Goal: Task Accomplishment & Management: Use online tool/utility

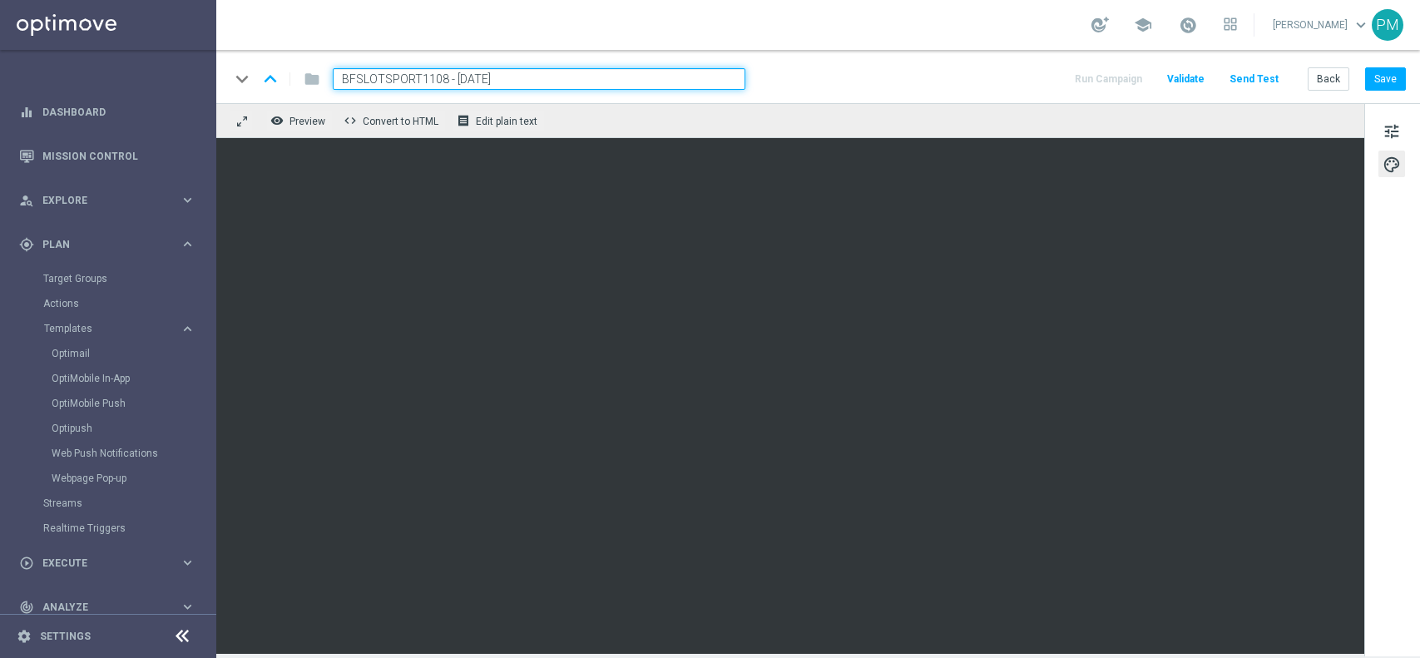
click at [1393, 67] on button "Save" at bounding box center [1385, 78] width 41 height 23
click at [72, 357] on link "Optimail" at bounding box center [112, 353] width 121 height 13
click at [1325, 77] on button "Back" at bounding box center [1329, 78] width 42 height 23
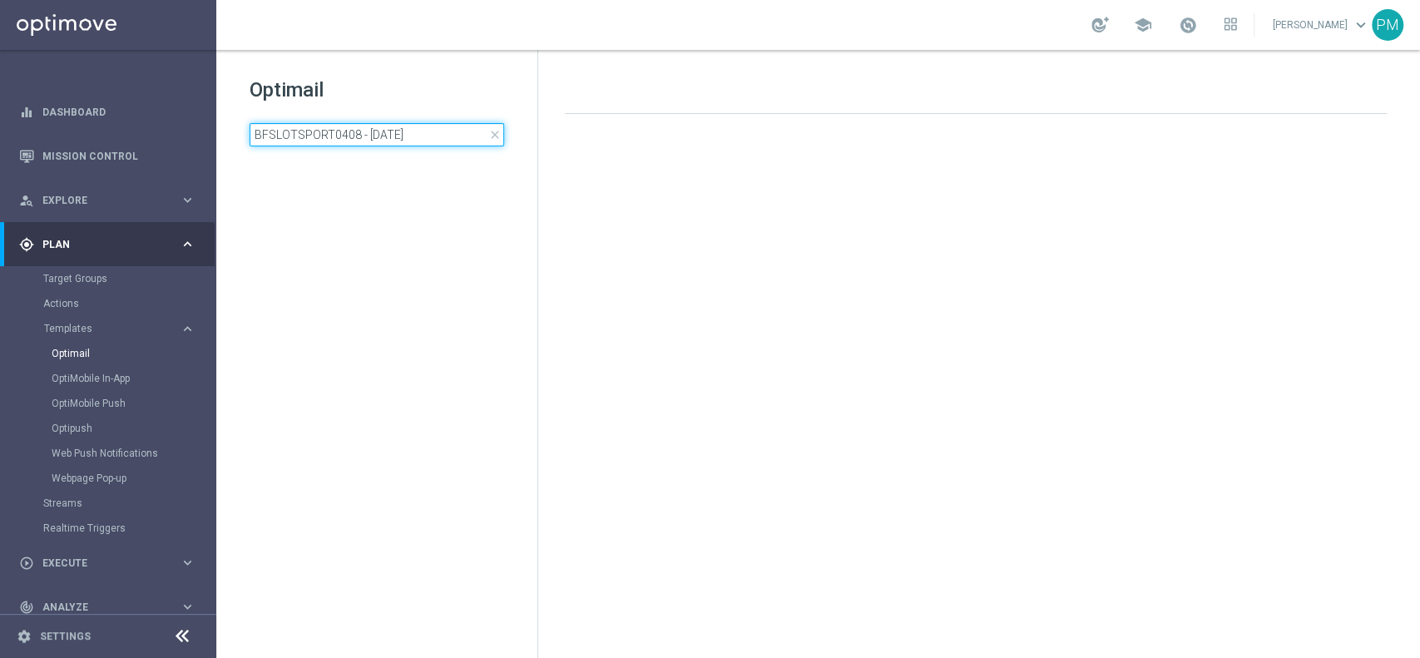
click at [419, 130] on input "BFSLOTSPORT0408 - 2025-08-04" at bounding box center [377, 134] width 255 height 23
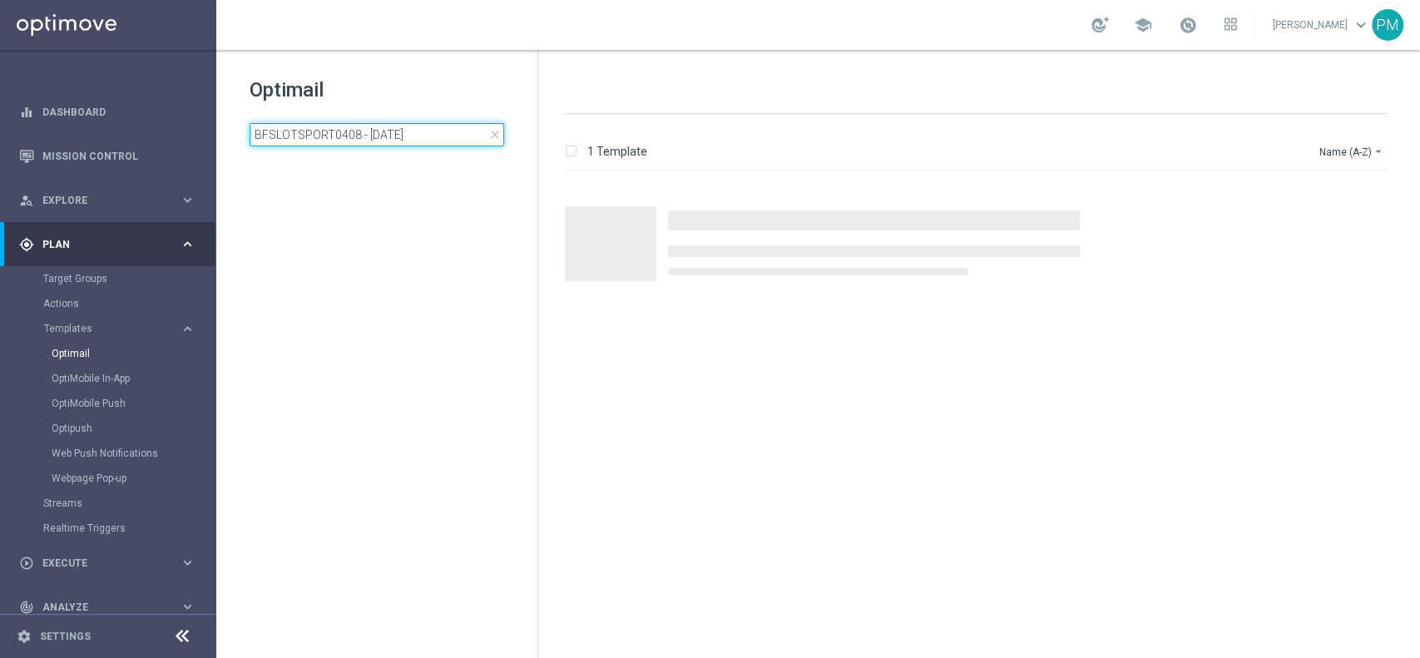
click at [419, 130] on input "BFSLOTSPORT0408 - 2025-08-04" at bounding box center [377, 134] width 255 height 23
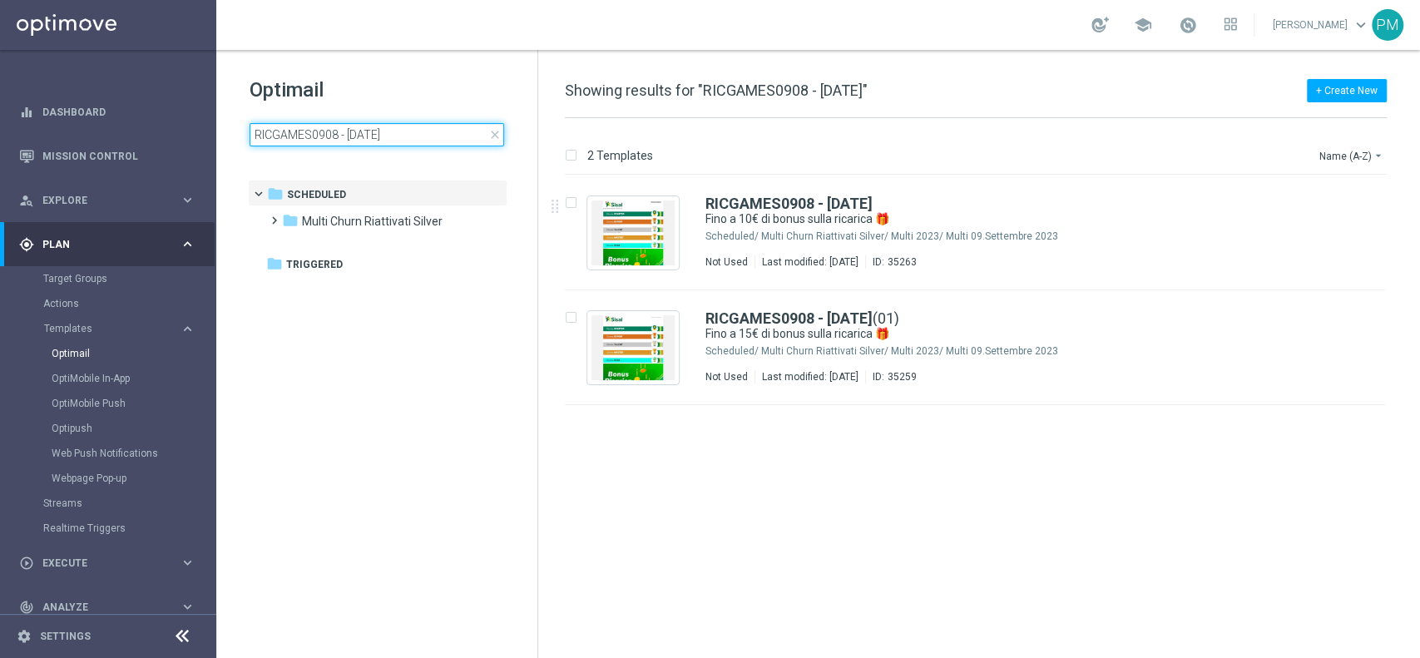
type input "RICGAMES0908 - 2025-08-09"
click at [1373, 316] on icon "more_vert" at bounding box center [1367, 313] width 13 height 13
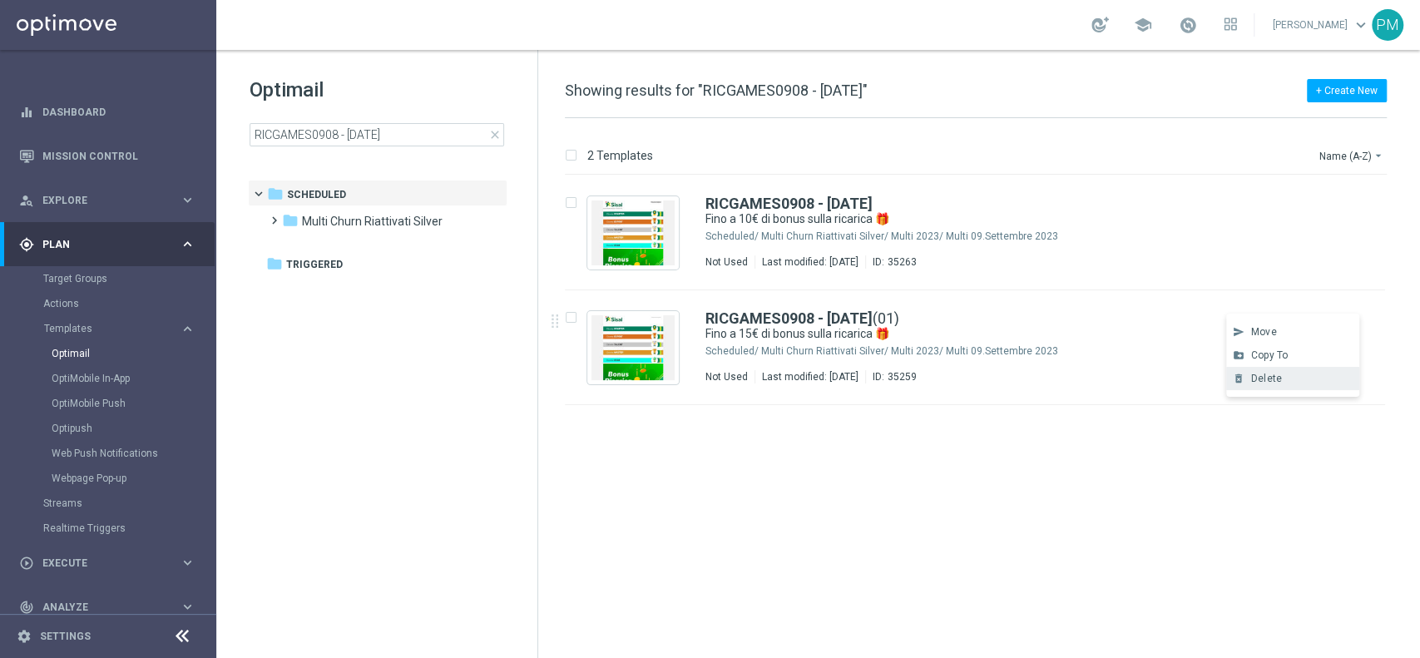
click at [1269, 379] on span "Delete" at bounding box center [1266, 379] width 31 height 12
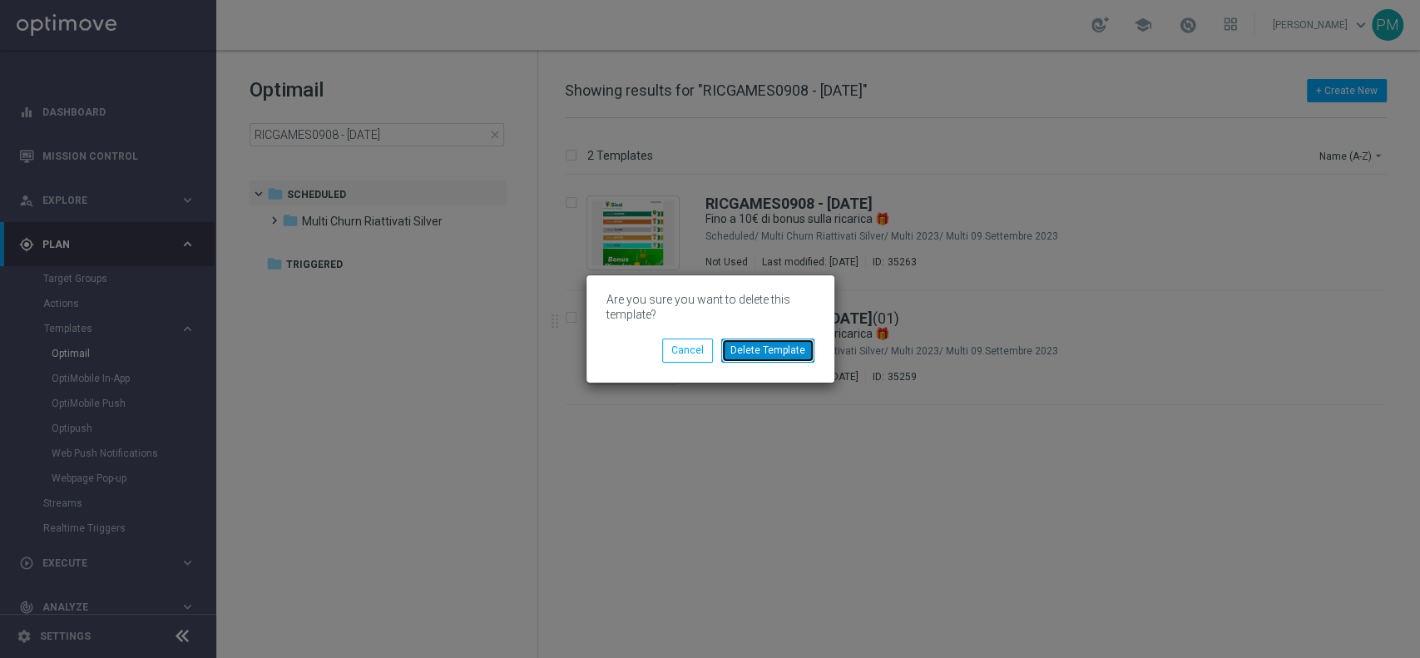
click at [766, 355] on button "Delete Template" at bounding box center [767, 350] width 93 height 23
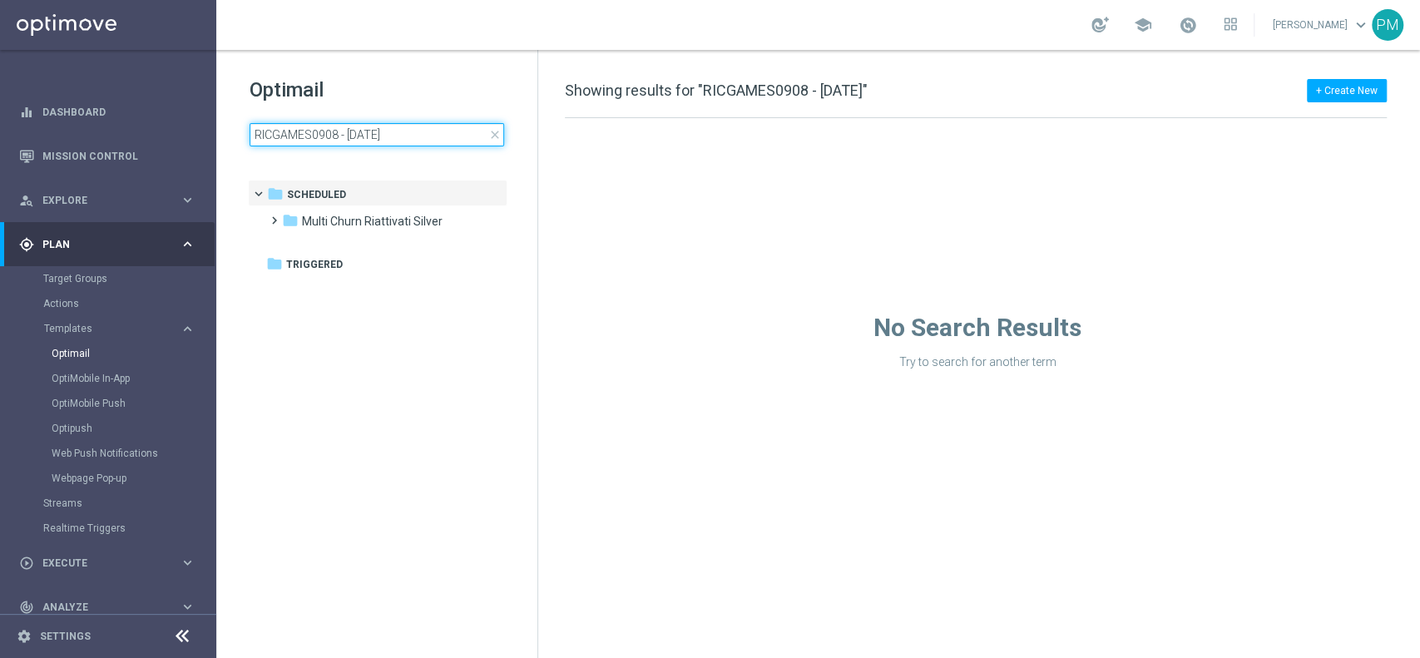
click at [418, 136] on input "RICGAMES0908 - [DATE]" at bounding box center [377, 134] width 255 height 23
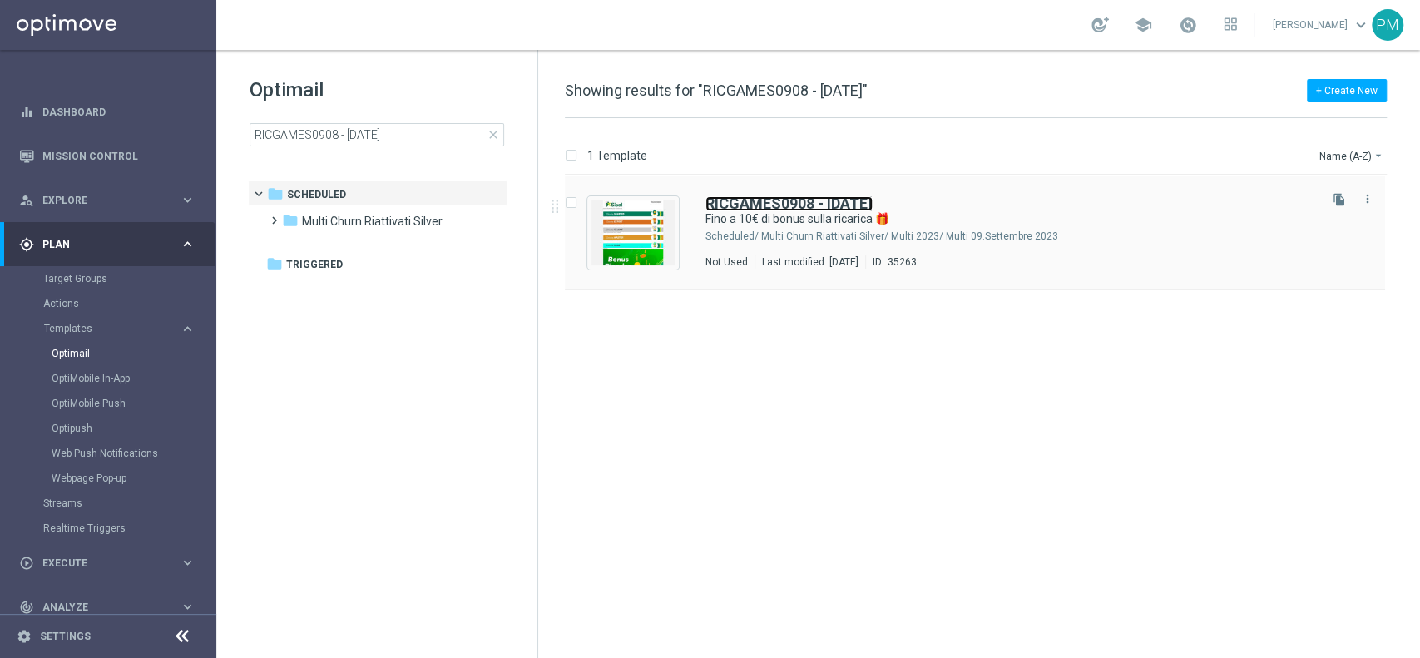
click at [736, 202] on b "RICGAMES0908 - [DATE]" at bounding box center [789, 203] width 167 height 17
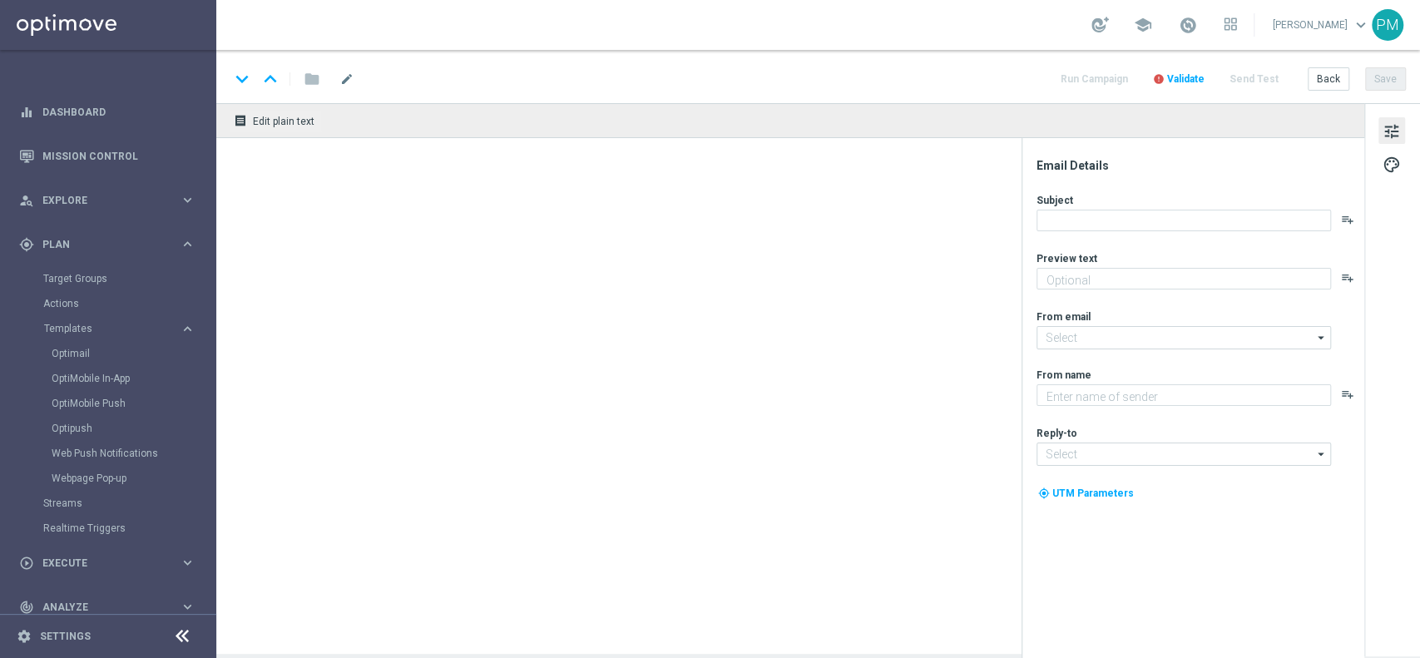
type input "RICGAMES0908 - [DATE]"
type textarea "Scopri la nuova promozione 🎯"
type textarea "Sisal"
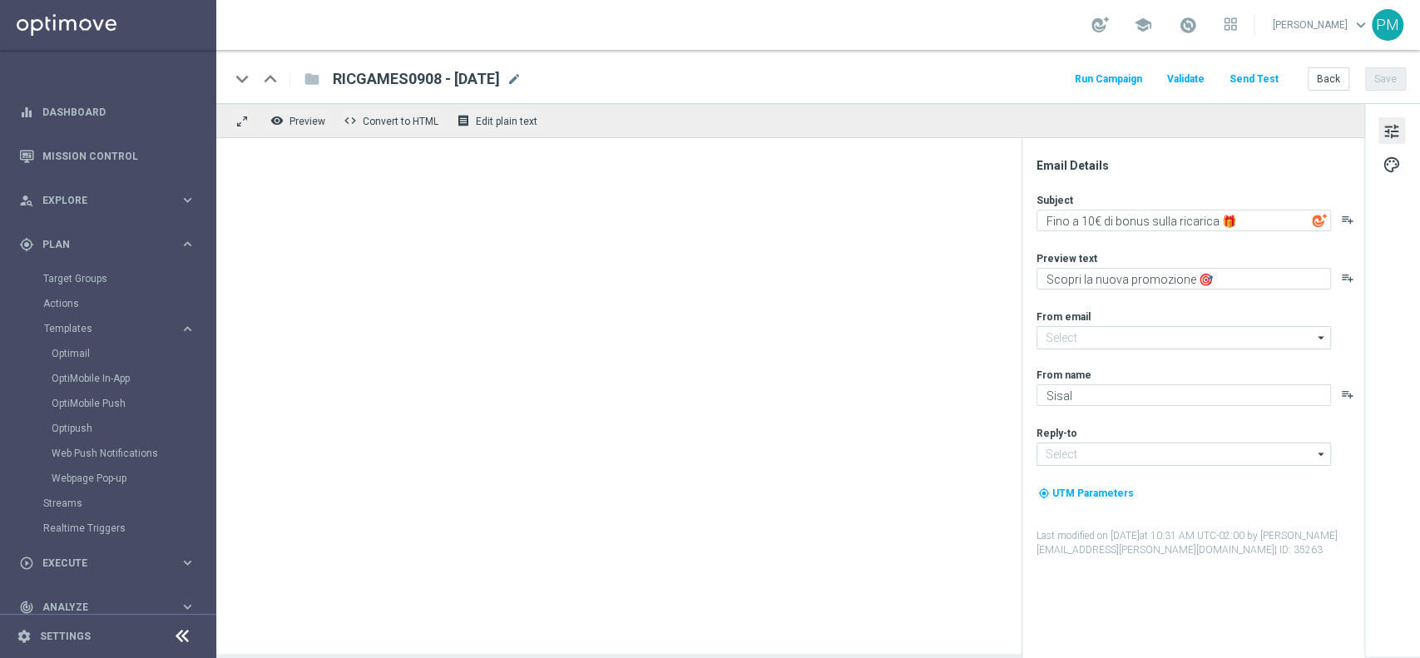
type input "[EMAIL_ADDRESS][DOMAIN_NAME]"
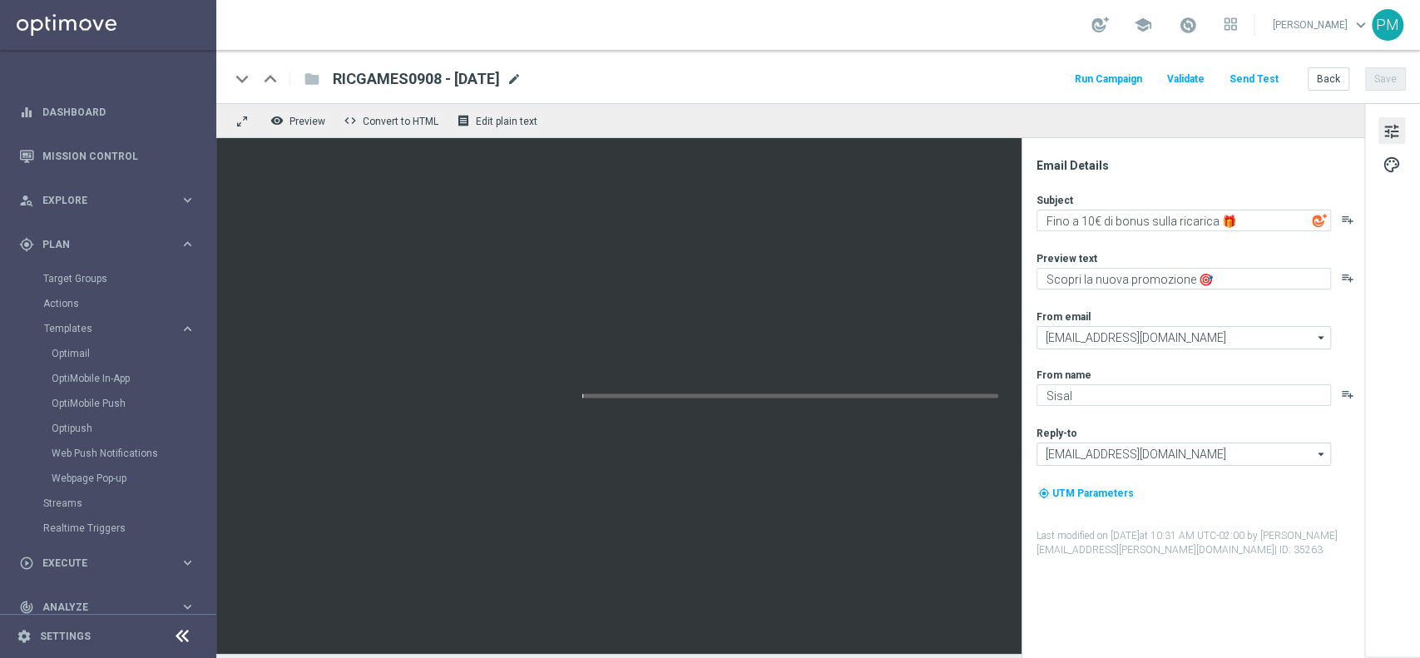
click at [522, 83] on span "mode_edit" at bounding box center [514, 79] width 15 height 15
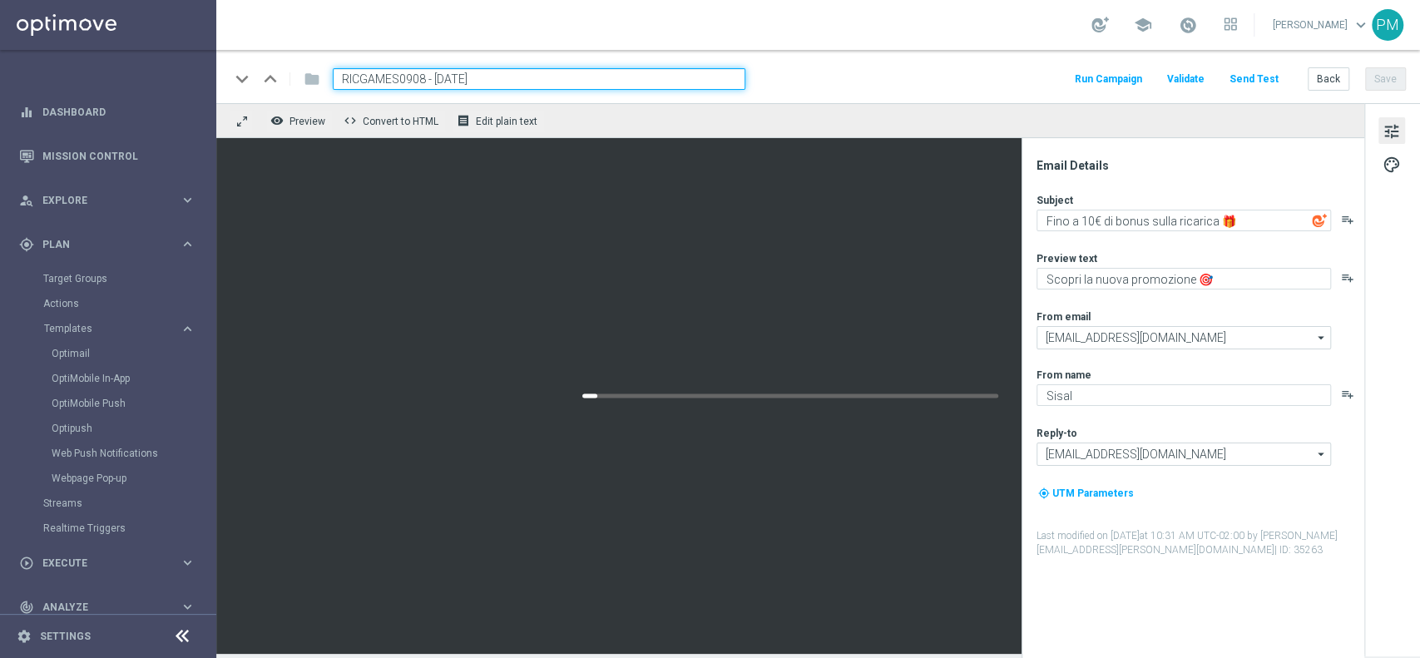
click at [519, 79] on input "RICGAMES0908 - [DATE]" at bounding box center [539, 79] width 413 height 22
type input "RICGAMES0908 - [DATE]"
click at [985, 62] on div "keyboard_arrow_down keyboard_arrow_up folder RICGAMES0908 - [DATE] Run Campaign…" at bounding box center [818, 76] width 1204 height 53
click at [1392, 84] on button "Save" at bounding box center [1385, 78] width 41 height 23
click at [562, 79] on input "RICGAMES0908 - [DATE]" at bounding box center [539, 79] width 413 height 22
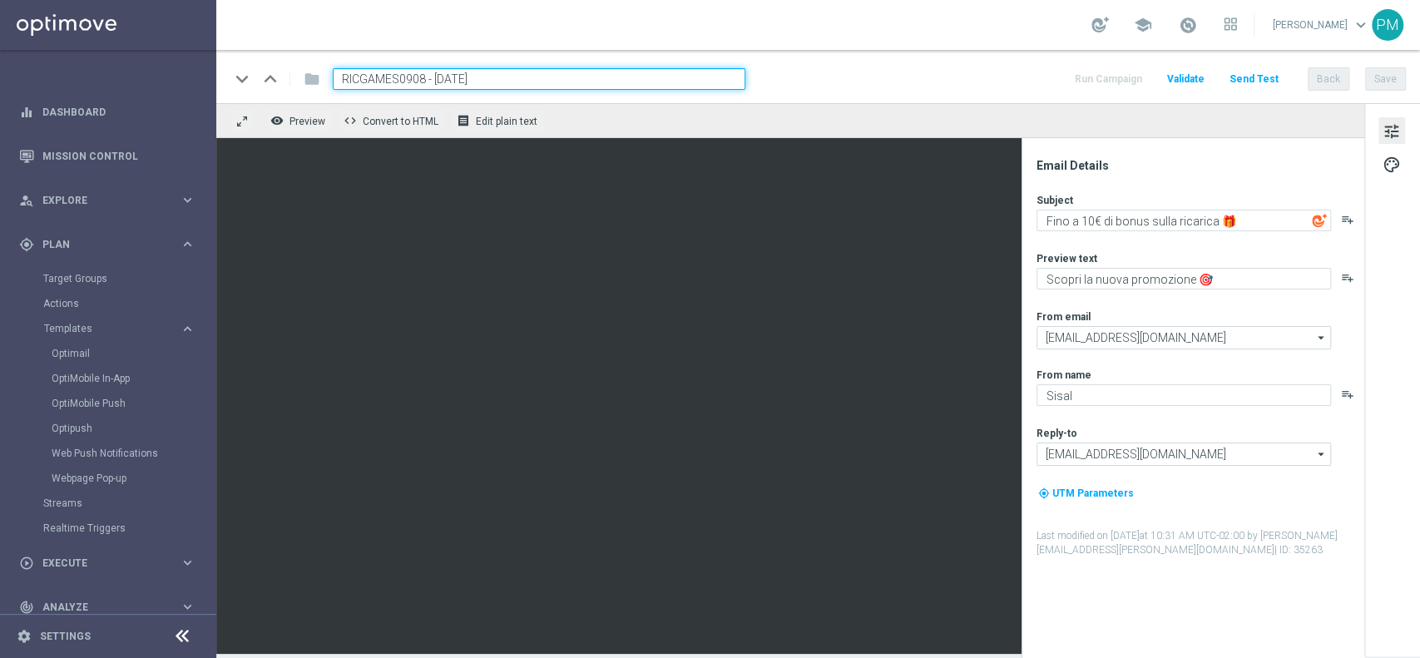
click at [562, 79] on input "RICGAMES0908 - [DATE]" at bounding box center [539, 79] width 413 height 22
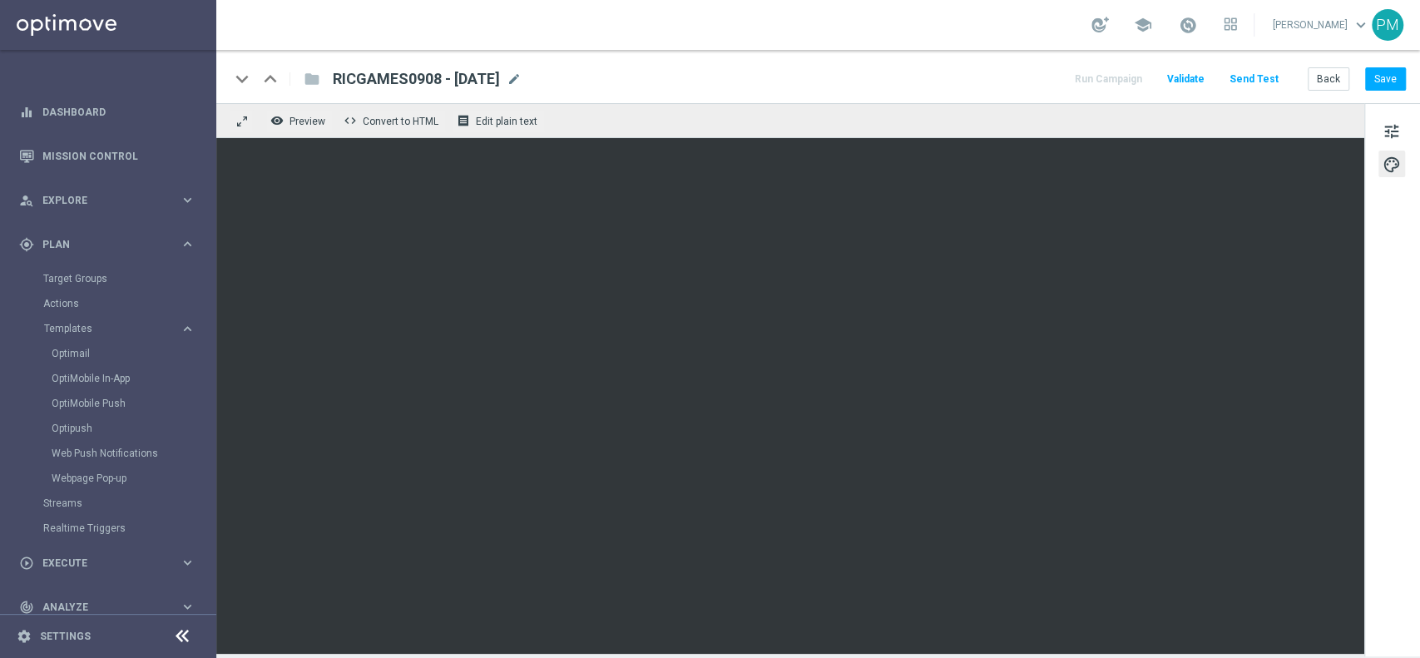
click at [1394, 66] on div "keyboard_arrow_down keyboard_arrow_up folder RICGAMES0908 - [DATE] RICGAMES0908…" at bounding box center [818, 76] width 1204 height 53
click at [1392, 82] on button "Save" at bounding box center [1385, 78] width 41 height 23
click at [1387, 86] on button "Save" at bounding box center [1385, 78] width 41 height 23
click at [123, 156] on link "Mission Control" at bounding box center [118, 156] width 153 height 44
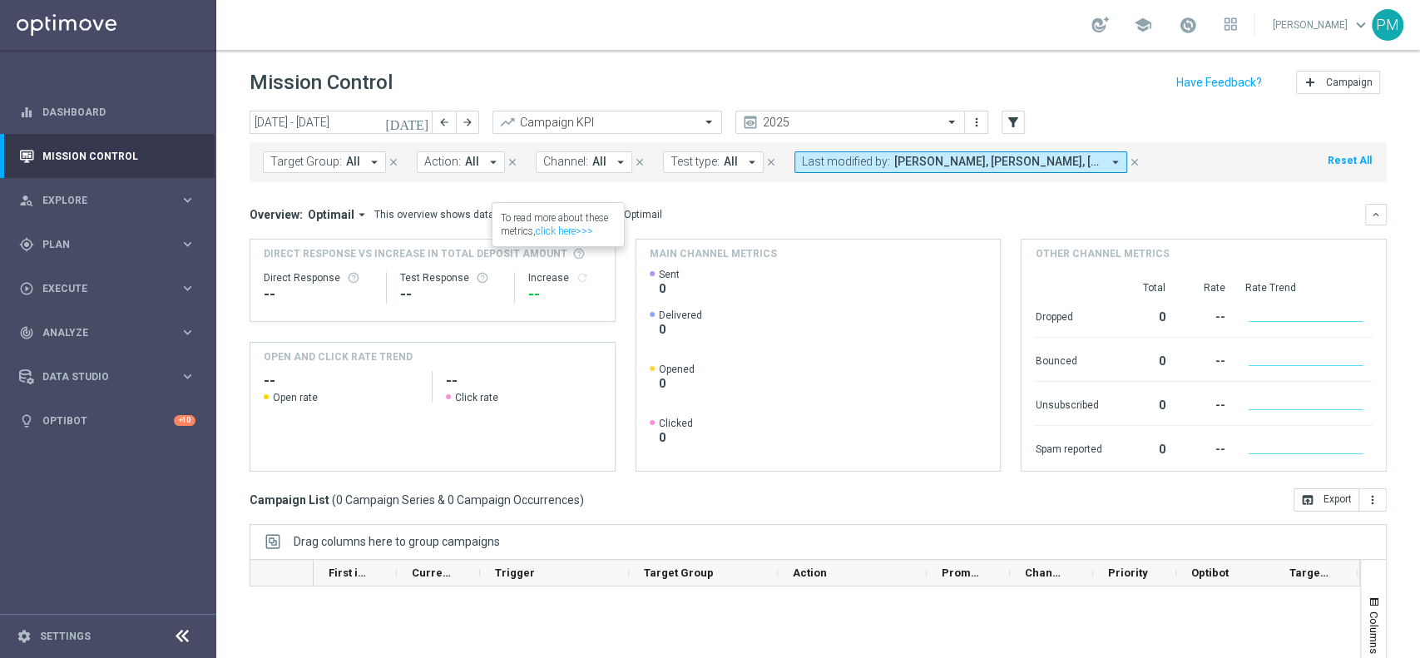
click at [424, 121] on icon "[DATE]" at bounding box center [407, 122] width 45 height 15
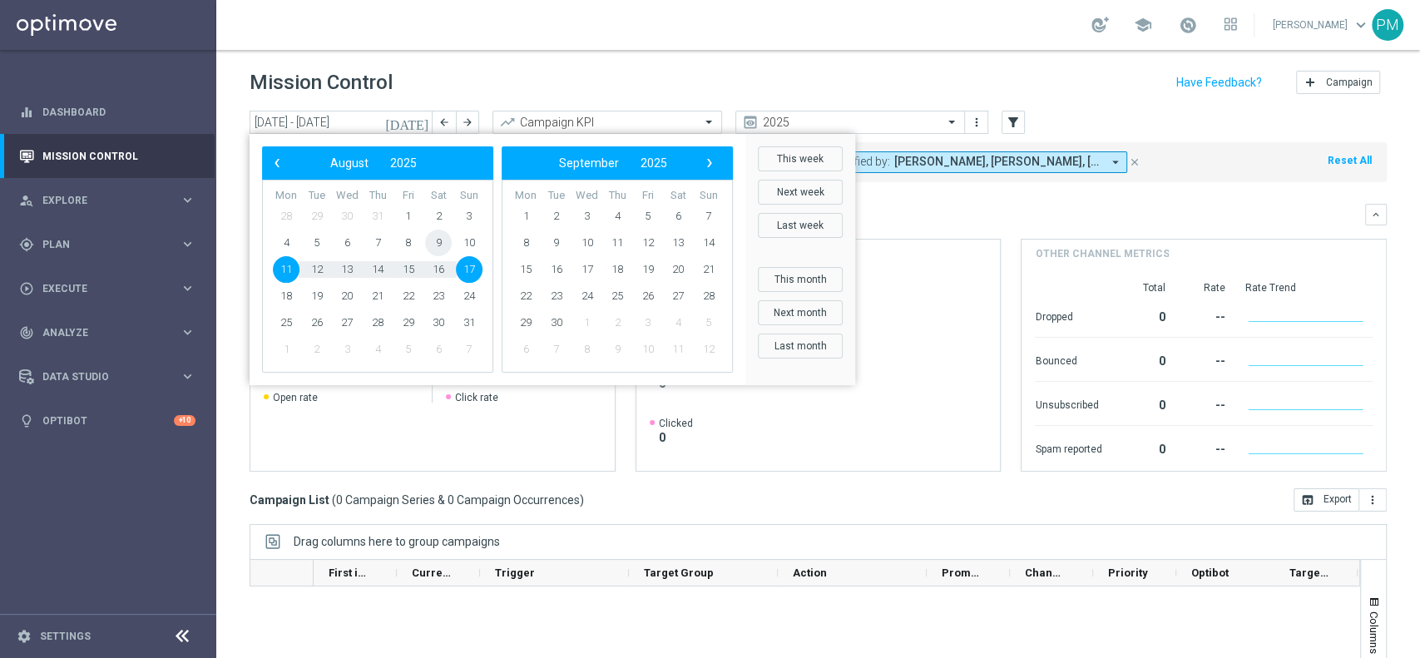
click at [441, 250] on span "9" at bounding box center [438, 243] width 27 height 27
type input "[DATE] - [DATE]"
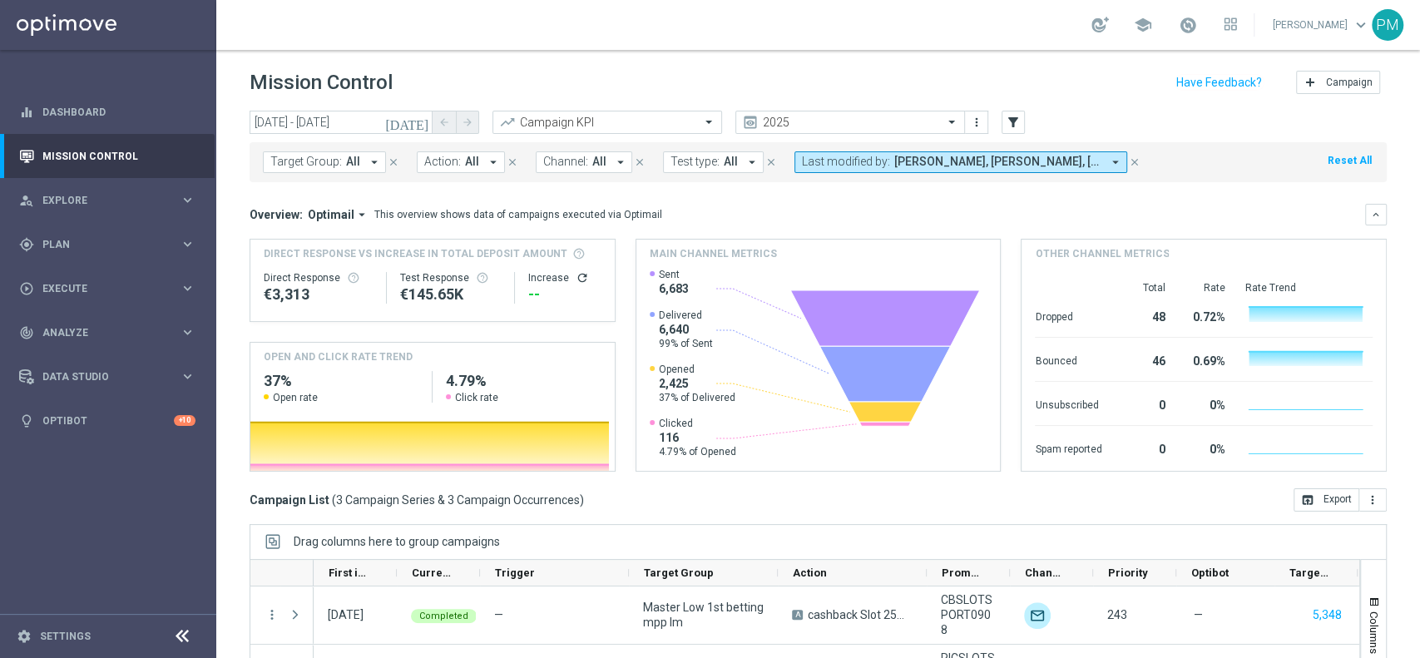
click at [1105, 152] on button "Last modified by: [PERSON_NAME], [PERSON_NAME], [PERSON_NAME] arrow_drop_down" at bounding box center [961, 162] width 333 height 22
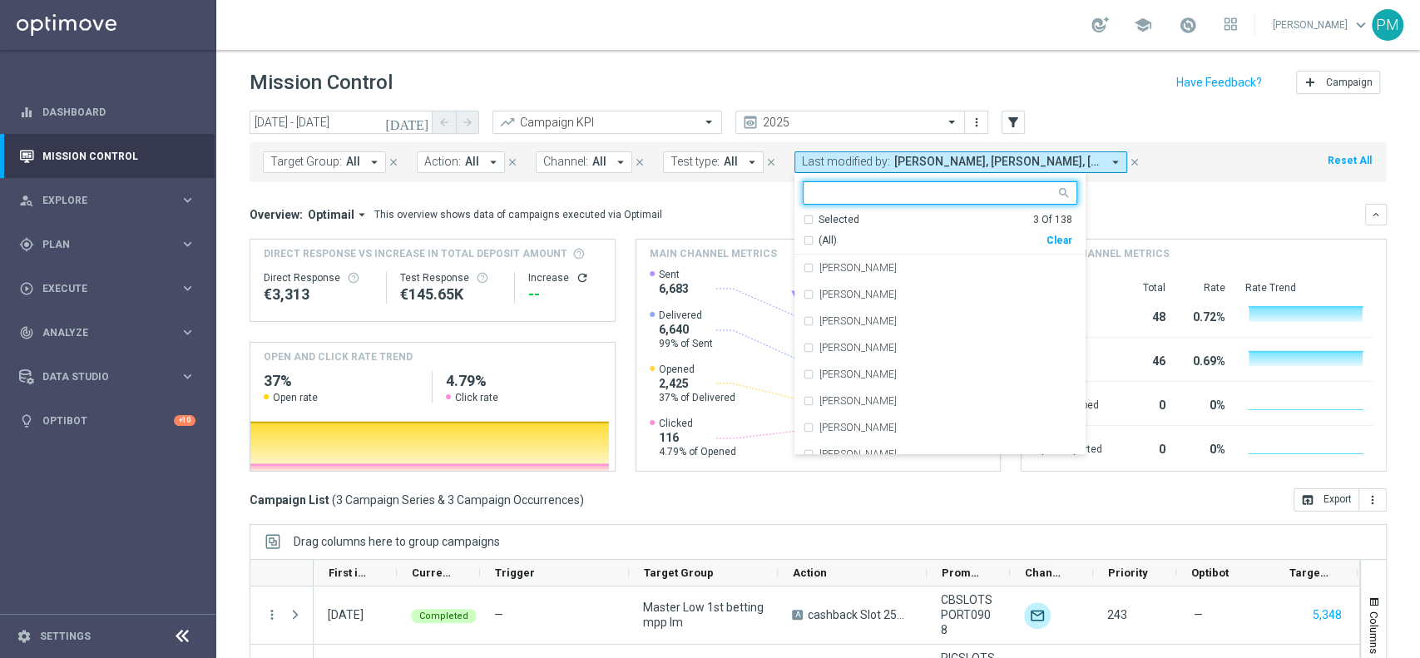
click at [987, 196] on input "text" at bounding box center [934, 193] width 244 height 14
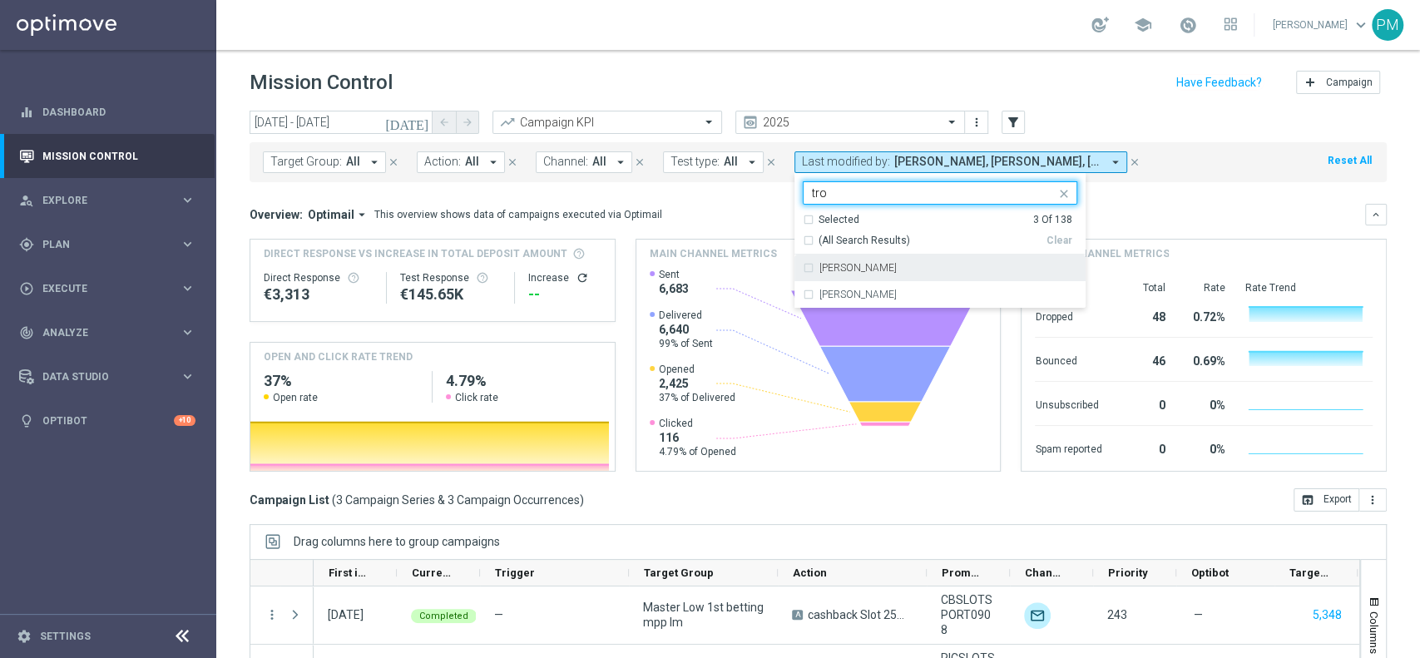
click at [863, 267] on label "[PERSON_NAME]" at bounding box center [858, 268] width 77 height 10
type input "tro"
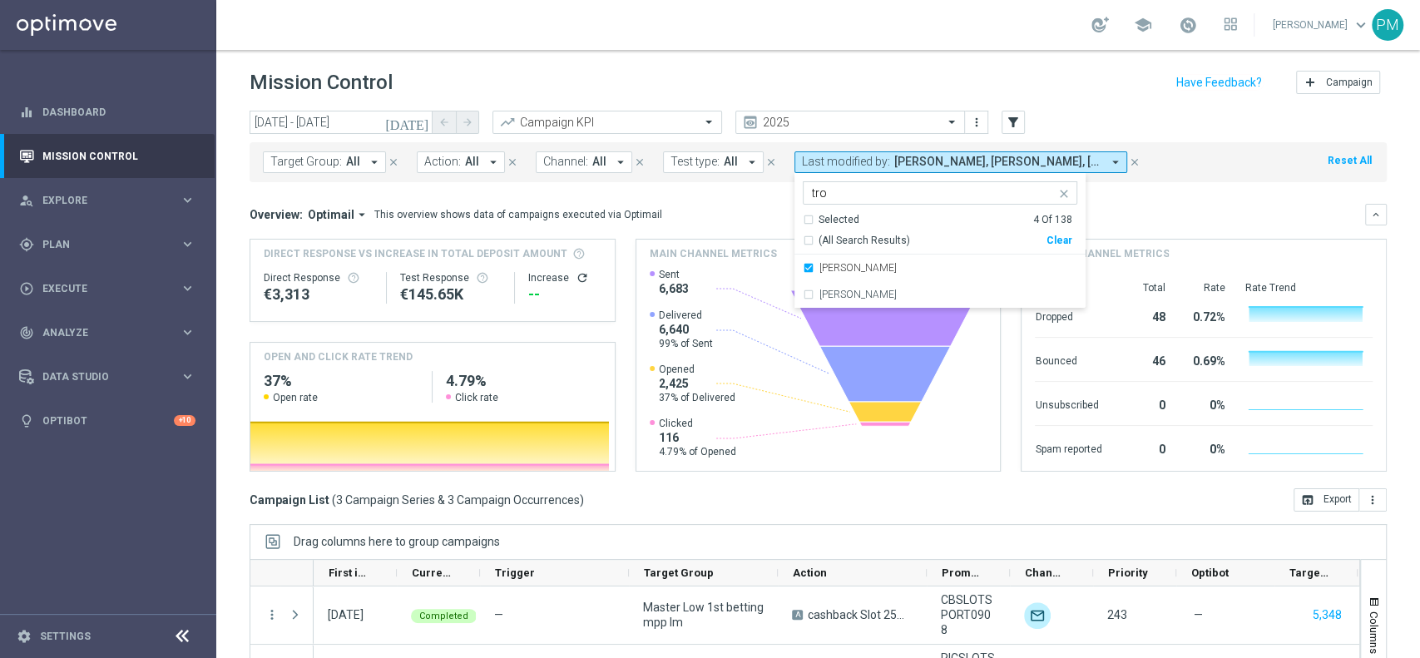
click at [1184, 156] on div "Target Group: All arrow_drop_down close Action: All arrow_drop_down close Chann…" at bounding box center [818, 162] width 1137 height 40
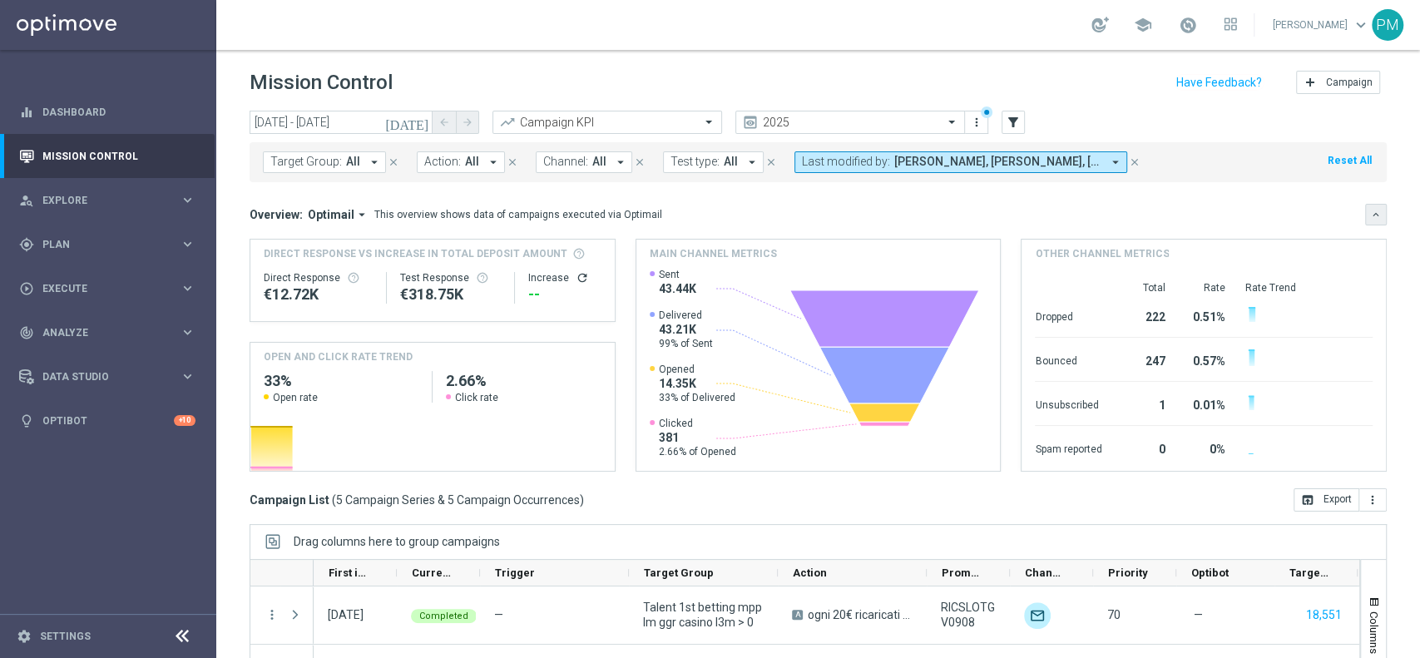
click at [1370, 212] on icon "keyboard_arrow_down" at bounding box center [1376, 215] width 12 height 12
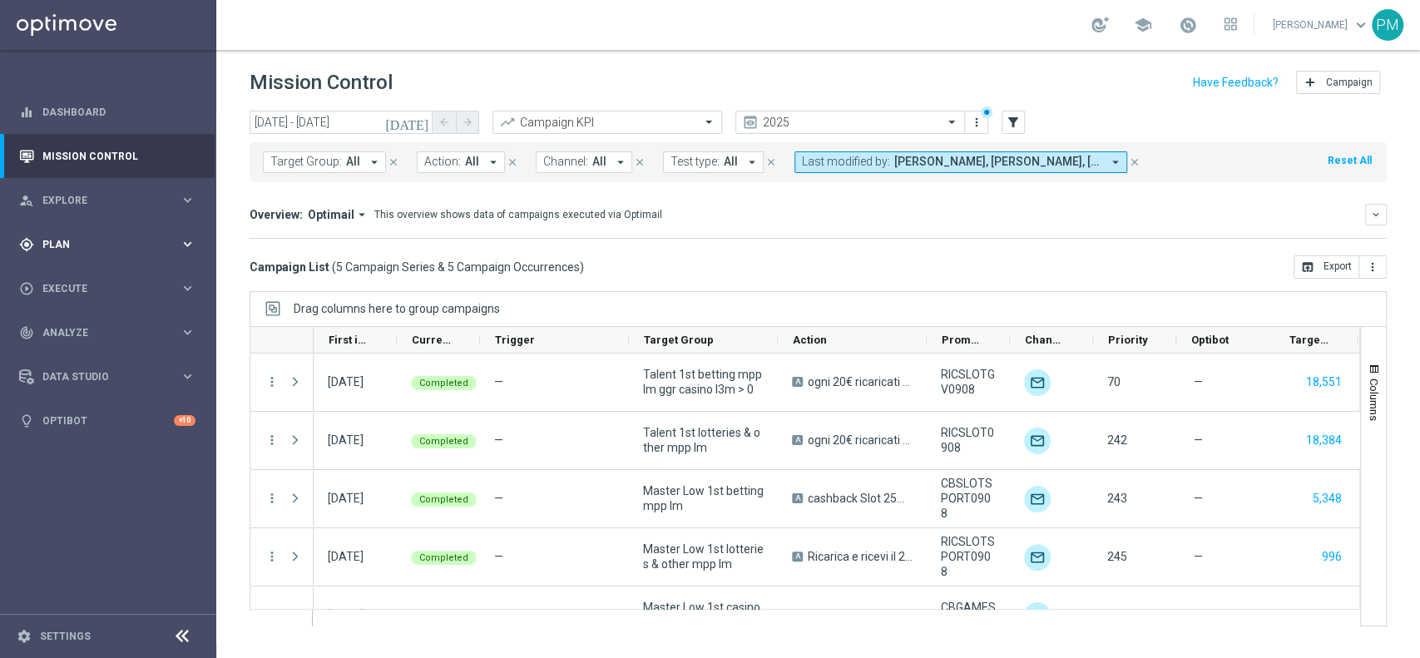
click at [80, 245] on span "Plan" at bounding box center [110, 245] width 137 height 10
click at [70, 278] on link "Target Groups" at bounding box center [108, 278] width 130 height 13
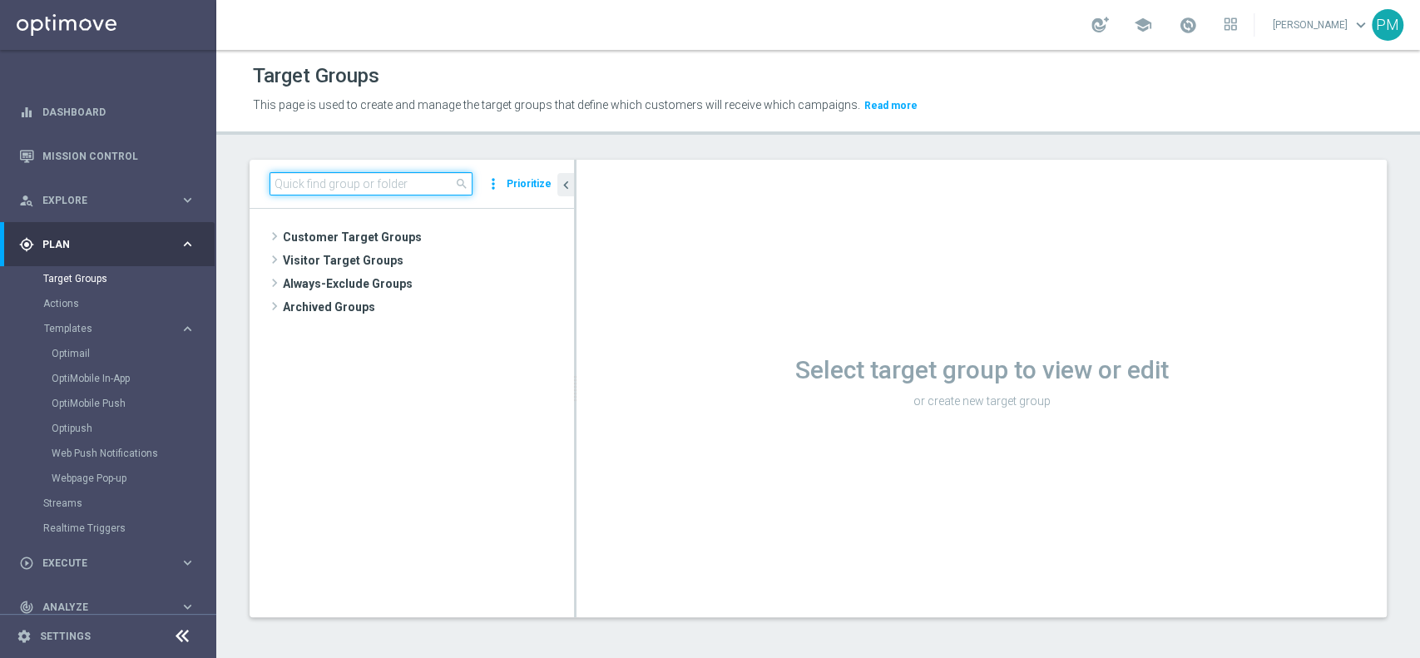
click at [396, 192] on input at bounding box center [371, 183] width 203 height 23
paste input "Talent 1st casino mpp lm ggr betting l3m > 0"
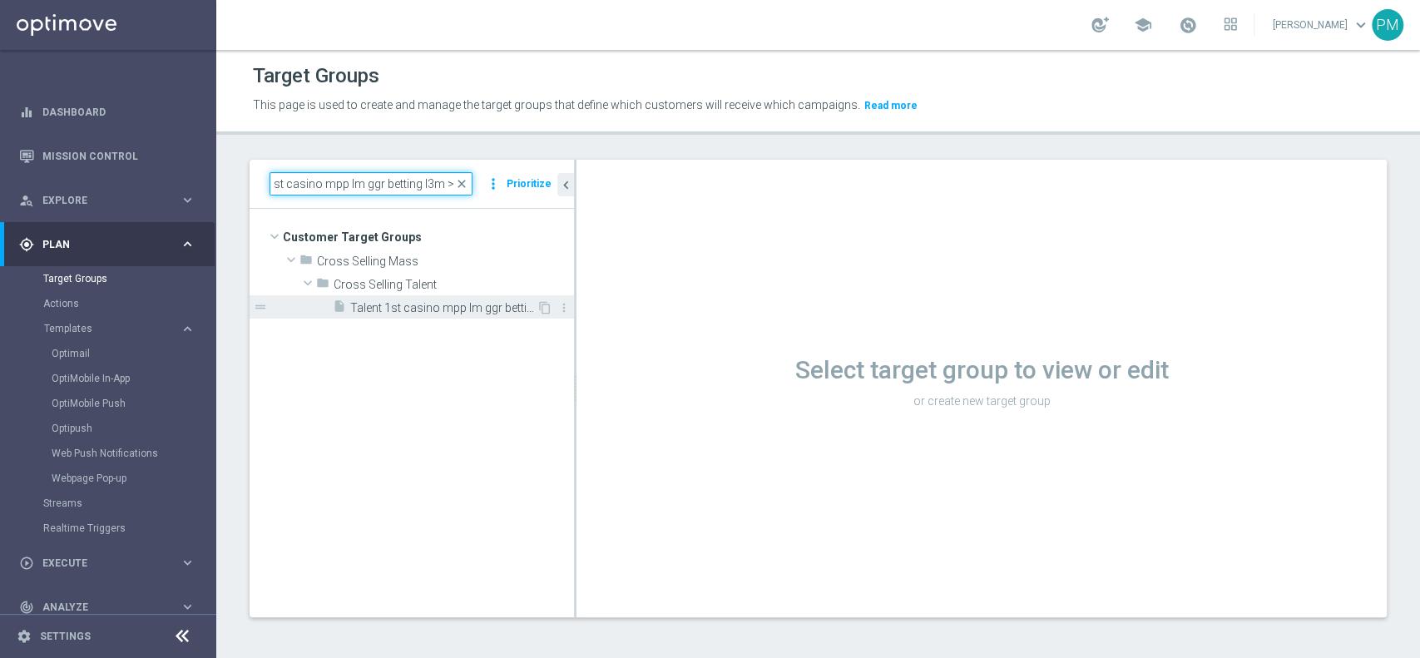
type input "Talent 1st casino mpp lm ggr betting l3m > 0"
click at [436, 310] on span "Talent 1st casino mpp lm ggr betting l3m > 0" at bounding box center [443, 308] width 186 height 14
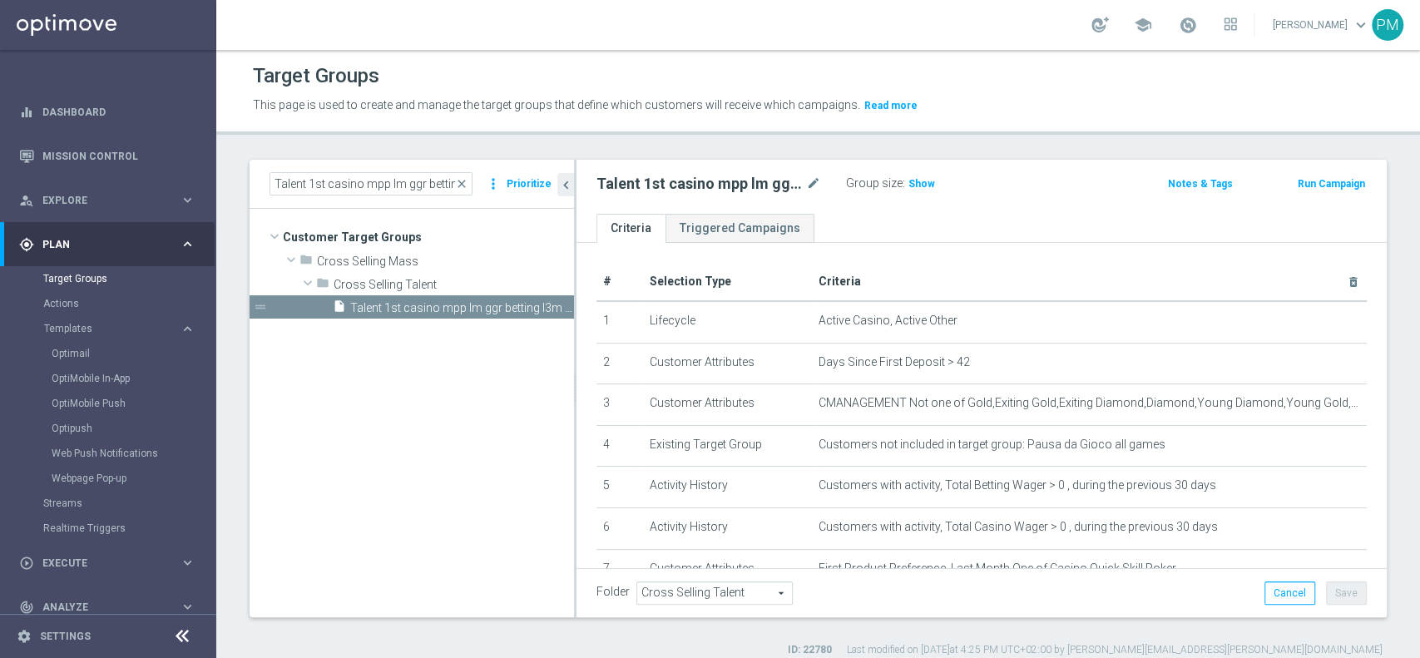
click at [1303, 183] on button "Run Campaign" at bounding box center [1331, 184] width 71 height 18
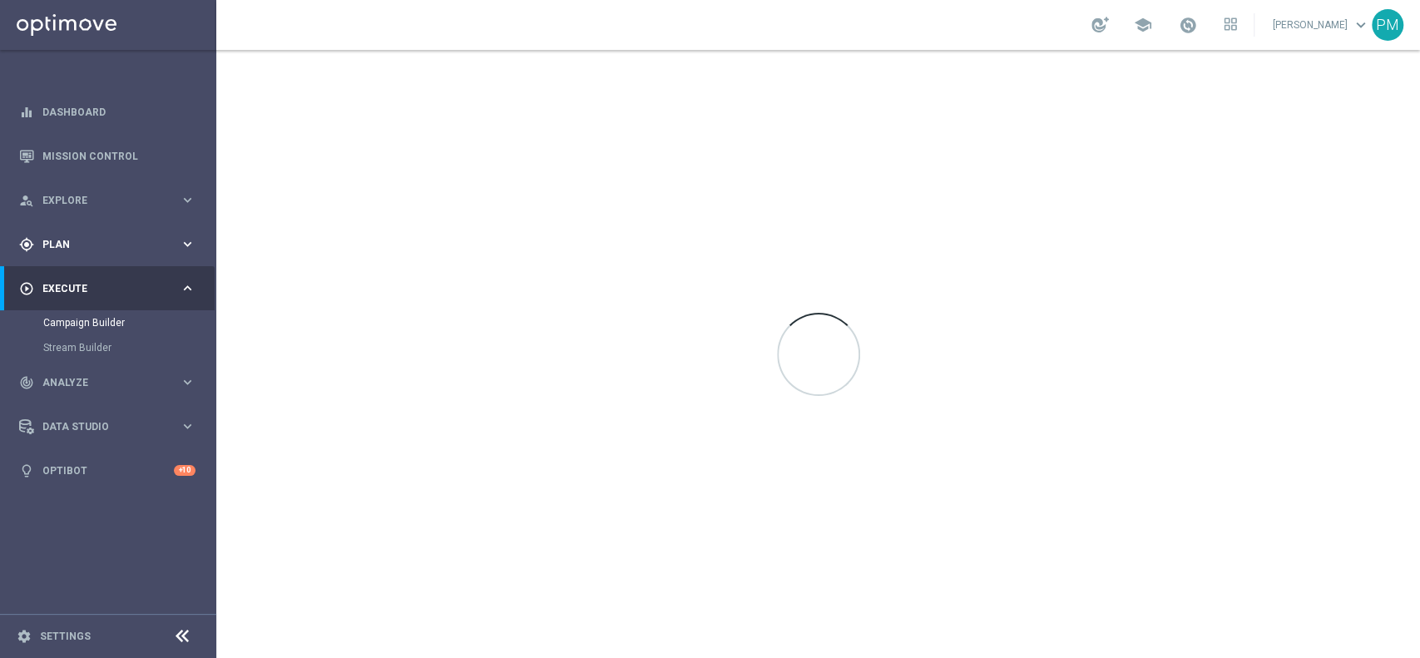
click at [85, 243] on span "Plan" at bounding box center [110, 245] width 137 height 10
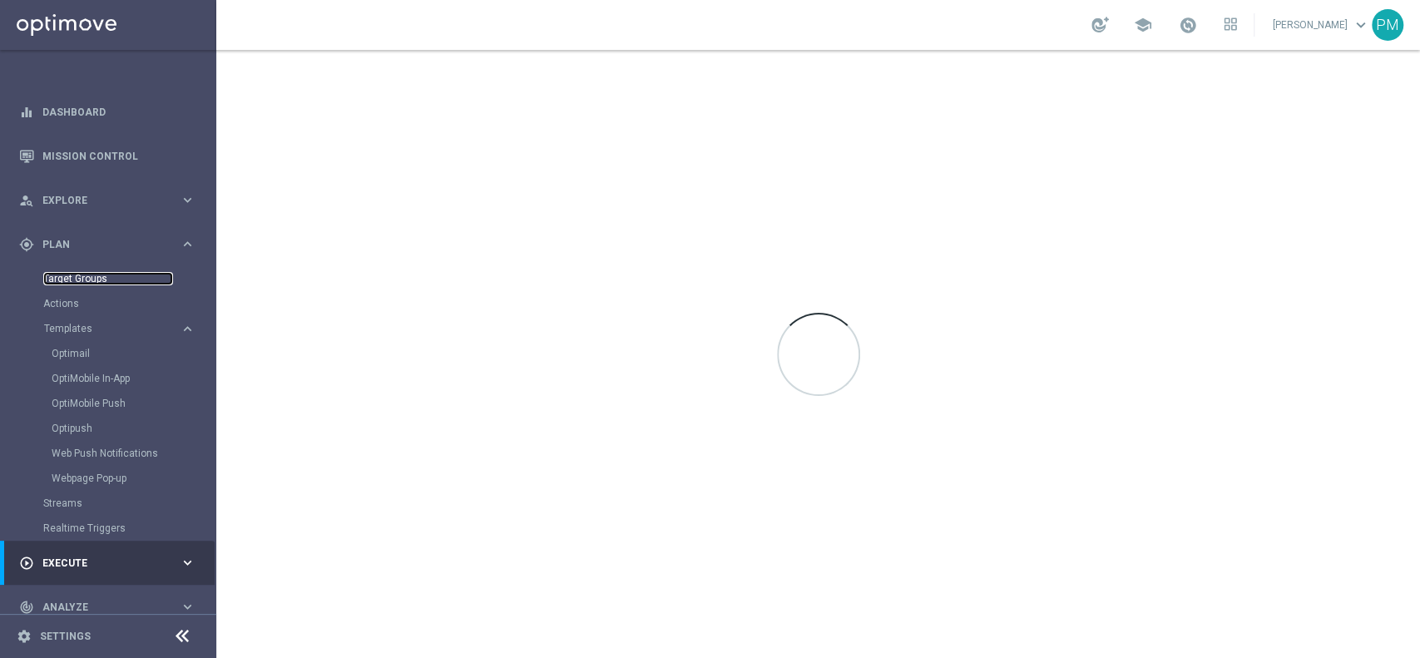
click at [84, 283] on link "Target Groups" at bounding box center [108, 278] width 130 height 13
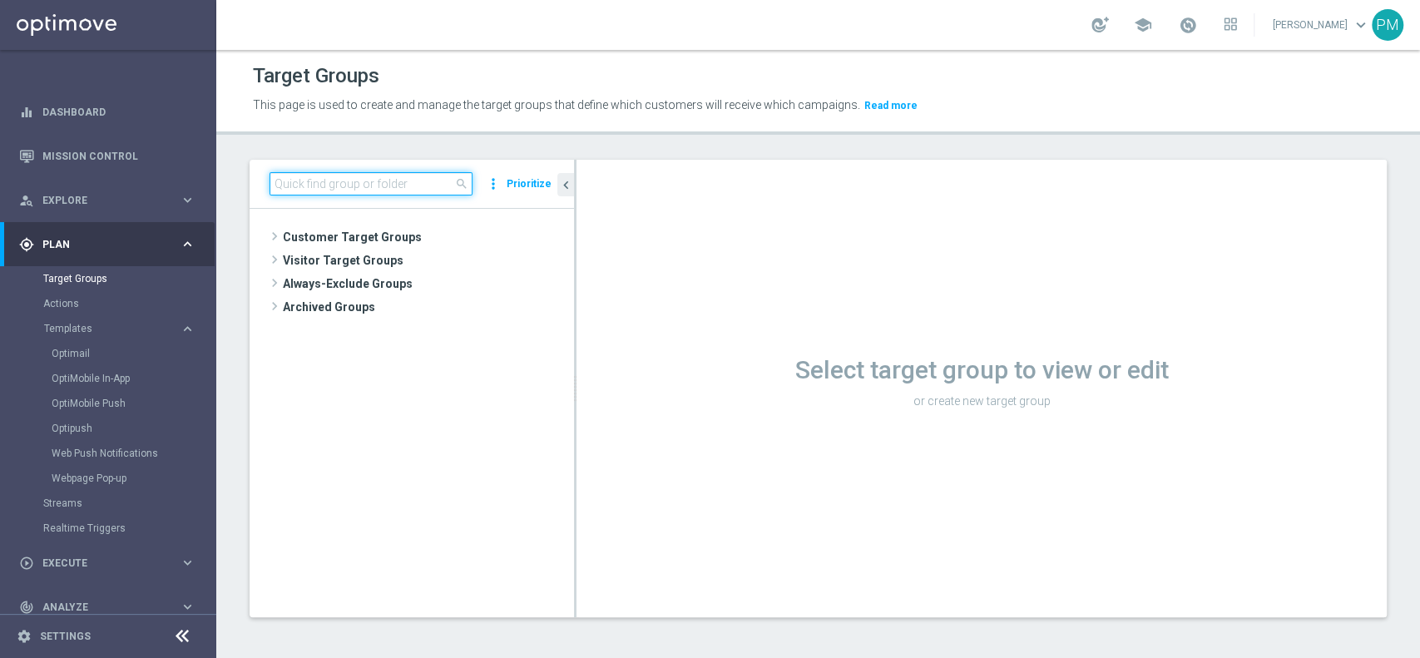
click at [354, 176] on input at bounding box center [371, 183] width 203 height 23
paste input "Talent 1st casino mpp lm ggr betting l3m > 0"
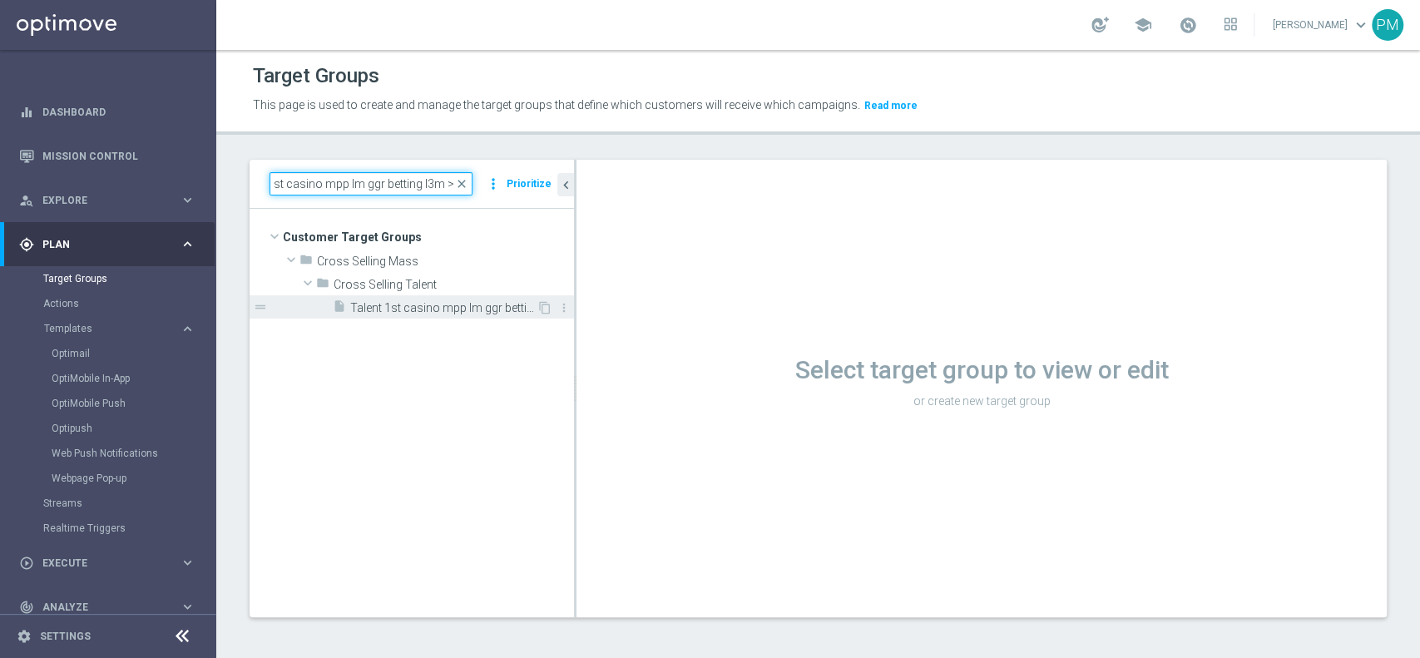
type input "Talent 1st casino mpp lm ggr betting l3m > 0"
click at [429, 306] on span "Talent 1st casino mpp lm ggr betting l3m > 0" at bounding box center [443, 308] width 186 height 14
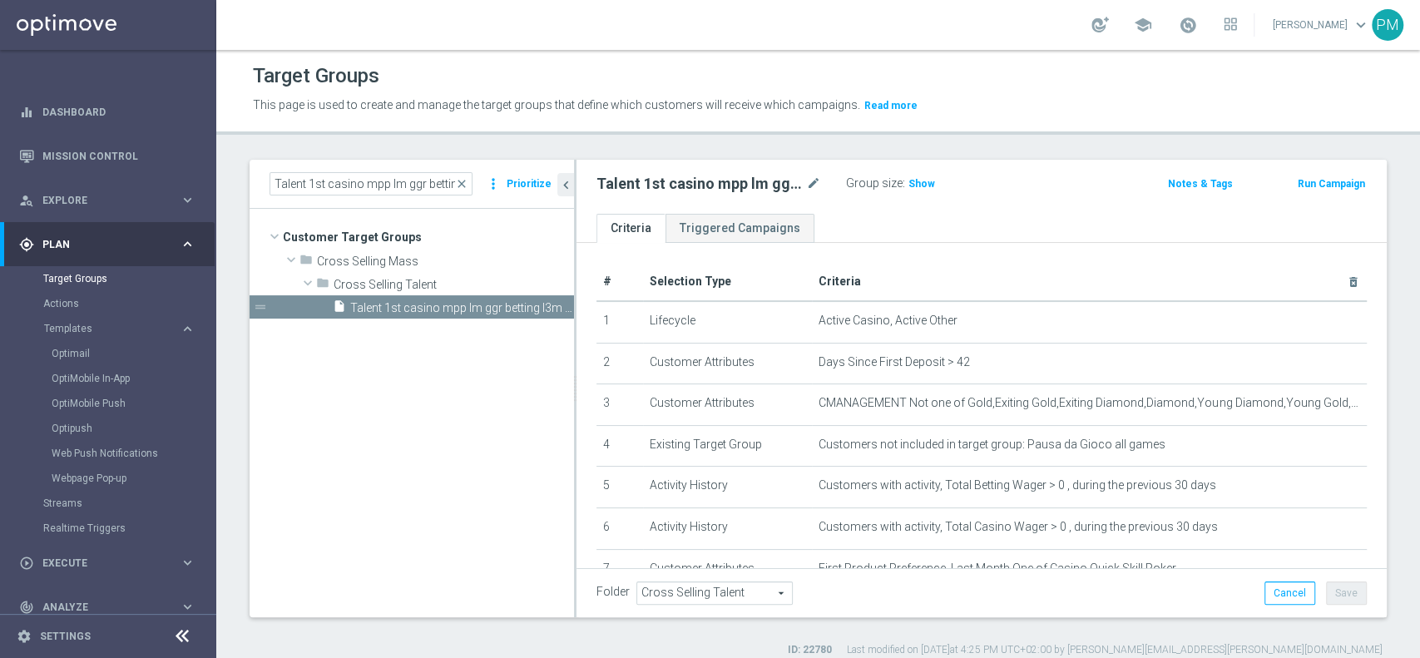
click at [1311, 188] on button "Run Campaign" at bounding box center [1331, 184] width 71 height 18
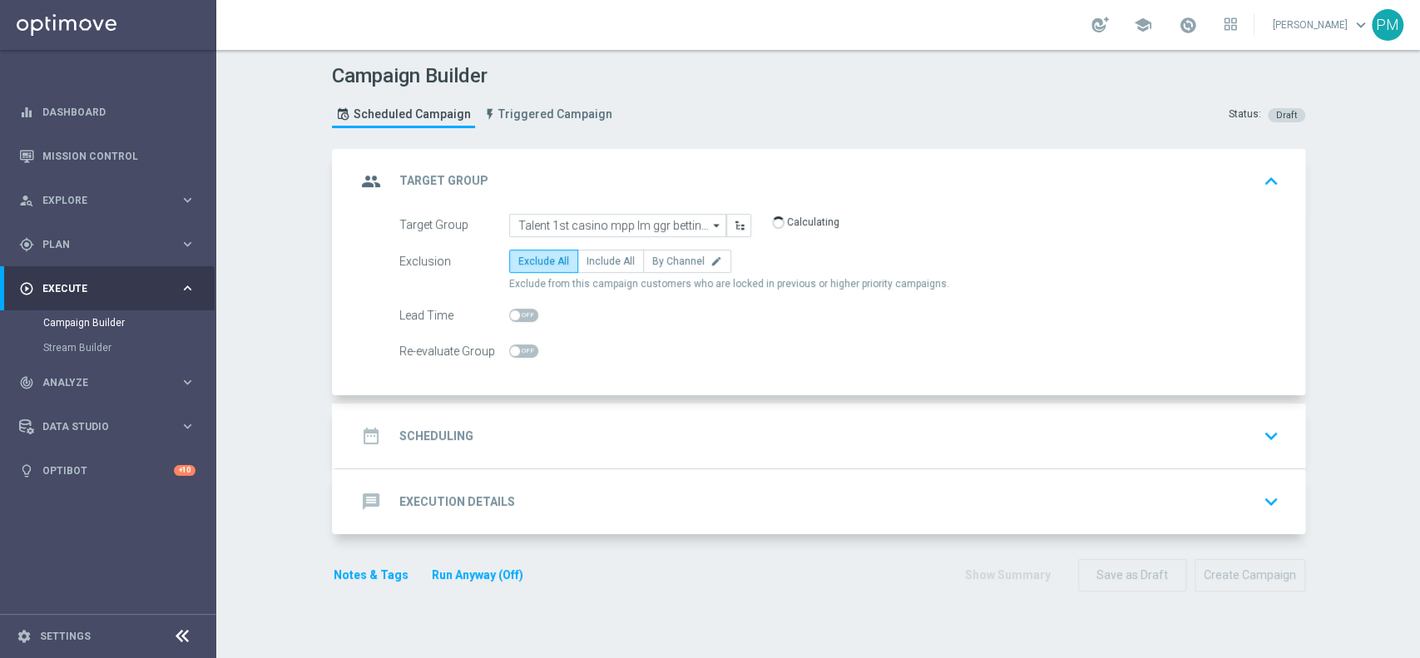
click at [729, 426] on div "date_range Scheduling keyboard_arrow_down" at bounding box center [820, 436] width 929 height 32
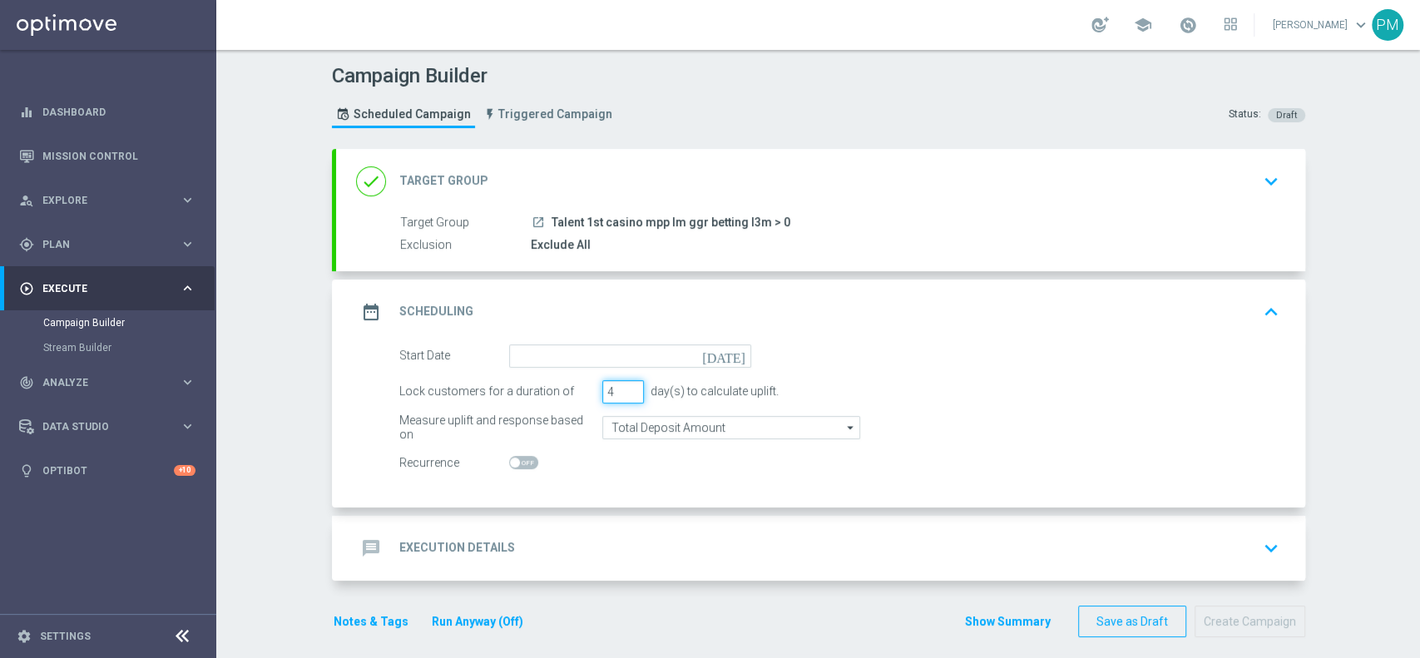
click at [626, 384] on input "4" at bounding box center [623, 391] width 42 height 23
click at [620, 391] on input "3" at bounding box center [623, 391] width 42 height 23
type input "2"
click at [620, 391] on input "2" at bounding box center [623, 391] width 42 height 23
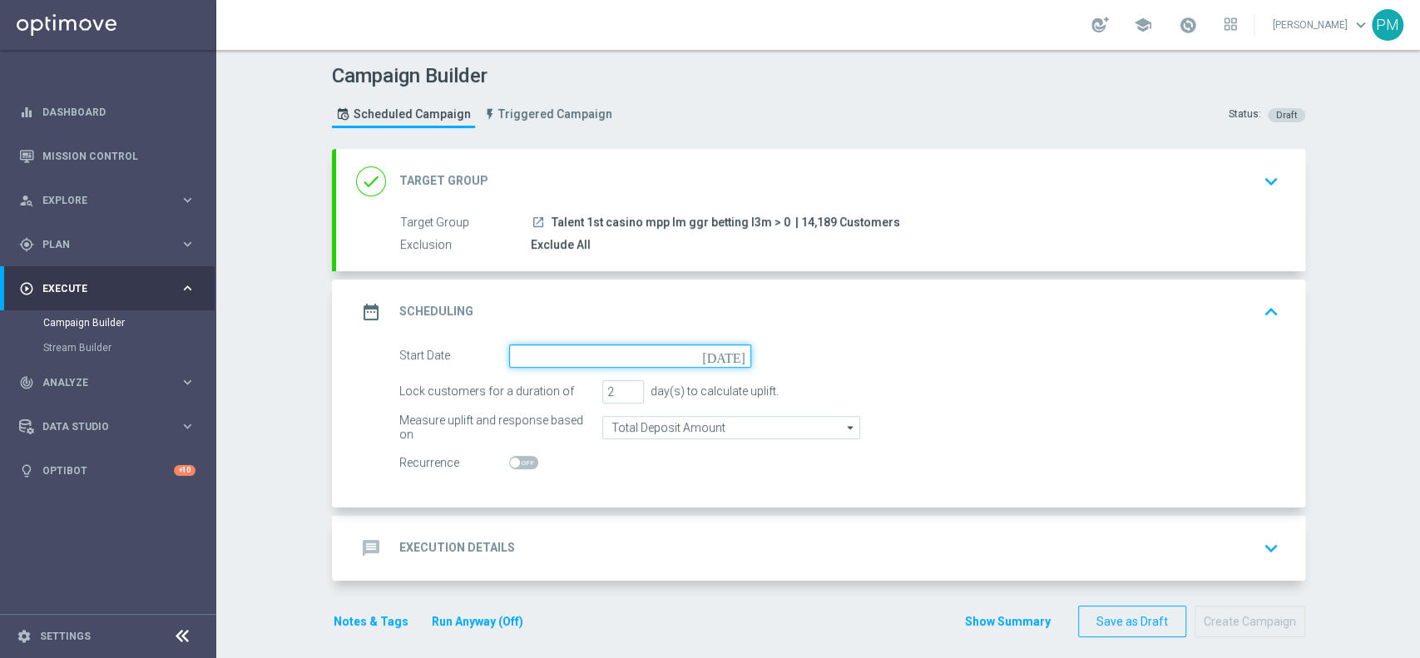
click at [582, 359] on input at bounding box center [630, 355] width 242 height 23
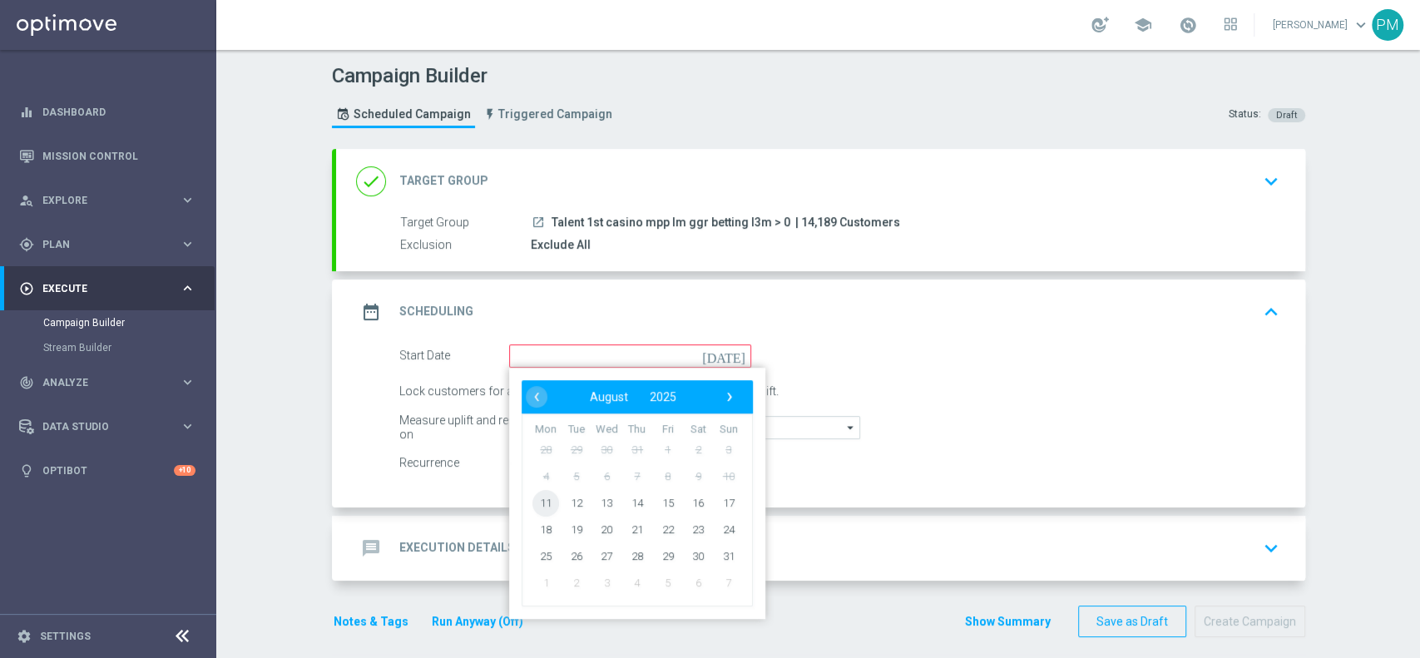
click at [533, 506] on span "11" at bounding box center [546, 502] width 27 height 27
type input "[DATE]"
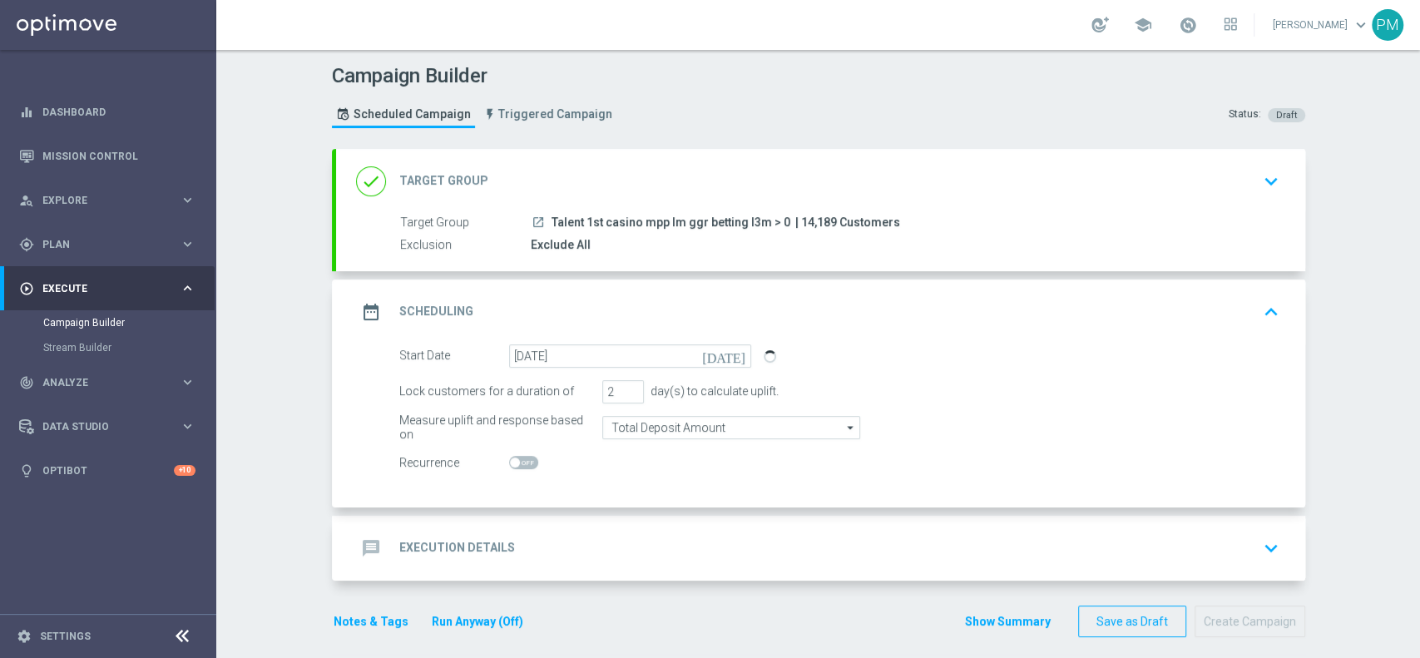
click at [586, 537] on div "message Execution Details keyboard_arrow_down" at bounding box center [820, 549] width 929 height 32
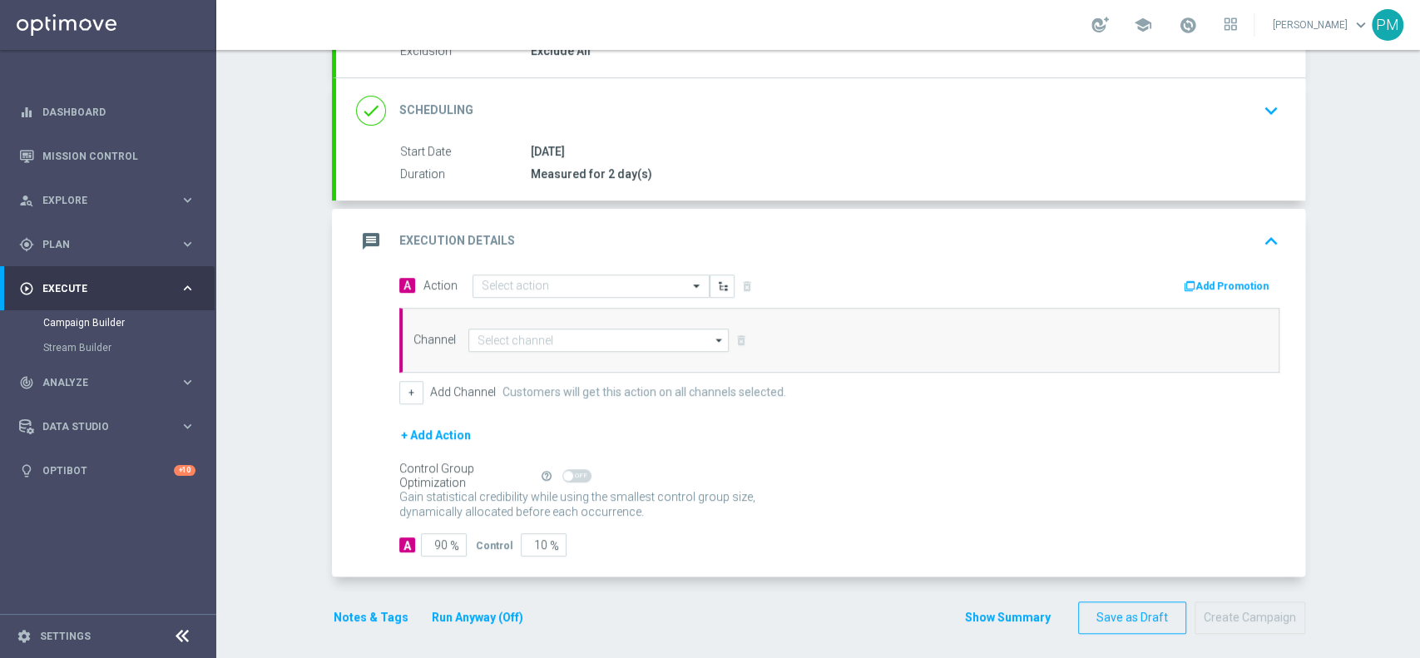
scroll to position [195, 0]
click at [539, 336] on input at bounding box center [598, 339] width 261 height 23
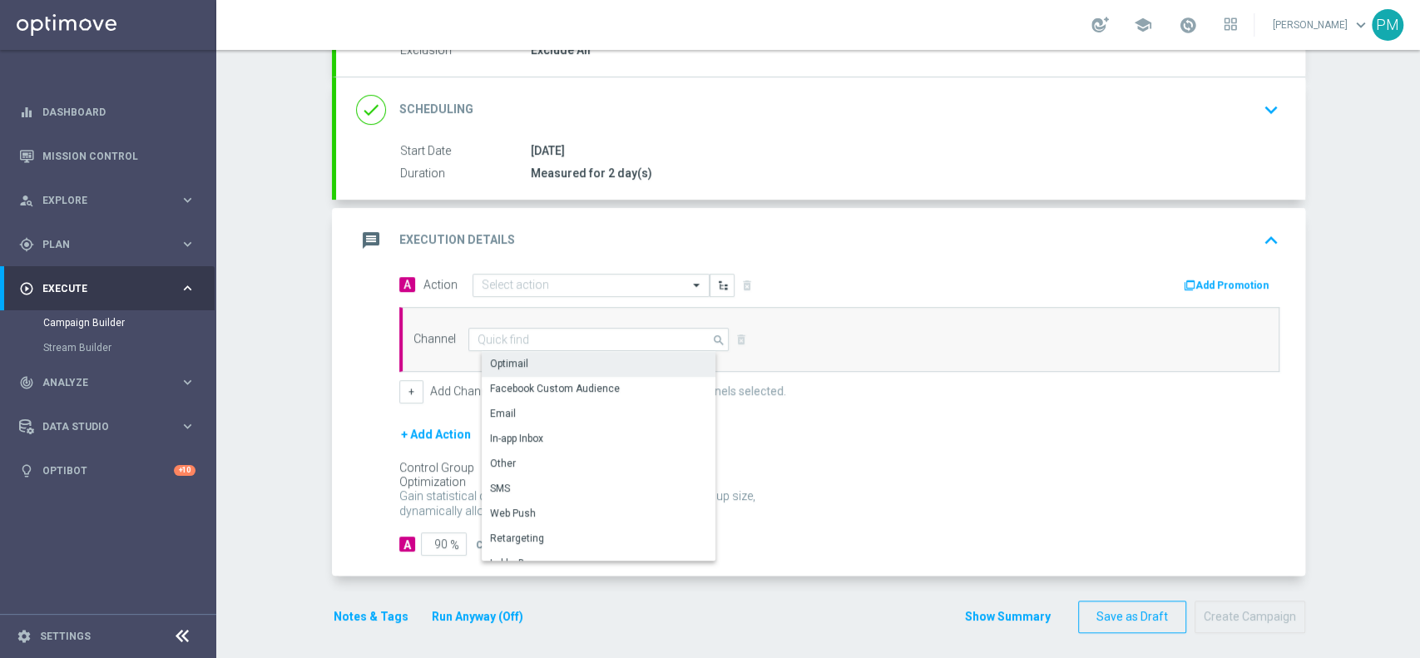
click at [537, 369] on div "Optimail" at bounding box center [606, 363] width 248 height 23
type input "Optimail"
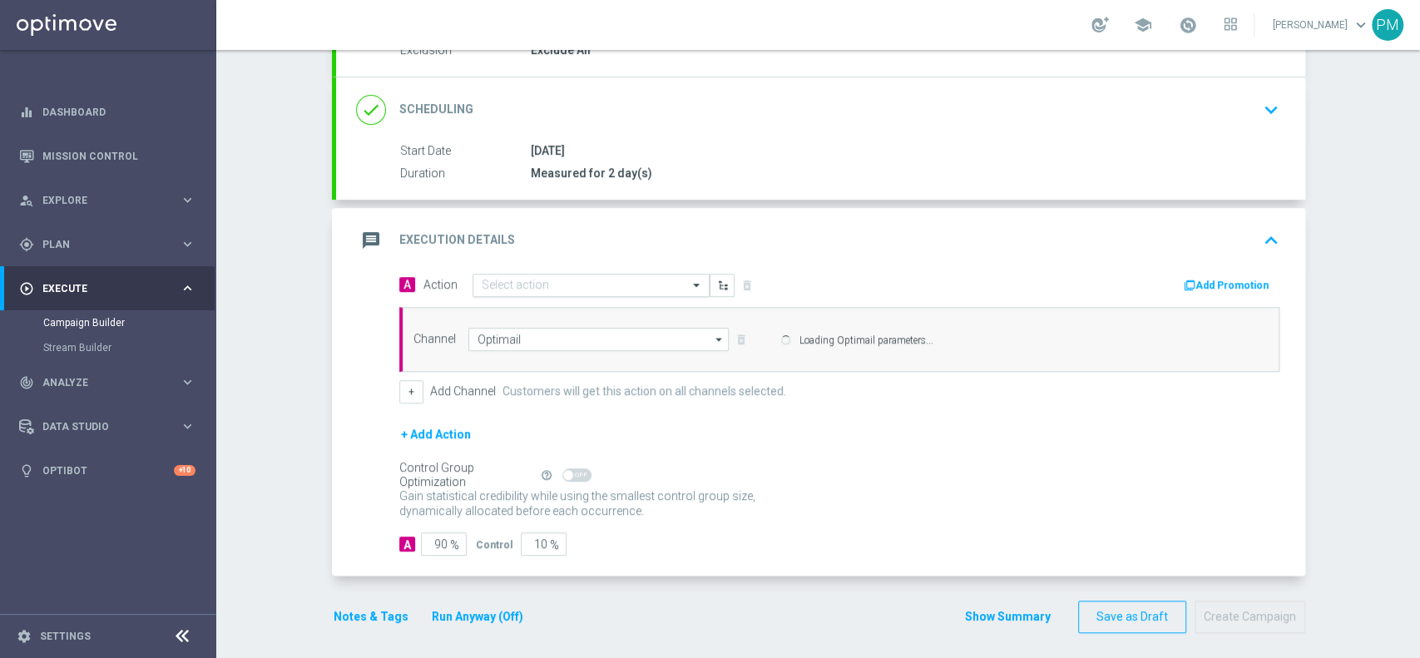
click at [567, 292] on div "A Action Select action delete_forever Add Promotion" at bounding box center [839, 286] width 905 height 26
click at [572, 284] on input "text" at bounding box center [575, 286] width 186 height 14
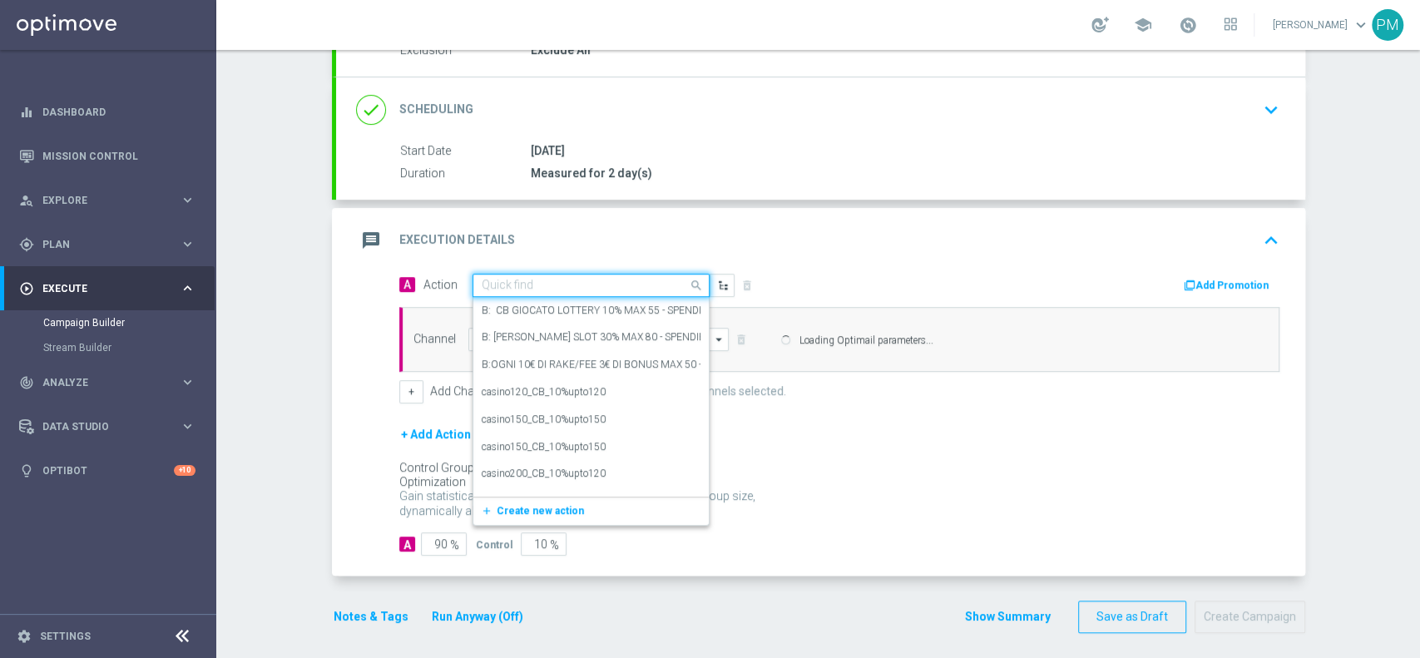
paste input "ogni 20€ ricaricati ricevi 2€ Sport Virtual Gev, fino a 10€"
type input "ogni 20€ ricaricati ricevi 2€ Sport Virtual Gev, fino a 10€"
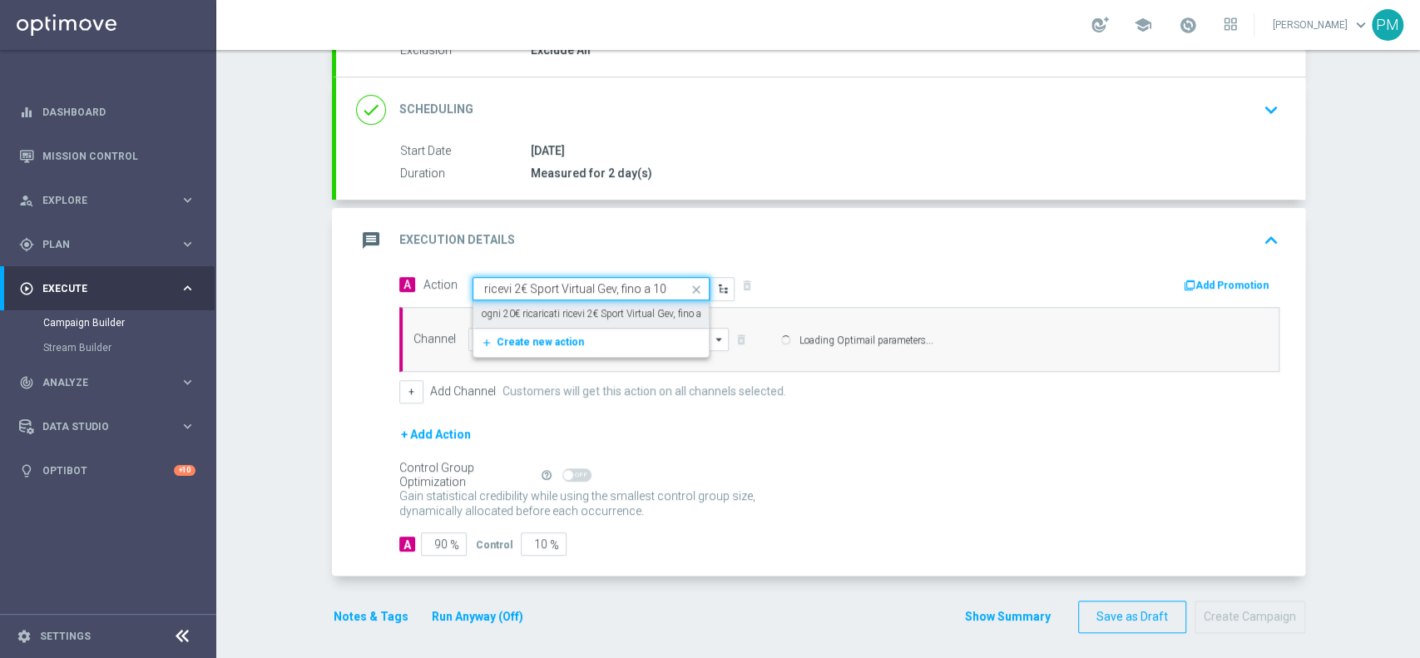
click at [572, 302] on div "ogni 20€ ricaricati ricevi 2€ Sport Virtual Gev, fino a 10€ edit" at bounding box center [591, 313] width 219 height 27
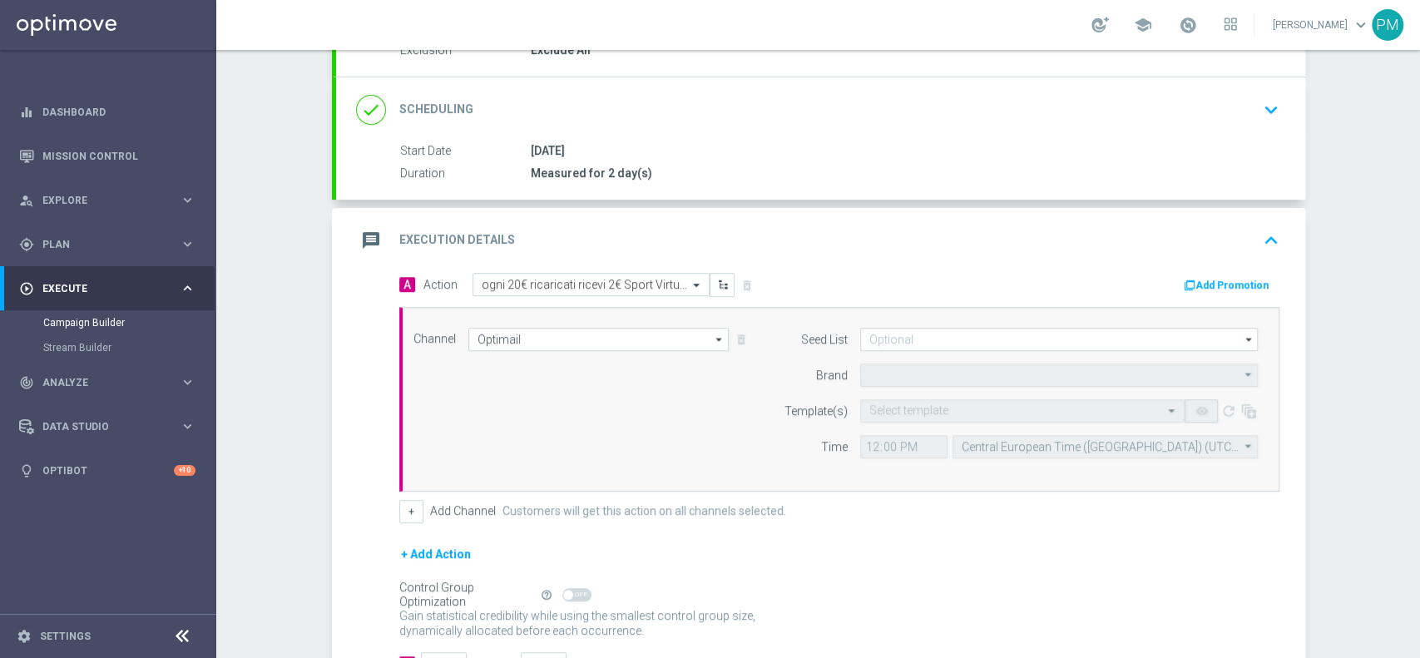
type input "Sisal Marketing"
click at [864, 445] on input "12:00" at bounding box center [903, 446] width 87 height 23
type input "16:30"
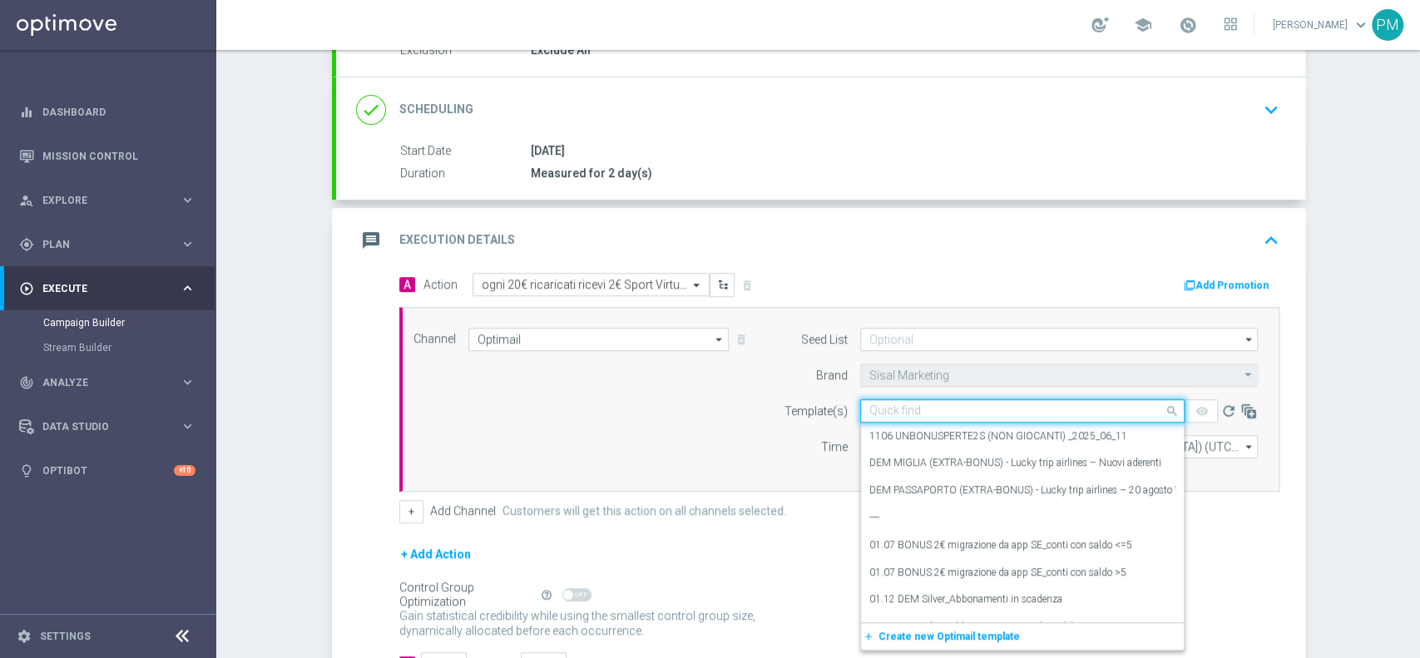
click at [913, 410] on input "text" at bounding box center [1006, 411] width 273 height 14
paste input "RICGAMES0908"
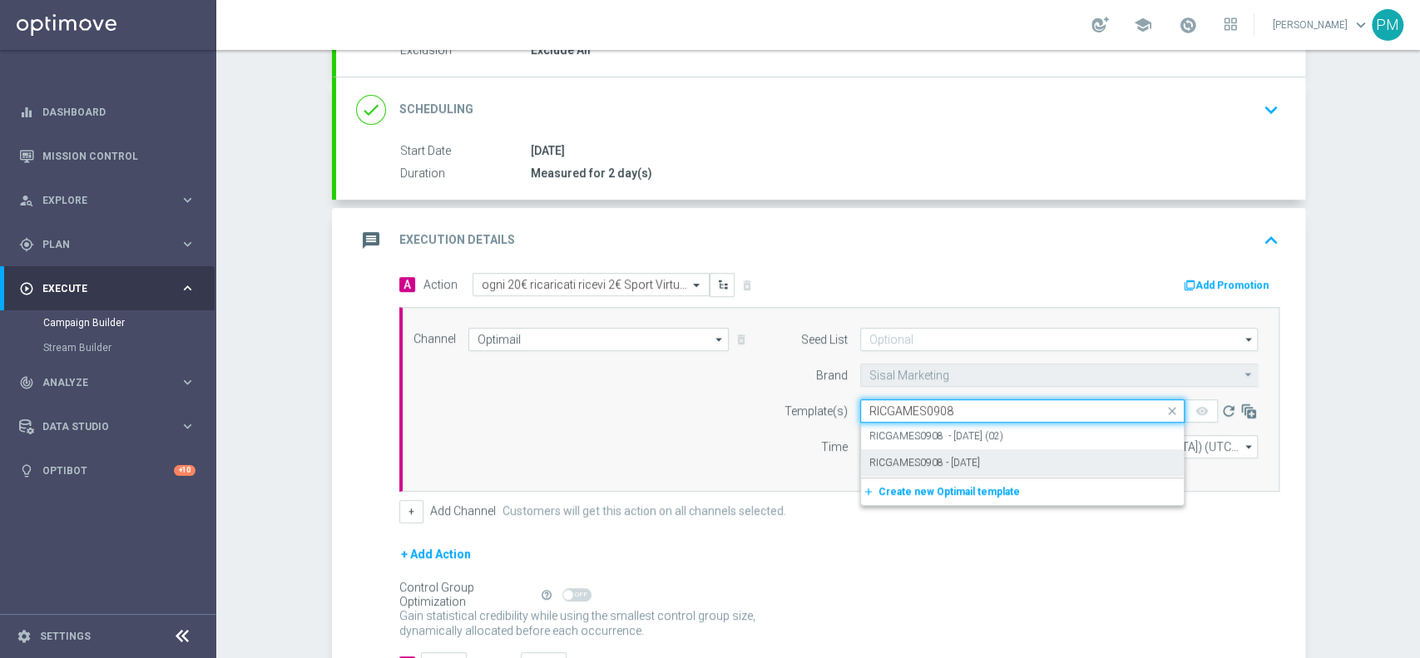
click at [934, 465] on label "RICGAMES0908 - [DATE]" at bounding box center [925, 463] width 111 height 14
type input "RICGAMES0908"
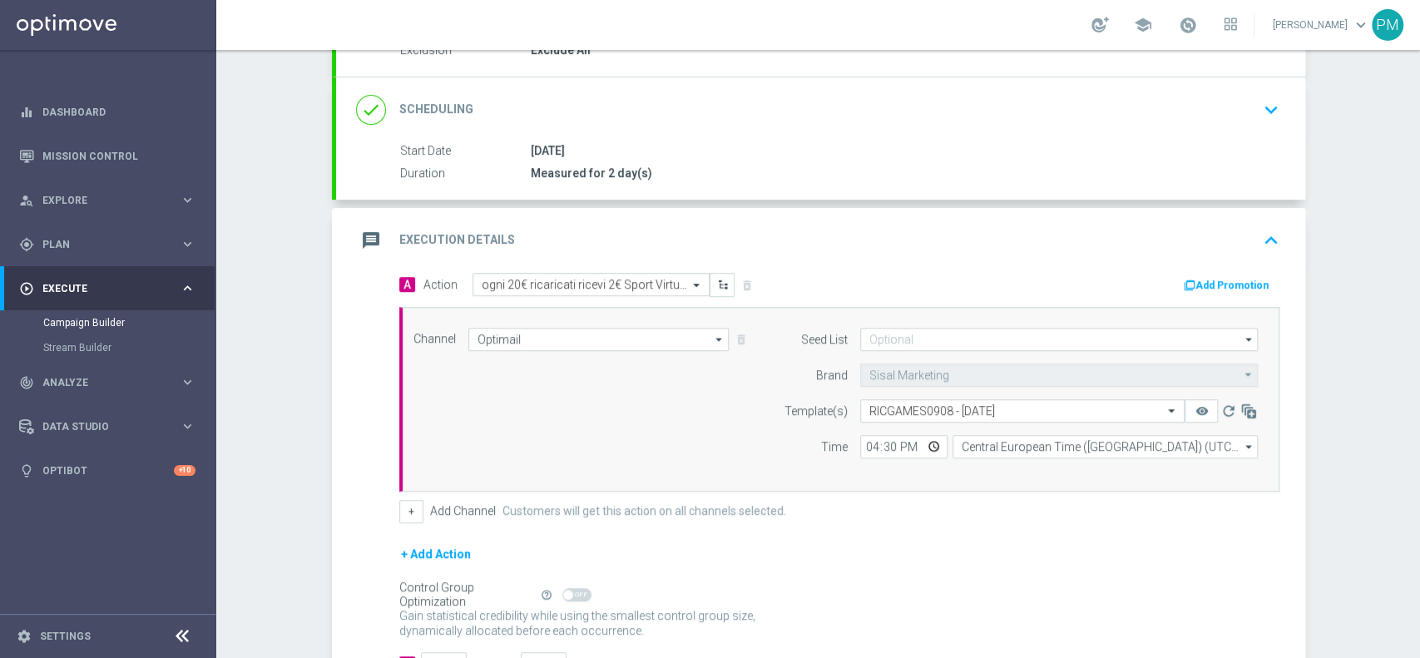
click at [1208, 283] on button "Add Promotion" at bounding box center [1228, 285] width 92 height 18
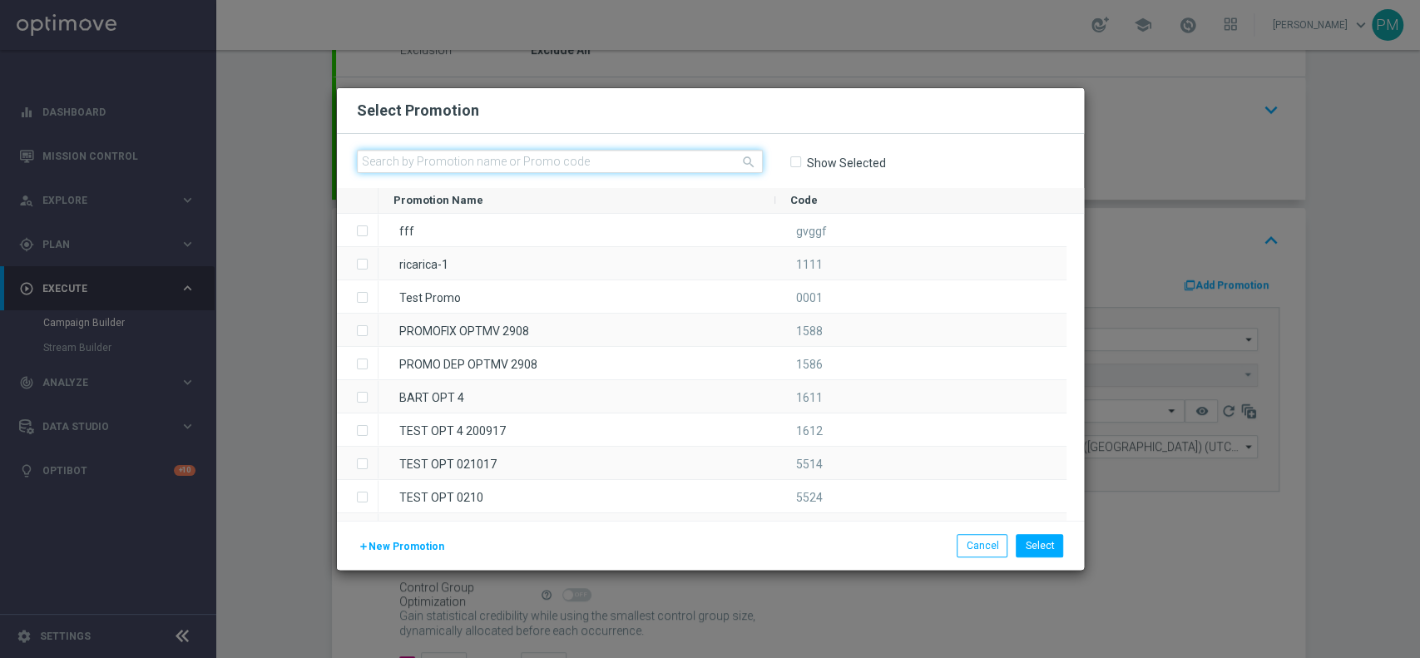
click at [667, 163] on input "text" at bounding box center [560, 161] width 406 height 23
paste input "RICGAMES0908"
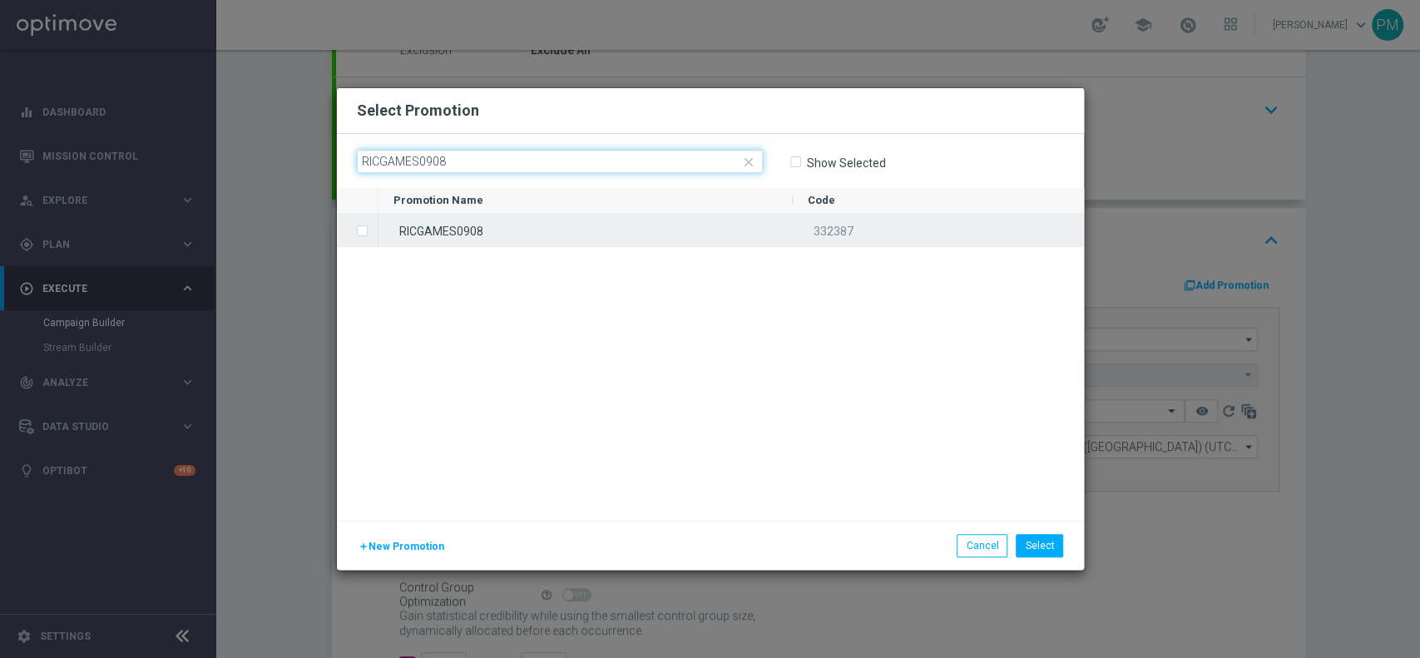
type input "RICGAMES0908"
click at [653, 223] on div "RICGAMES0908" at bounding box center [586, 230] width 414 height 32
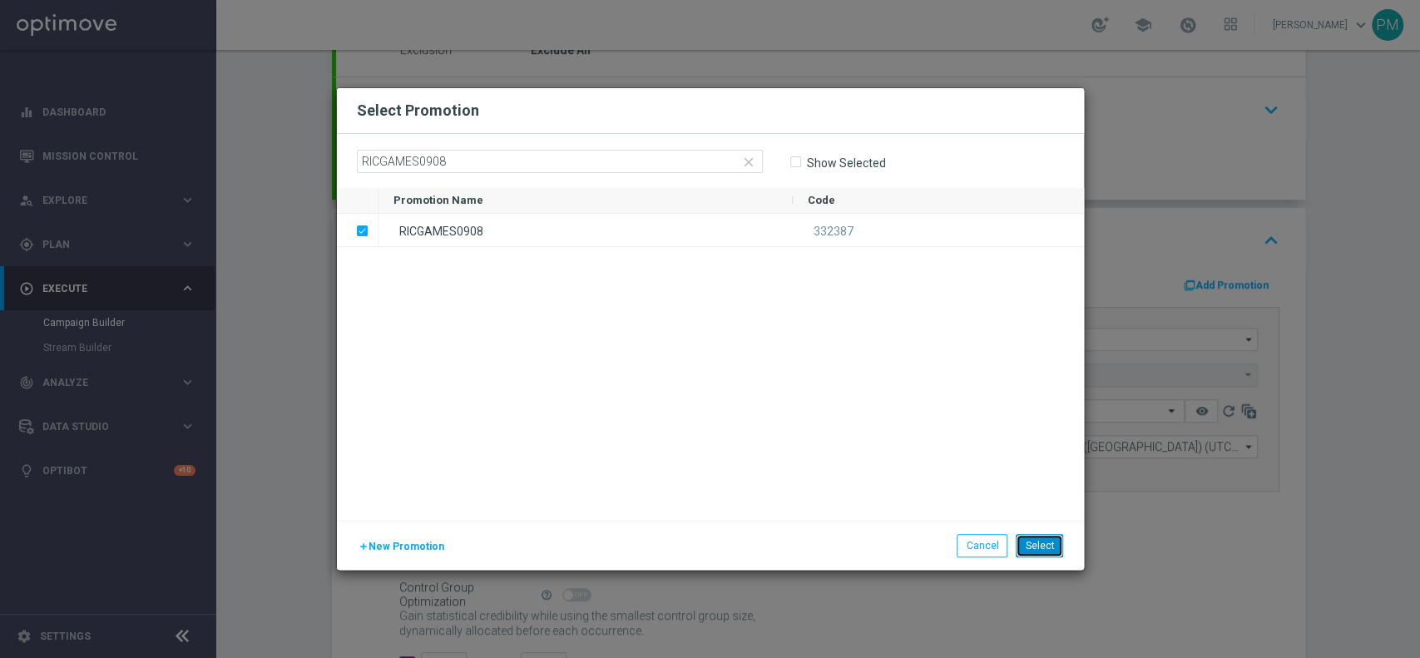
click at [1038, 546] on button "Select" at bounding box center [1039, 545] width 47 height 23
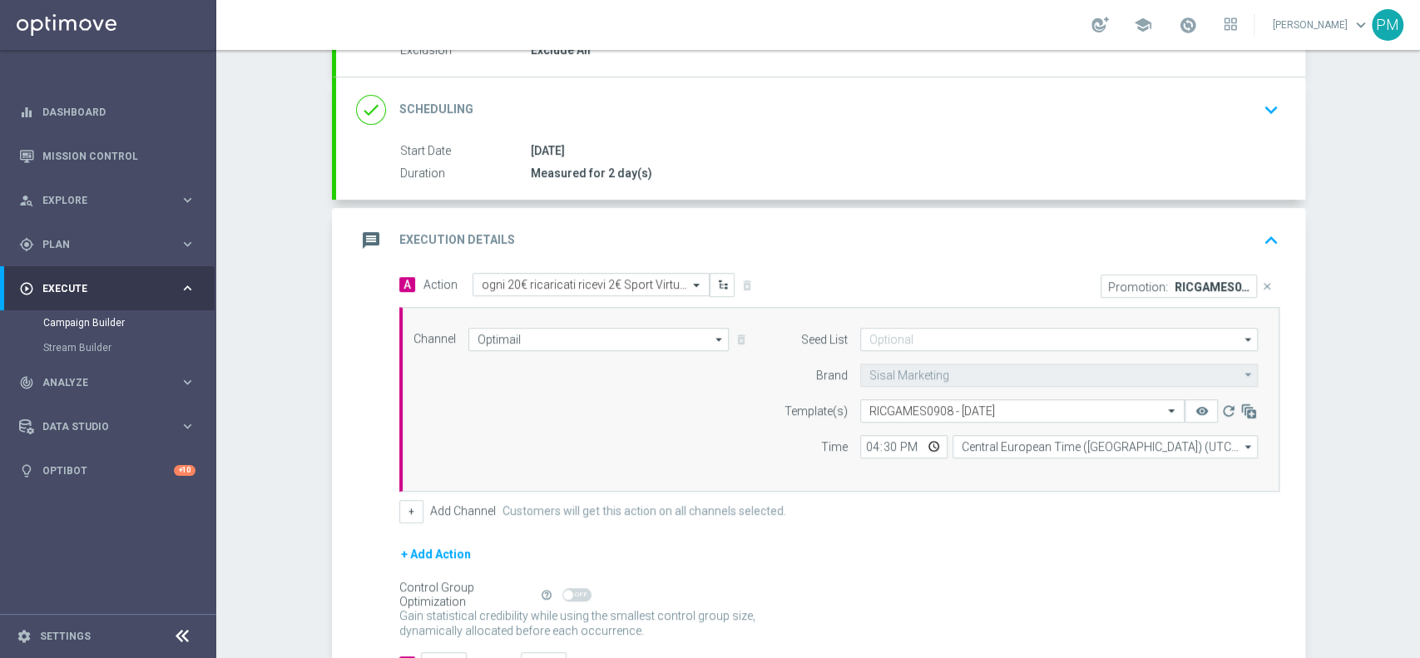
click at [1134, 231] on div "message Execution Details keyboard_arrow_up" at bounding box center [820, 241] width 929 height 32
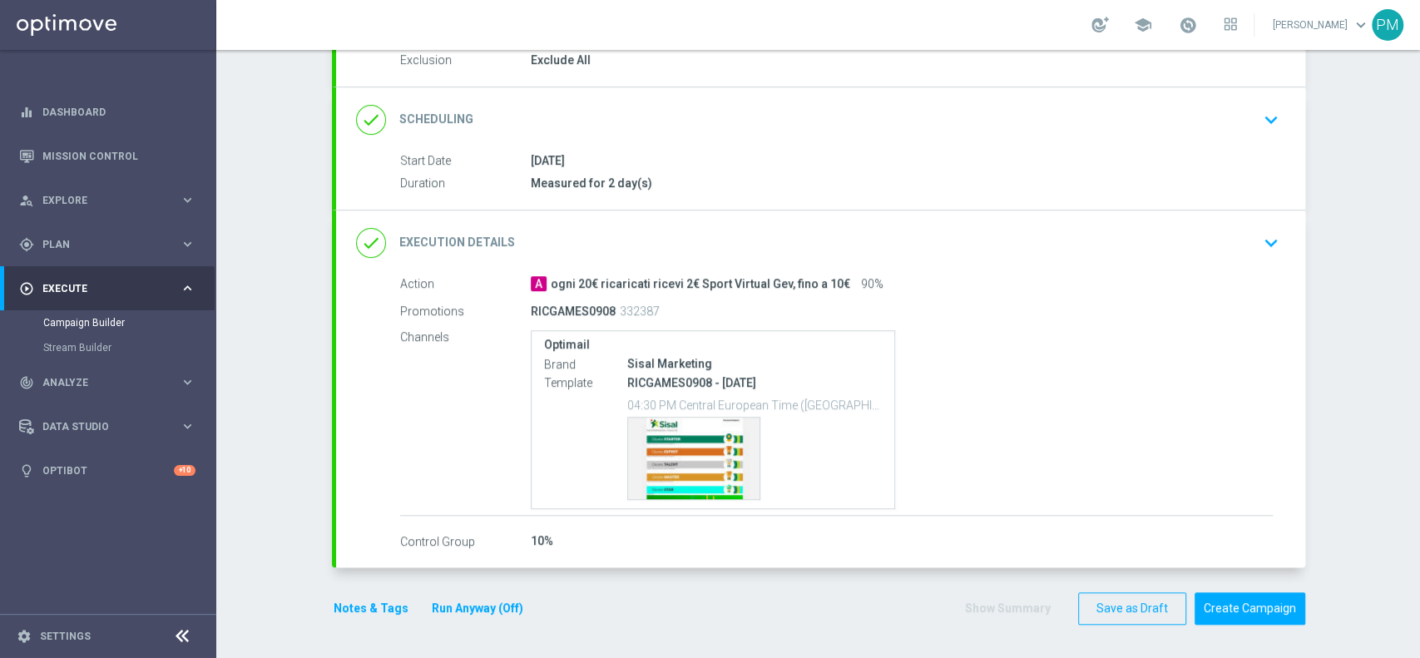
scroll to position [182, 0]
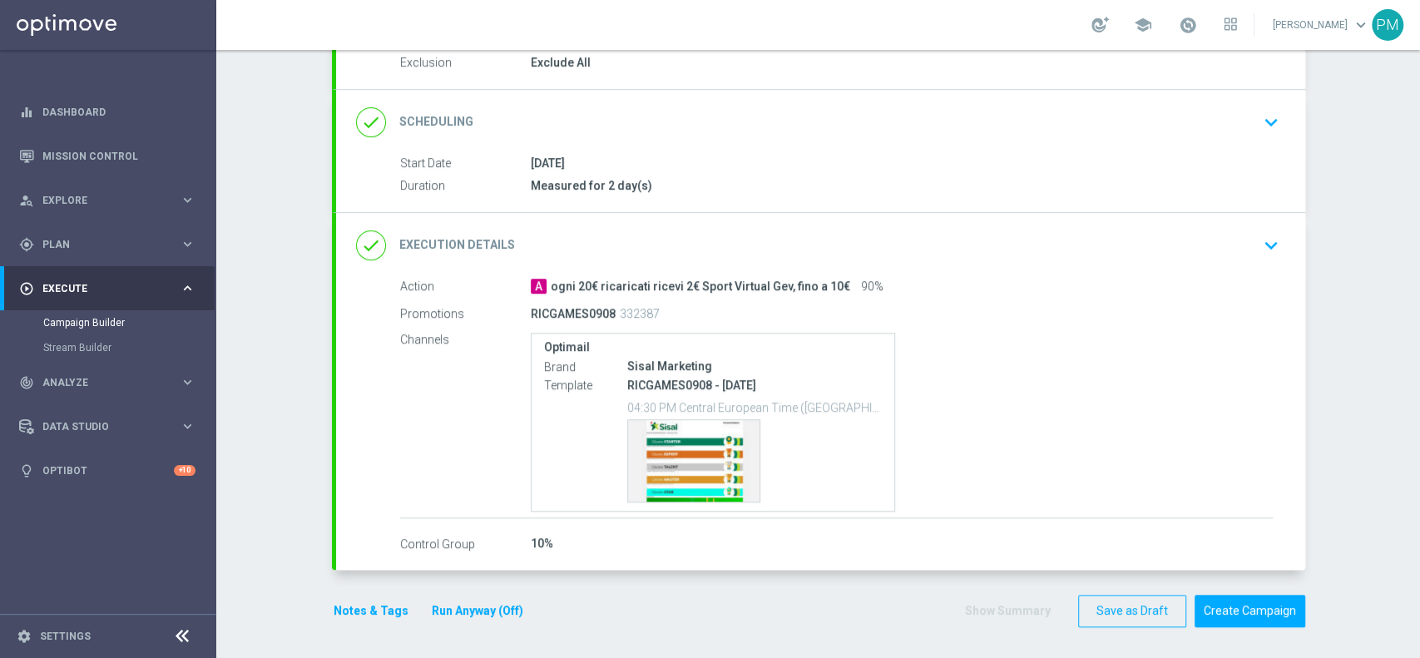
click at [364, 608] on button "Notes & Tags" at bounding box center [371, 611] width 78 height 21
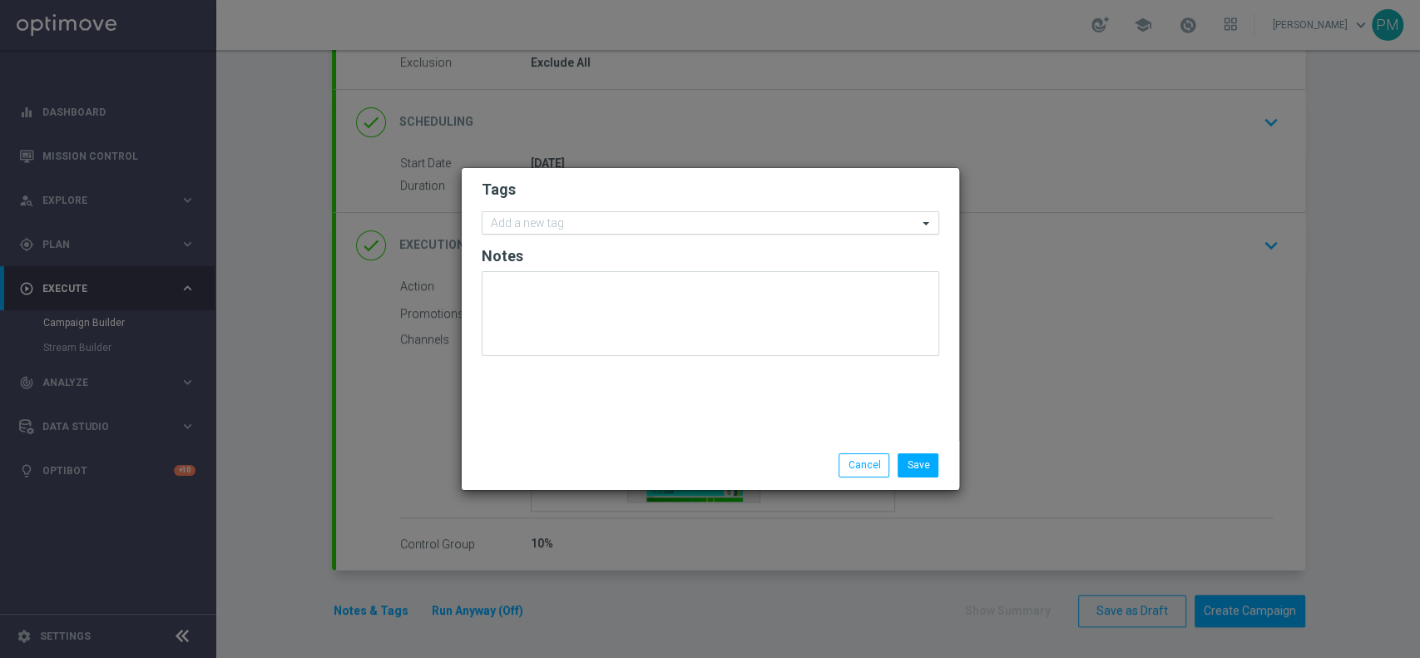
click at [647, 226] on input "text" at bounding box center [704, 224] width 427 height 14
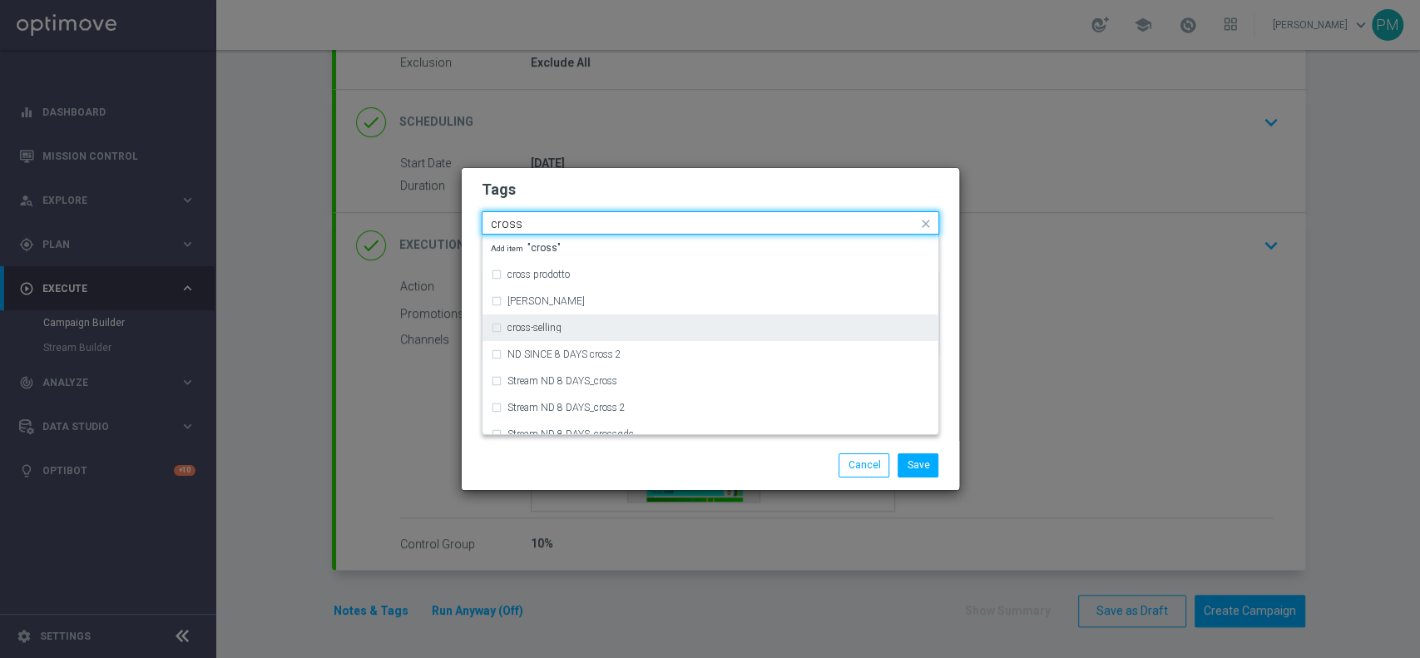
click at [606, 316] on div "cross-selling" at bounding box center [710, 328] width 439 height 27
type input "cross"
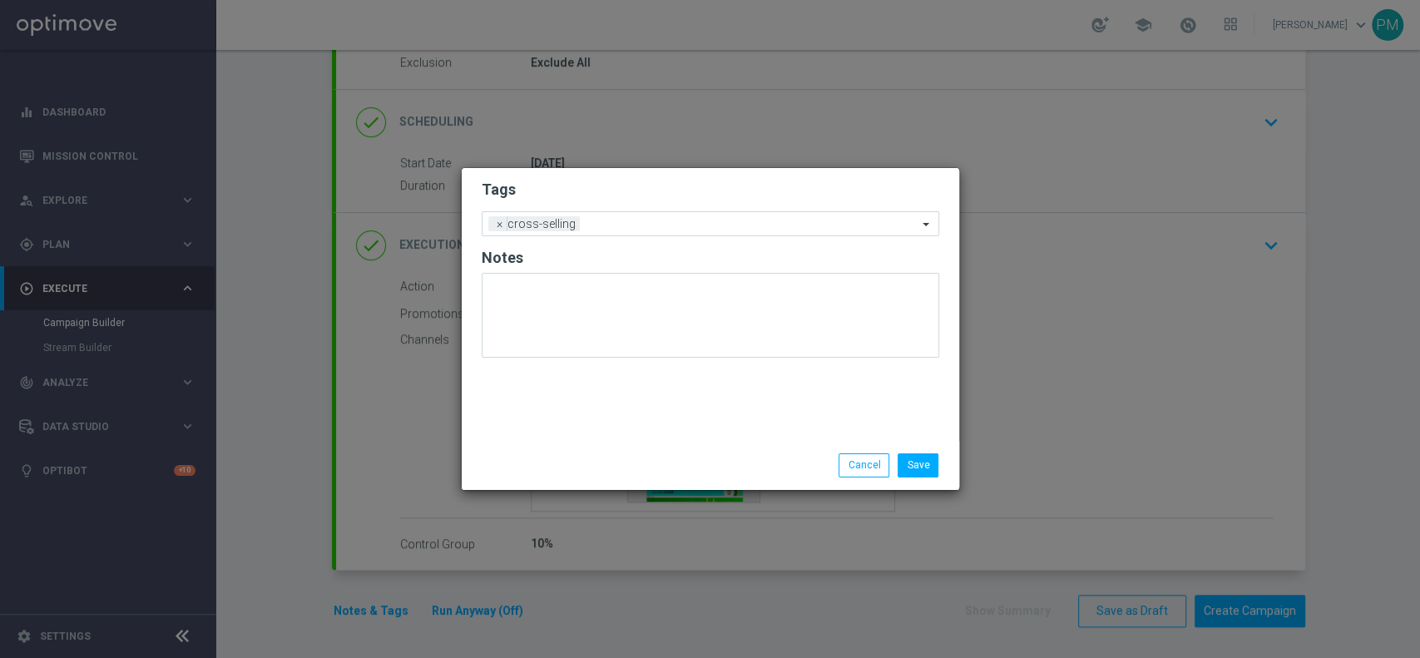
click at [674, 191] on h2 "Tags" at bounding box center [711, 190] width 458 height 20
click at [686, 220] on input "text" at bounding box center [752, 225] width 331 height 14
click at [865, 468] on button "Cancel" at bounding box center [864, 465] width 51 height 23
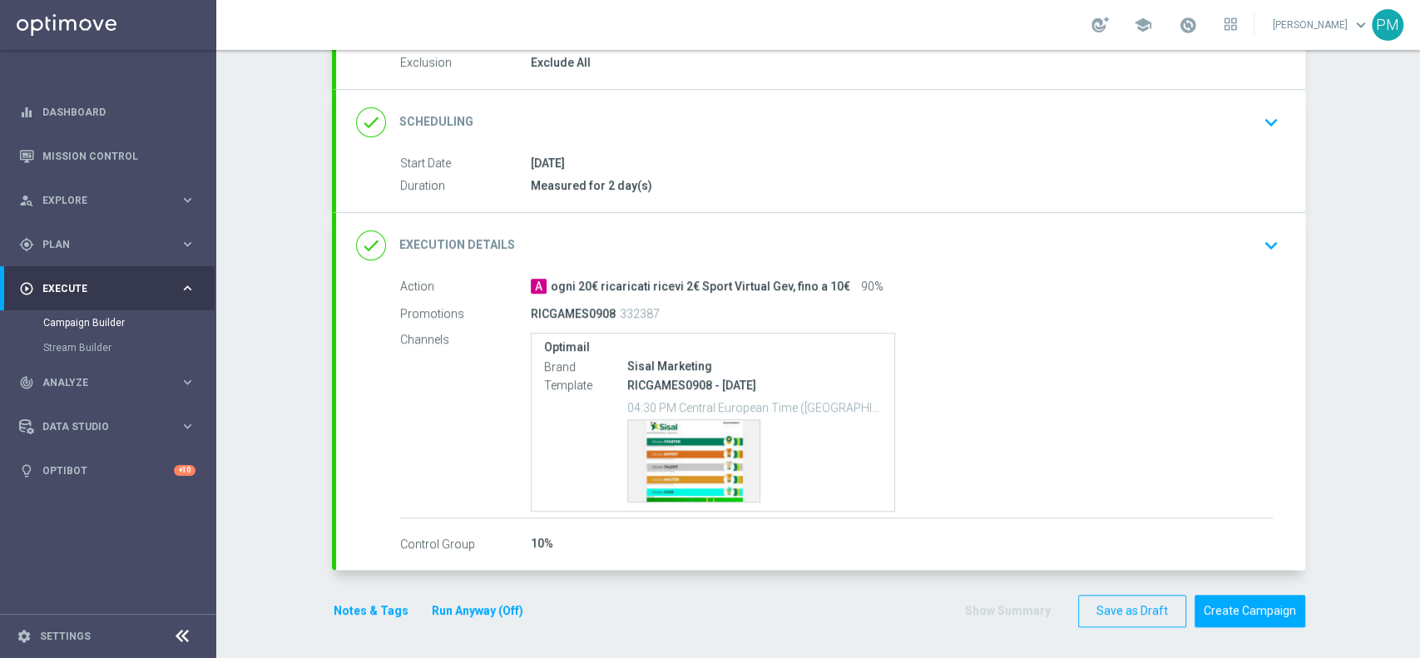
click at [361, 601] on button "Notes & Tags" at bounding box center [371, 611] width 78 height 21
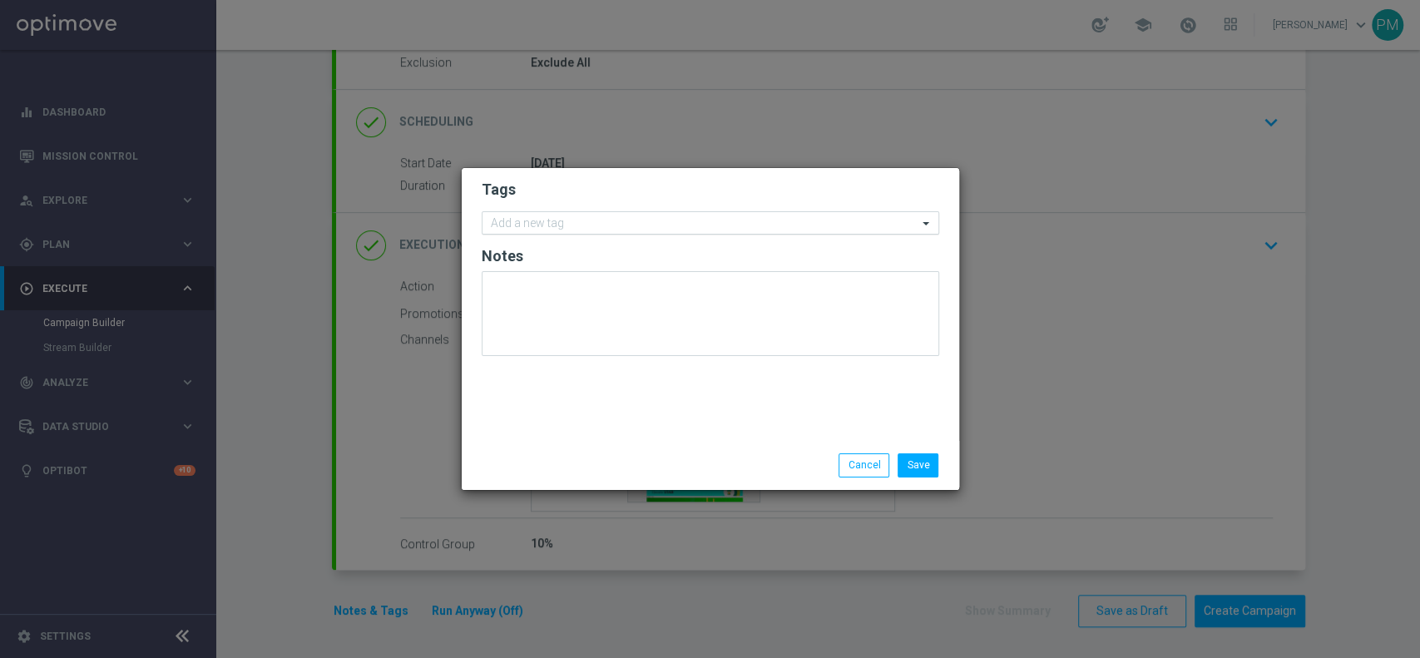
click at [527, 217] on input "text" at bounding box center [704, 224] width 427 height 14
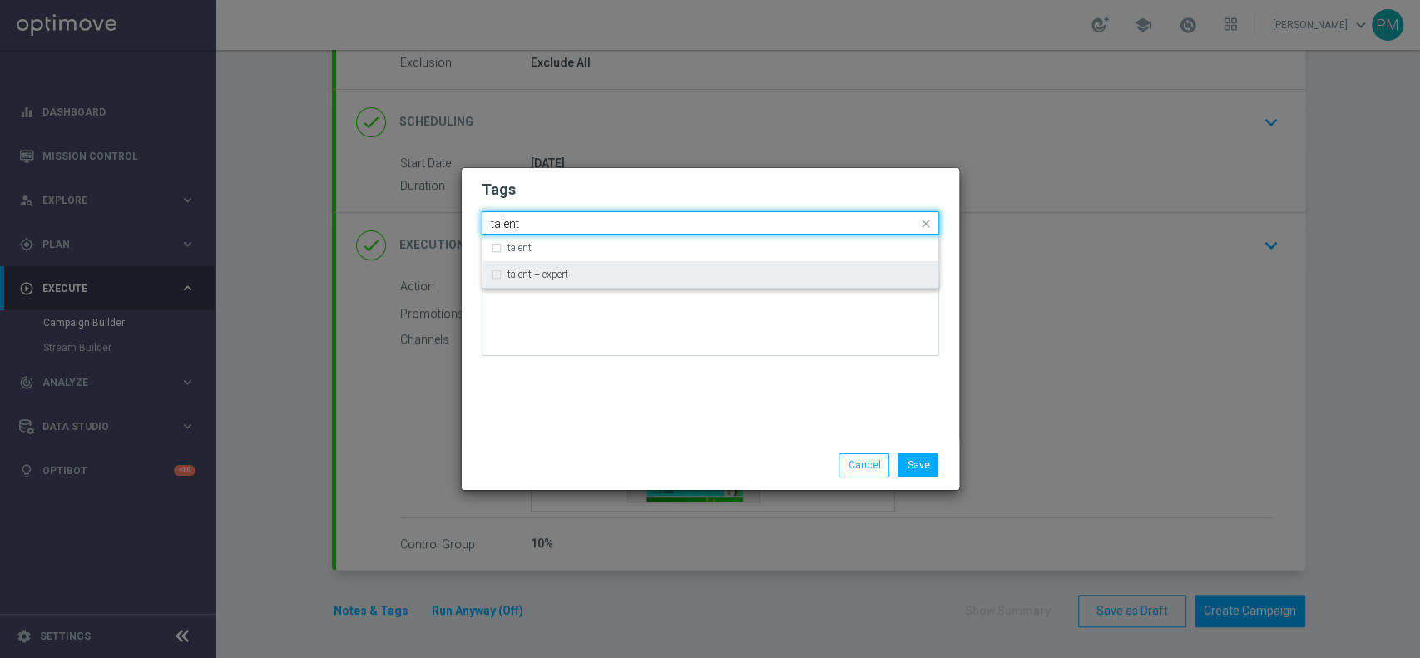
click at [557, 276] on label "talent + expert" at bounding box center [538, 275] width 61 height 10
type input "talent"
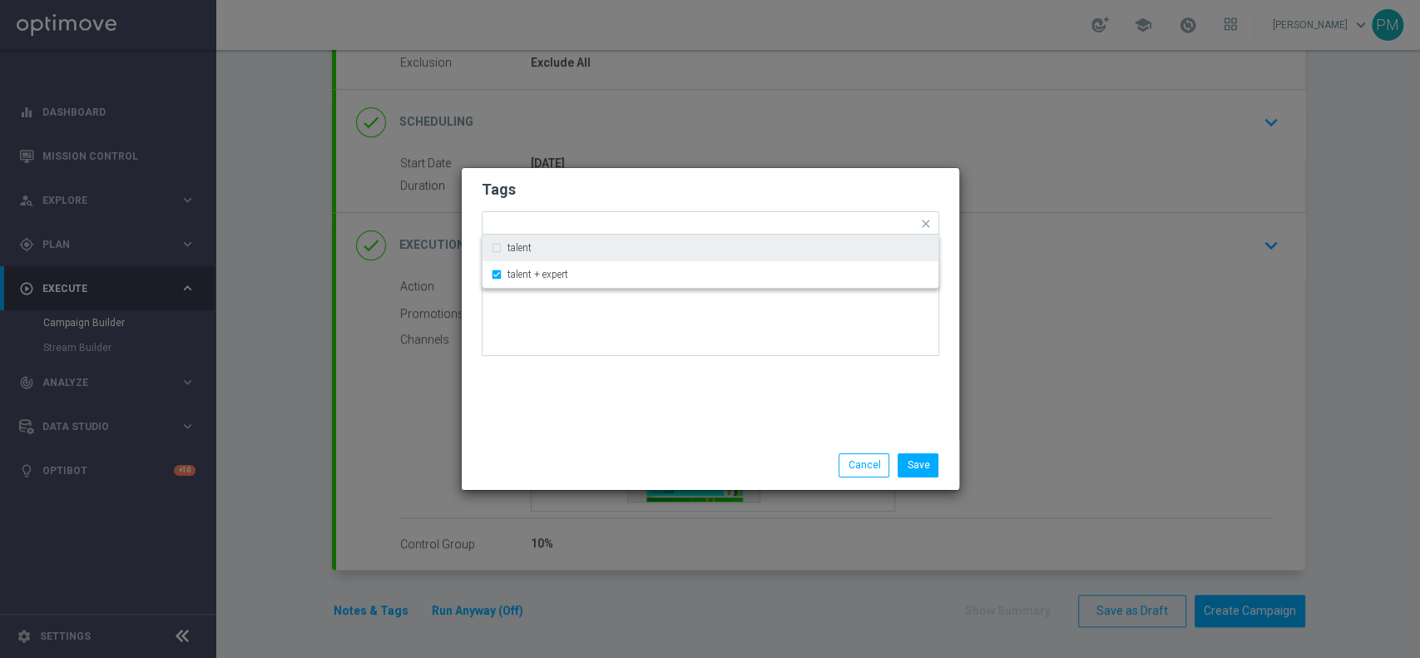
click at [659, 185] on h2 "Tags" at bounding box center [711, 190] width 458 height 20
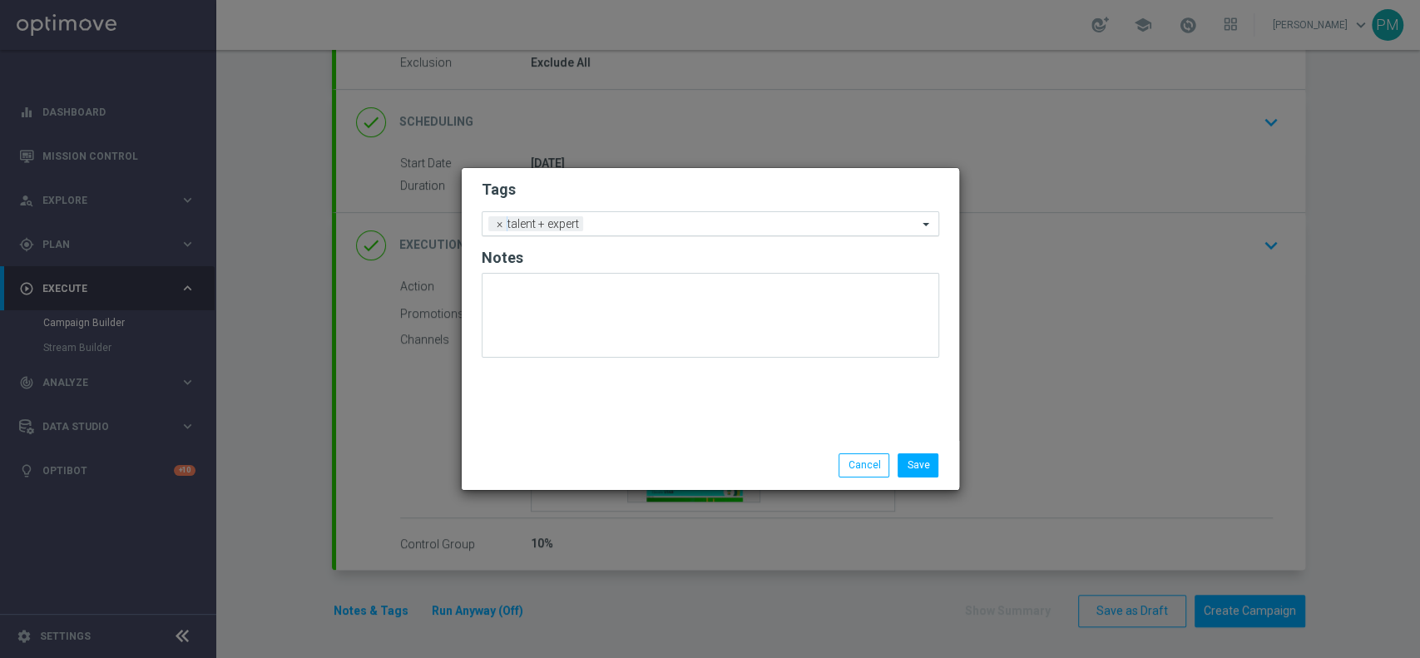
click at [696, 222] on input "text" at bounding box center [754, 225] width 328 height 14
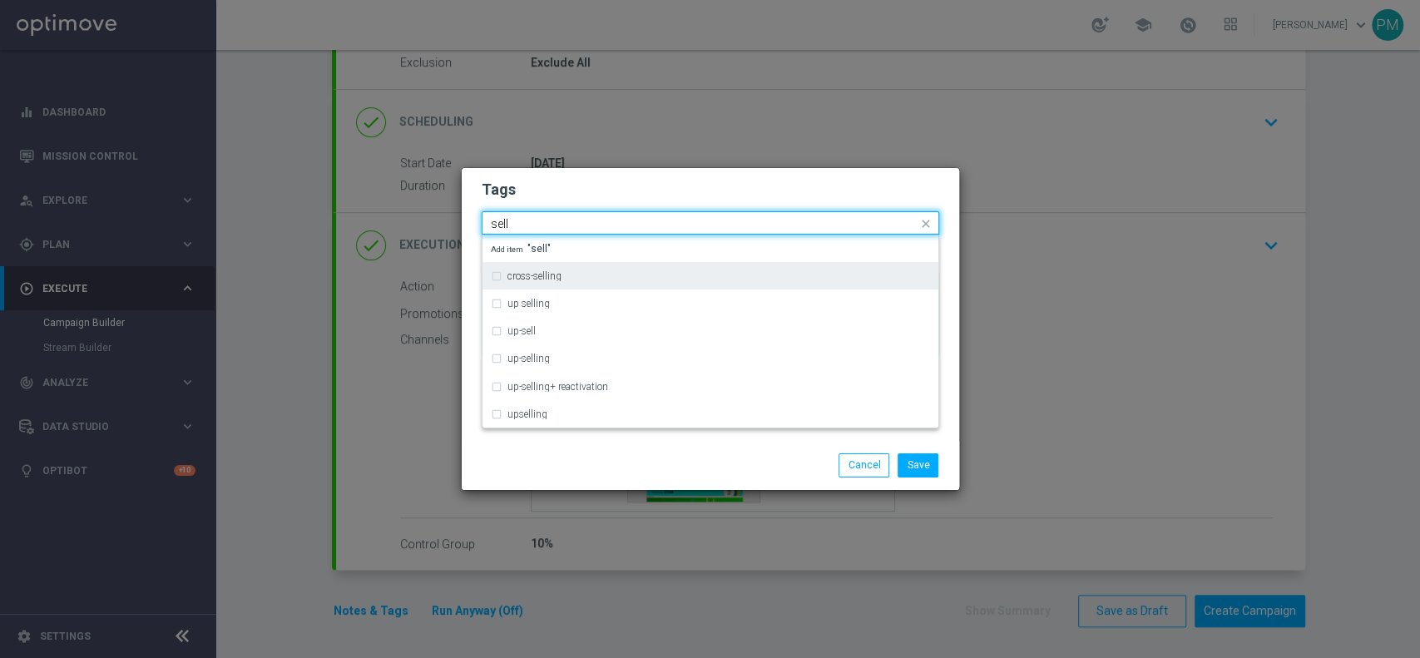
click at [601, 281] on div "cross-selling" at bounding box center [710, 276] width 439 height 27
type input "sell"
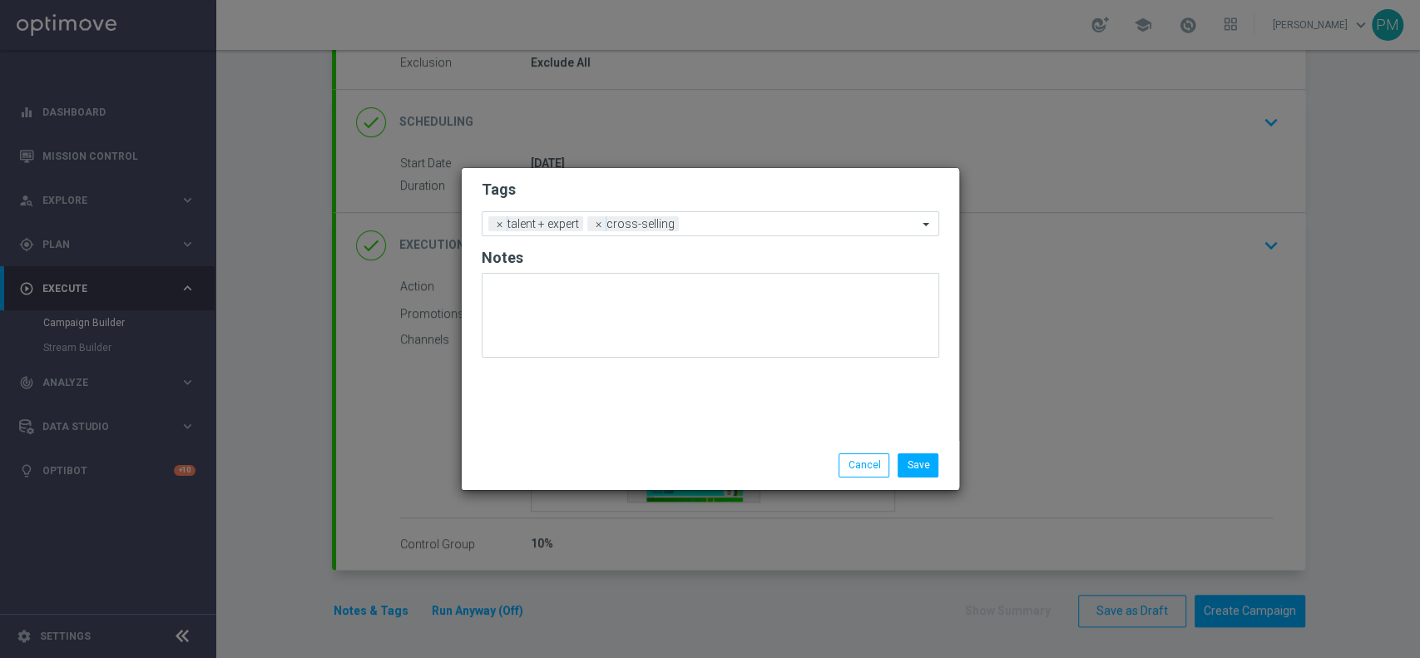
click at [703, 181] on h2 "Tags" at bounding box center [711, 190] width 458 height 20
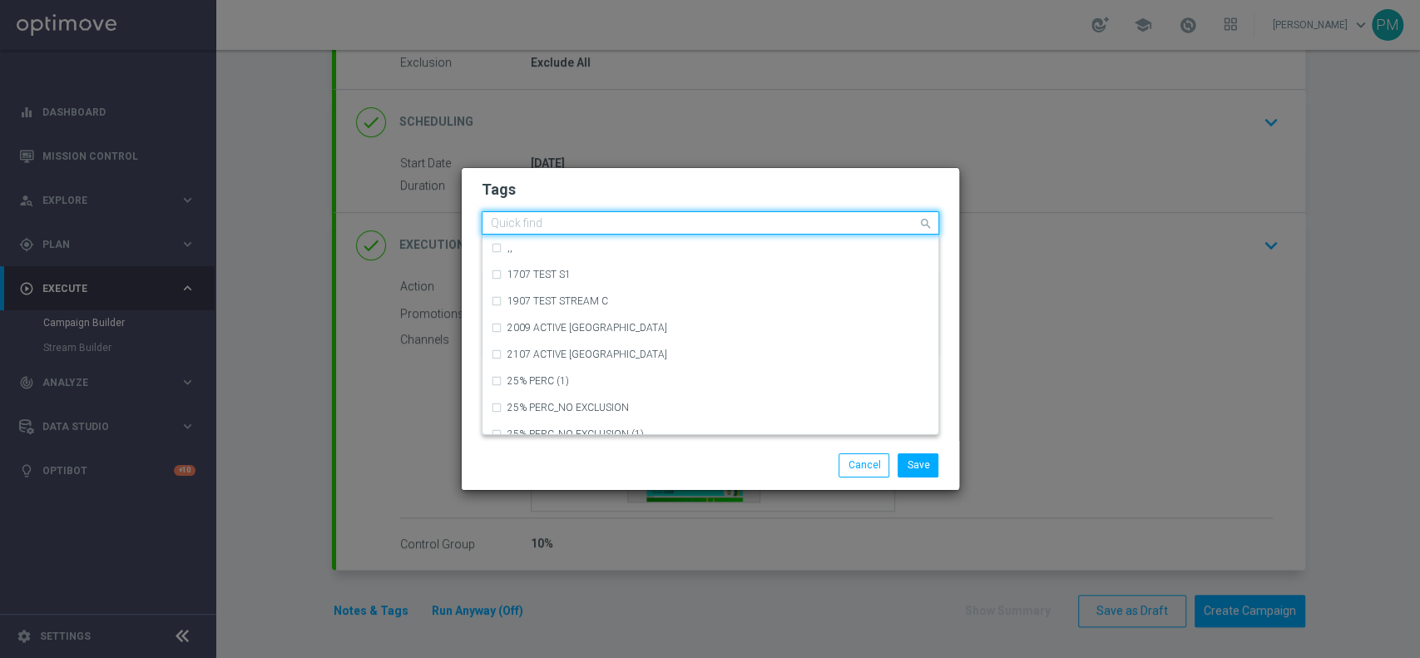
click at [716, 217] on input "text" at bounding box center [704, 224] width 427 height 14
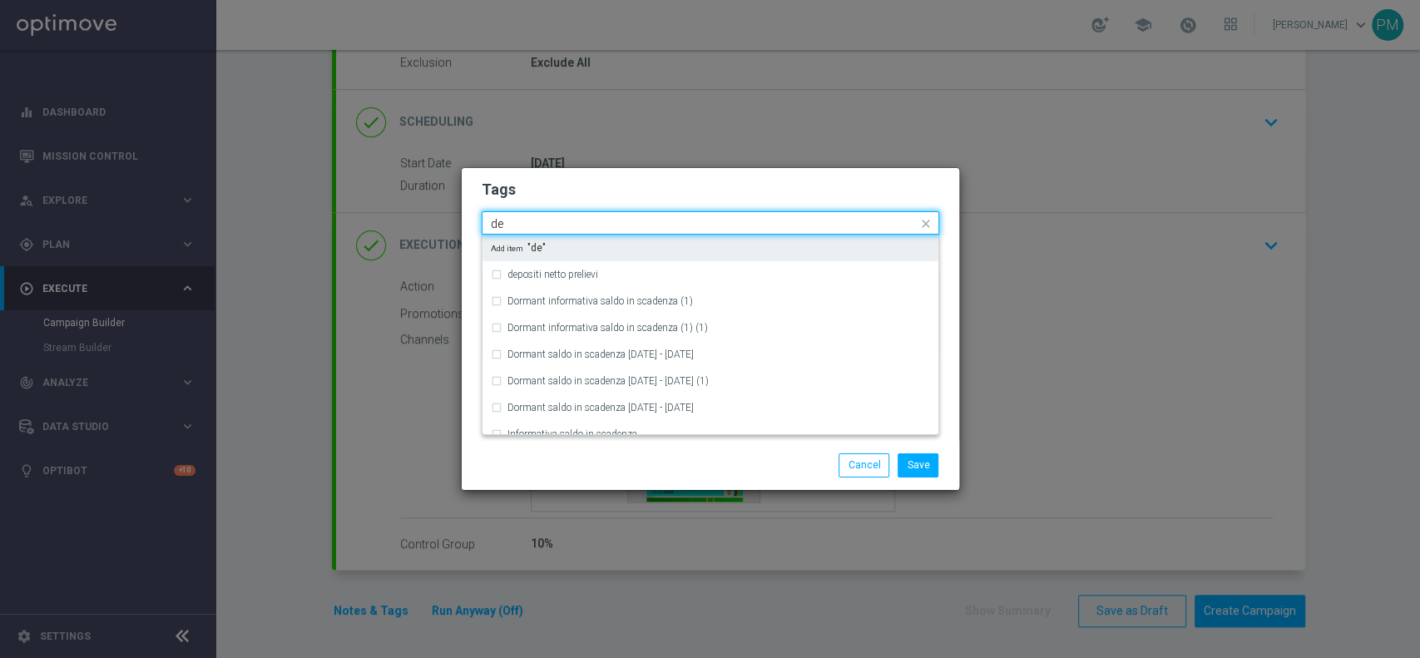
type input "d"
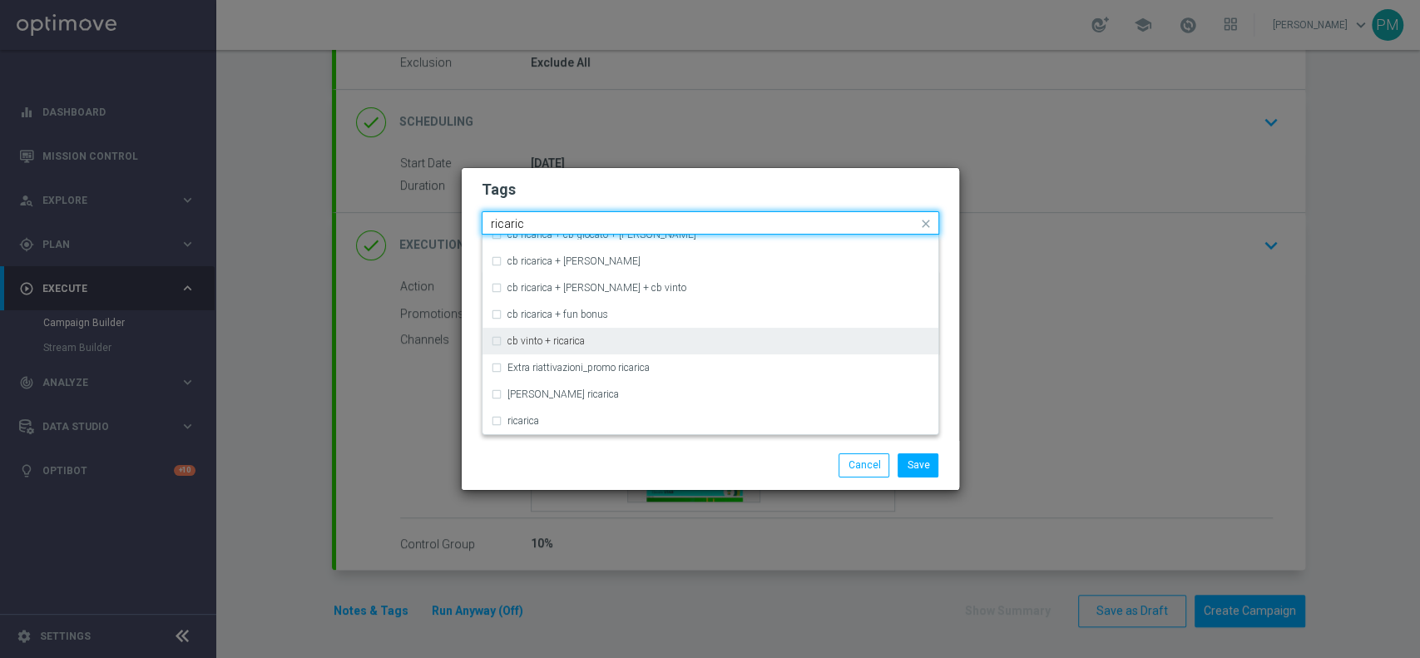
scroll to position [434, 0]
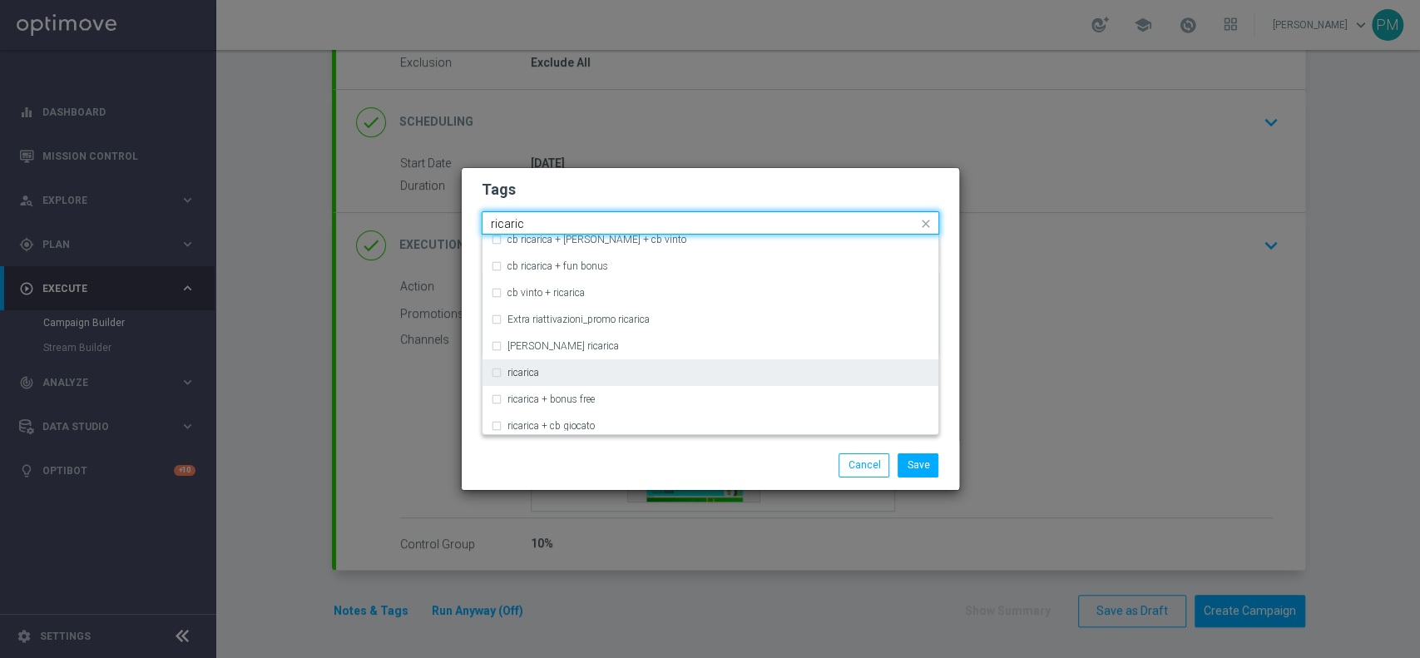
click at [539, 368] on div "ricarica" at bounding box center [719, 373] width 423 height 10
type input "ricaric"
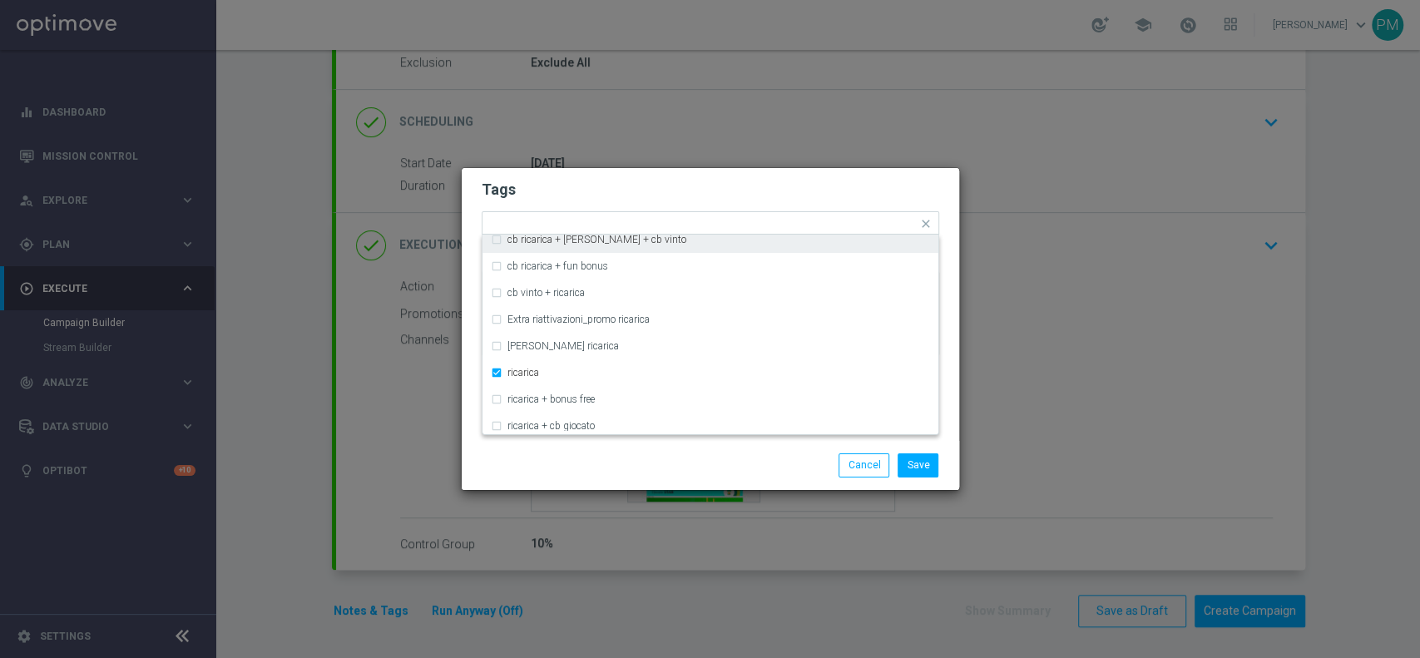
click at [719, 178] on form "Tags Quick find × talent + expert × cross-selling × ricarica cb ricarica + cb g…" at bounding box center [711, 272] width 458 height 193
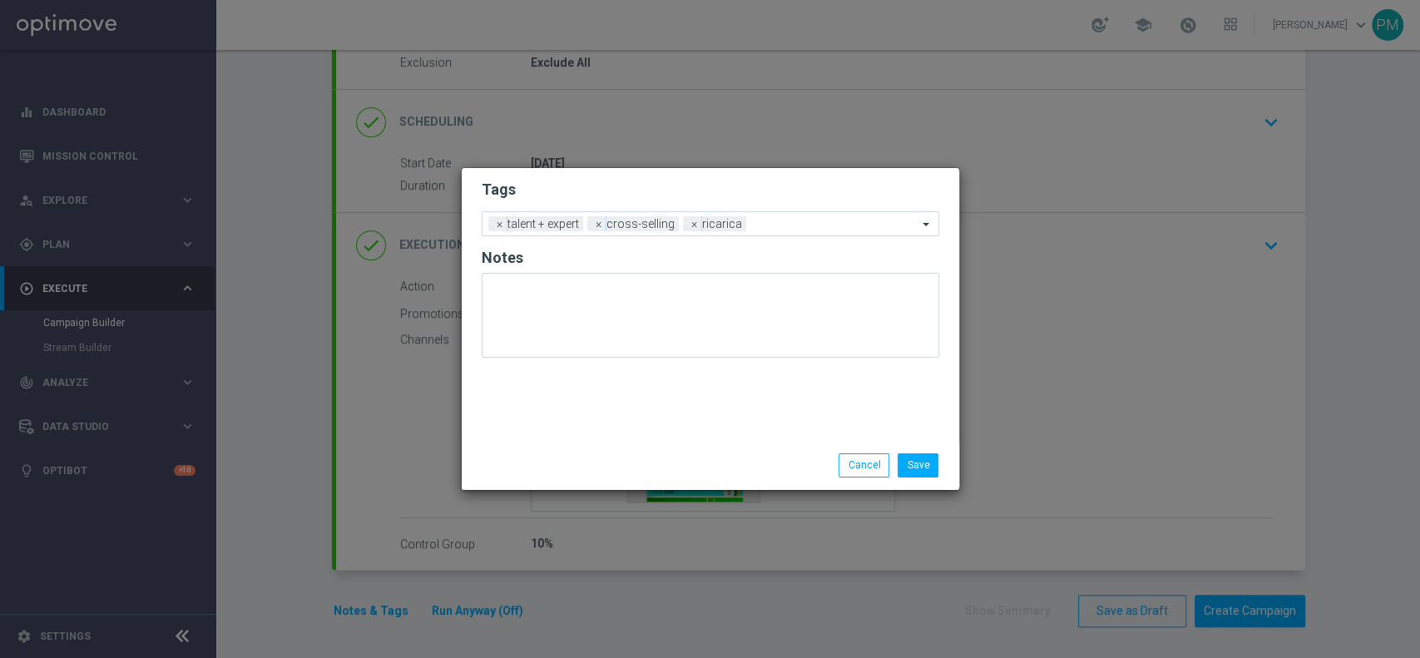
click at [779, 209] on form "Tags Add a new tag × talent + expert × cross-selling × ricarica Notes" at bounding box center [711, 273] width 458 height 195
click at [785, 236] on ng-select "Add a new tag × talent + expert × cross-selling × ricarica" at bounding box center [711, 223] width 458 height 25
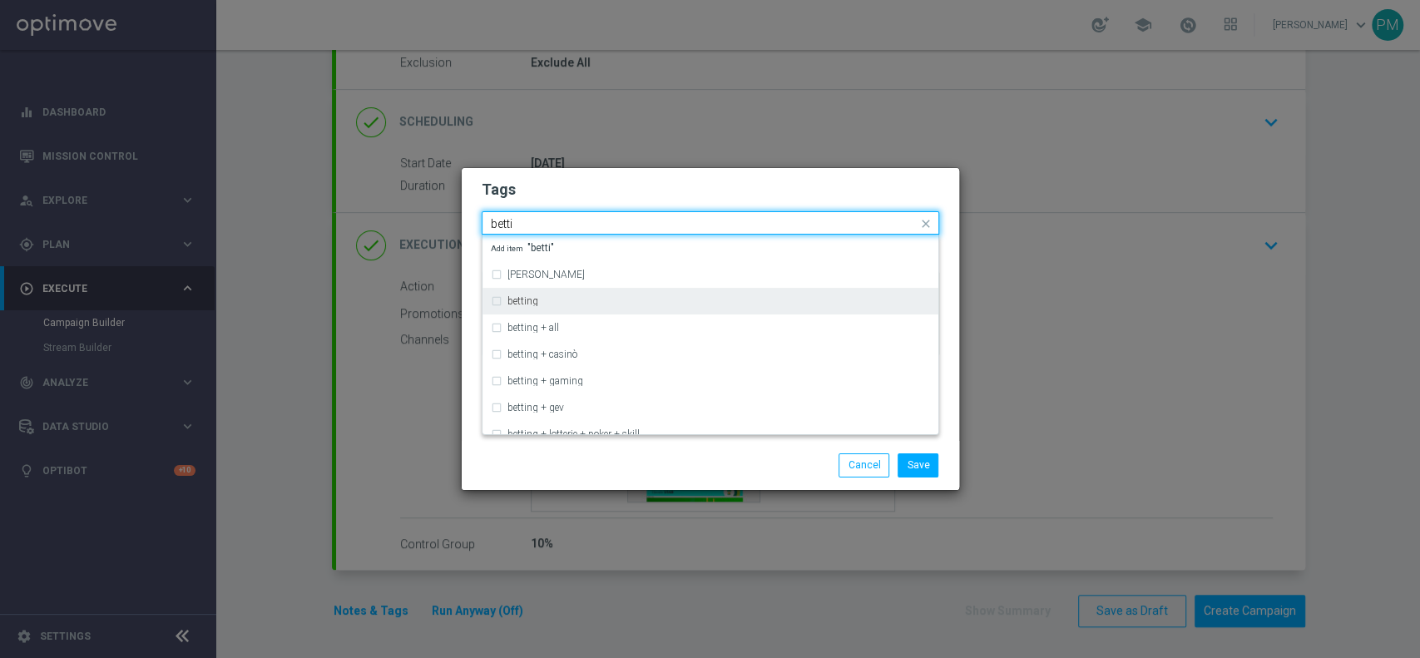
click at [582, 295] on div "betting" at bounding box center [710, 301] width 439 height 27
type input "betti"
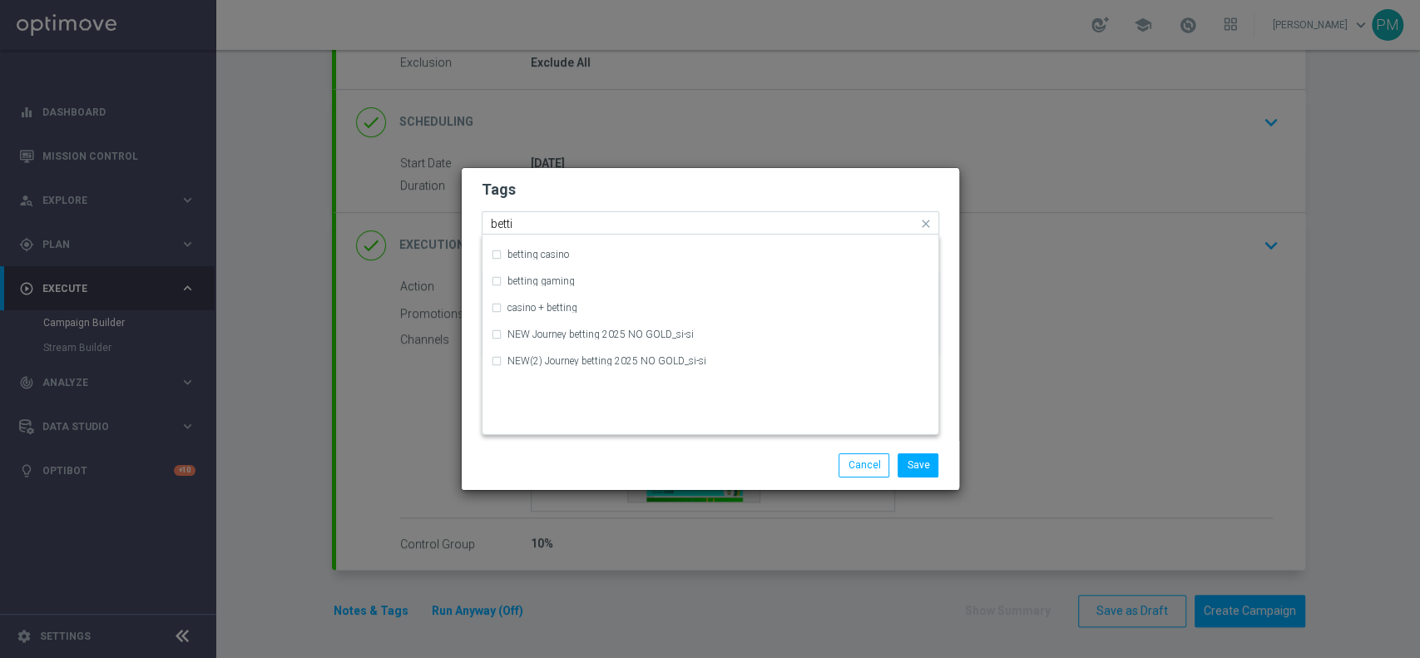
scroll to position [0, 0]
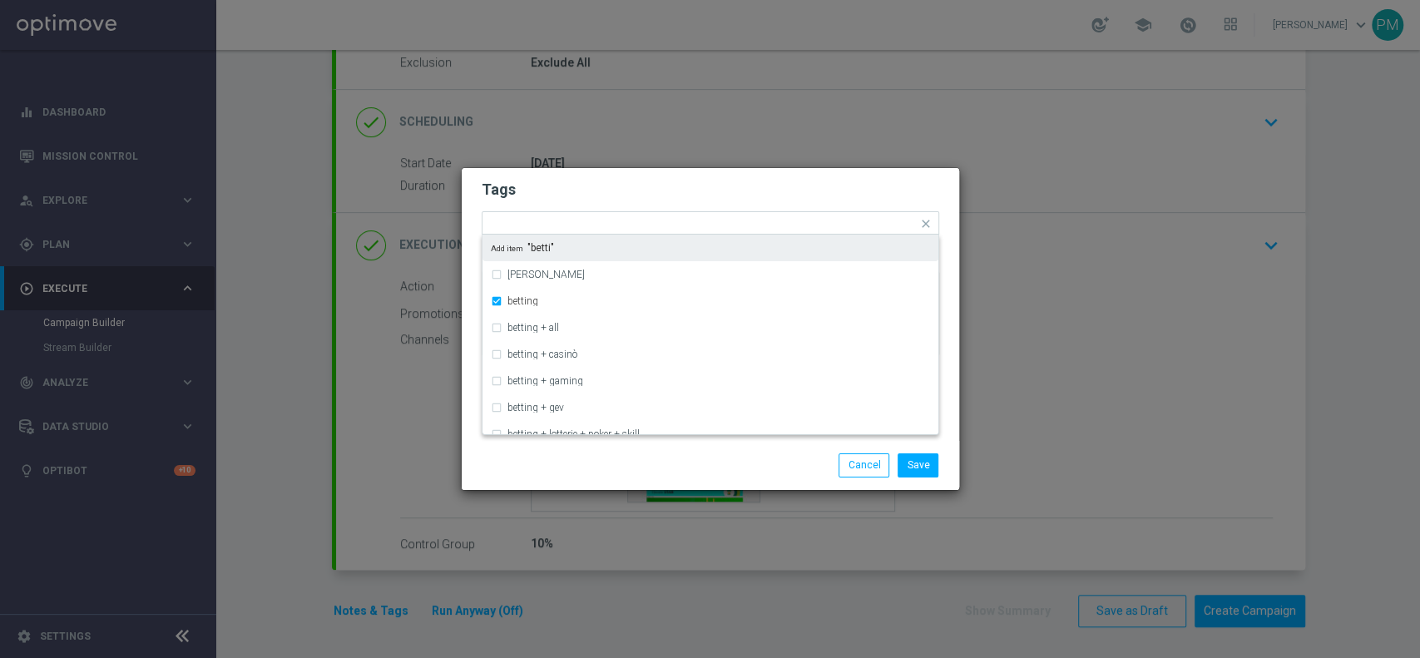
click at [734, 185] on h2 "Tags" at bounding box center [711, 190] width 458 height 20
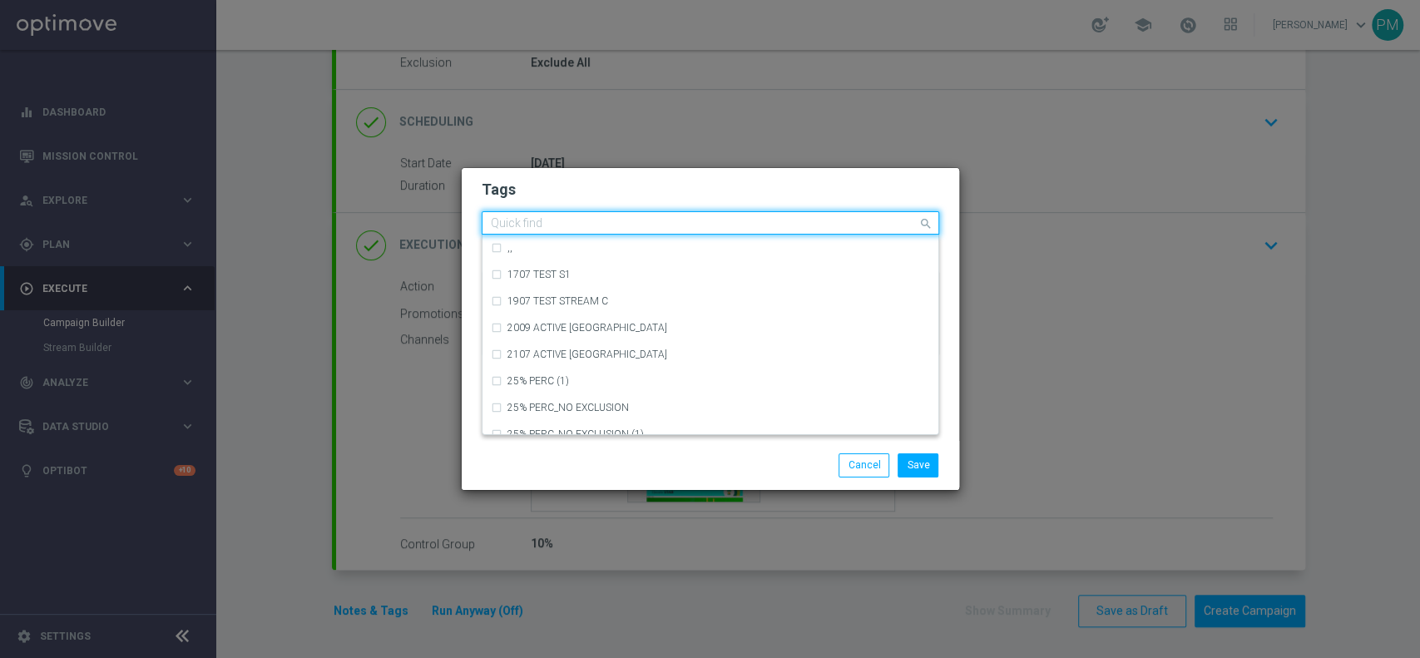
click at [835, 223] on input "text" at bounding box center [704, 224] width 427 height 14
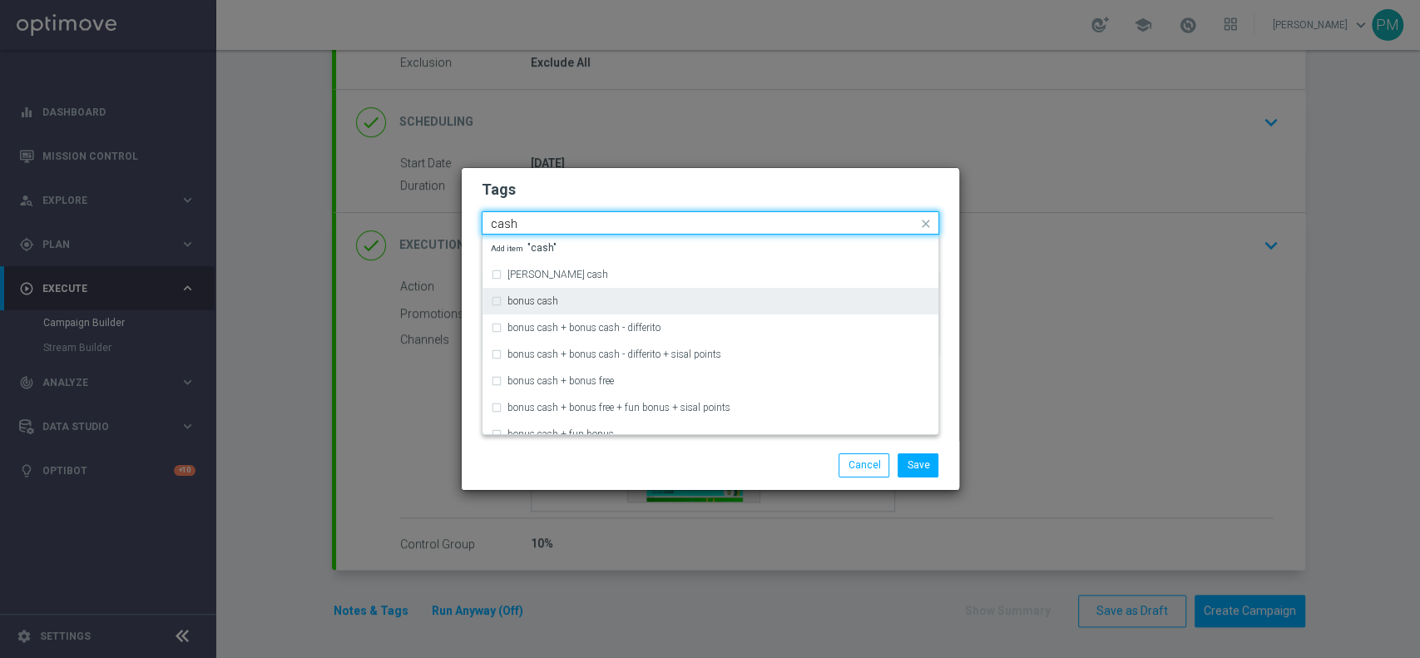
click at [704, 299] on div "bonus cash" at bounding box center [719, 301] width 423 height 10
type input "cash"
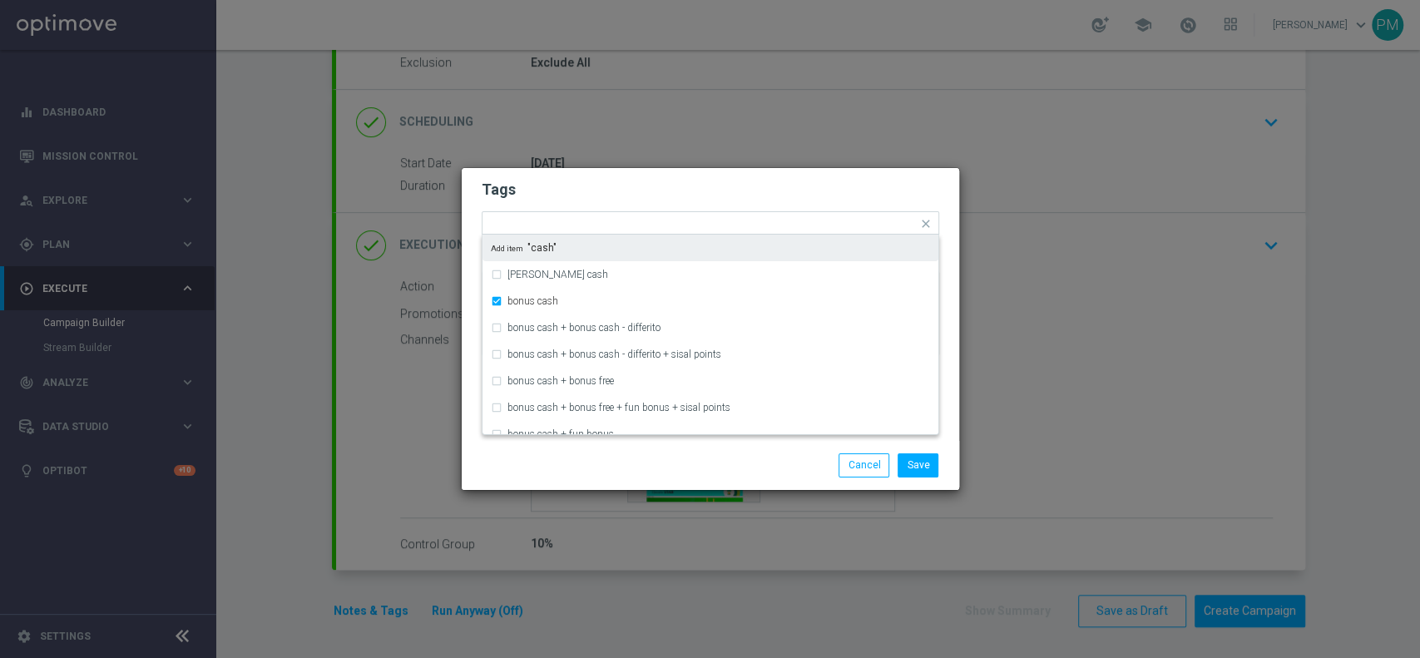
click at [776, 188] on h2 "Tags" at bounding box center [711, 190] width 458 height 20
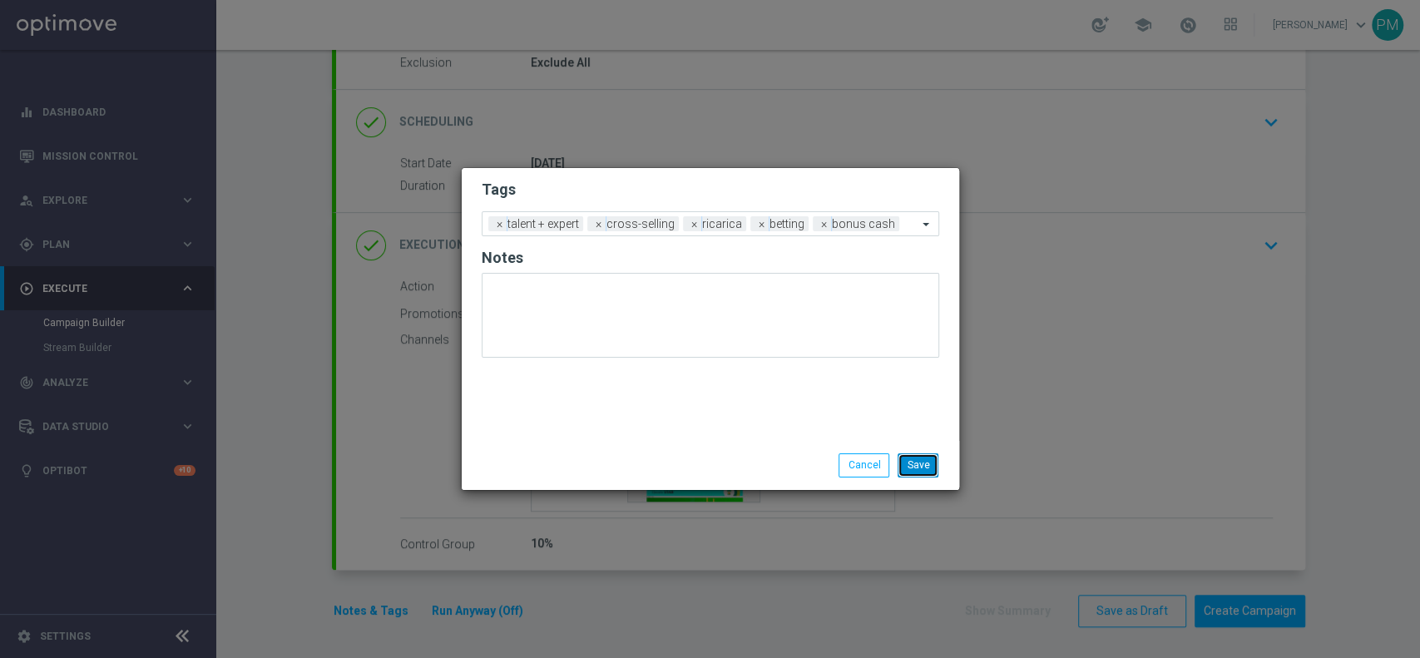
click at [932, 464] on button "Save" at bounding box center [918, 465] width 41 height 23
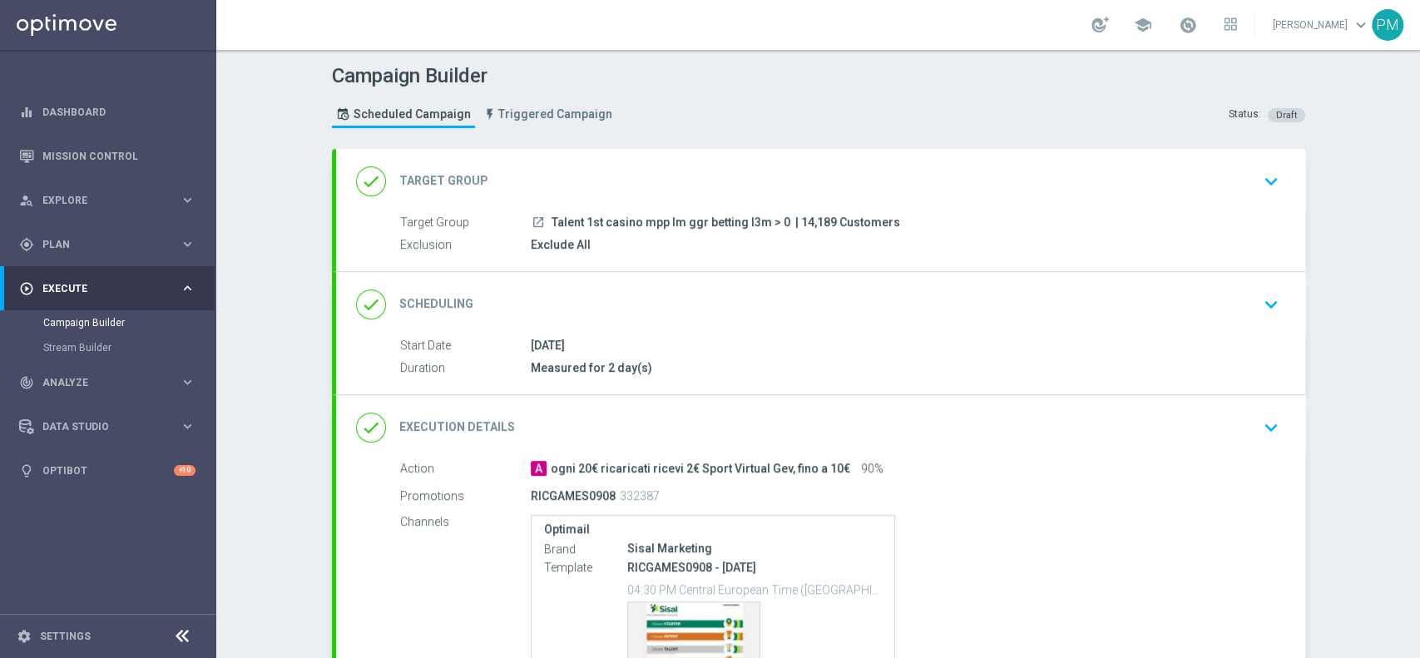
click at [795, 313] on div "done Scheduling keyboard_arrow_down" at bounding box center [820, 305] width 929 height 32
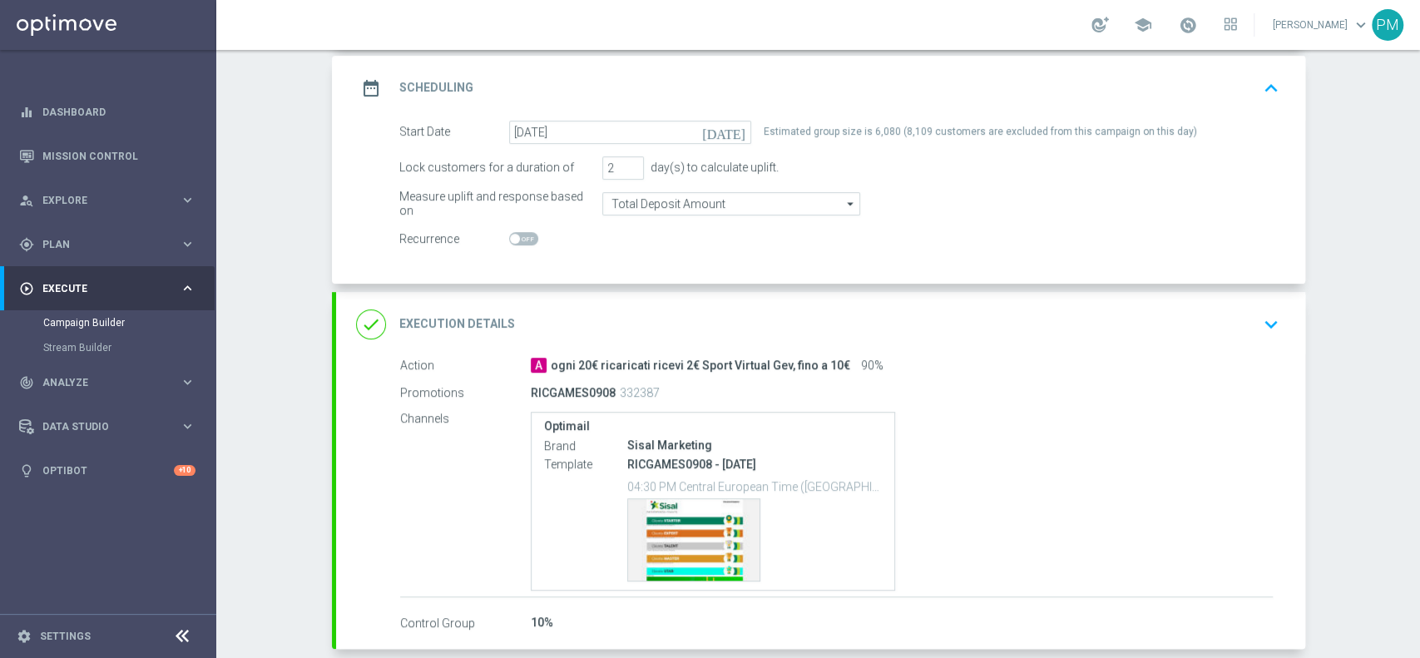
scroll to position [303, 0]
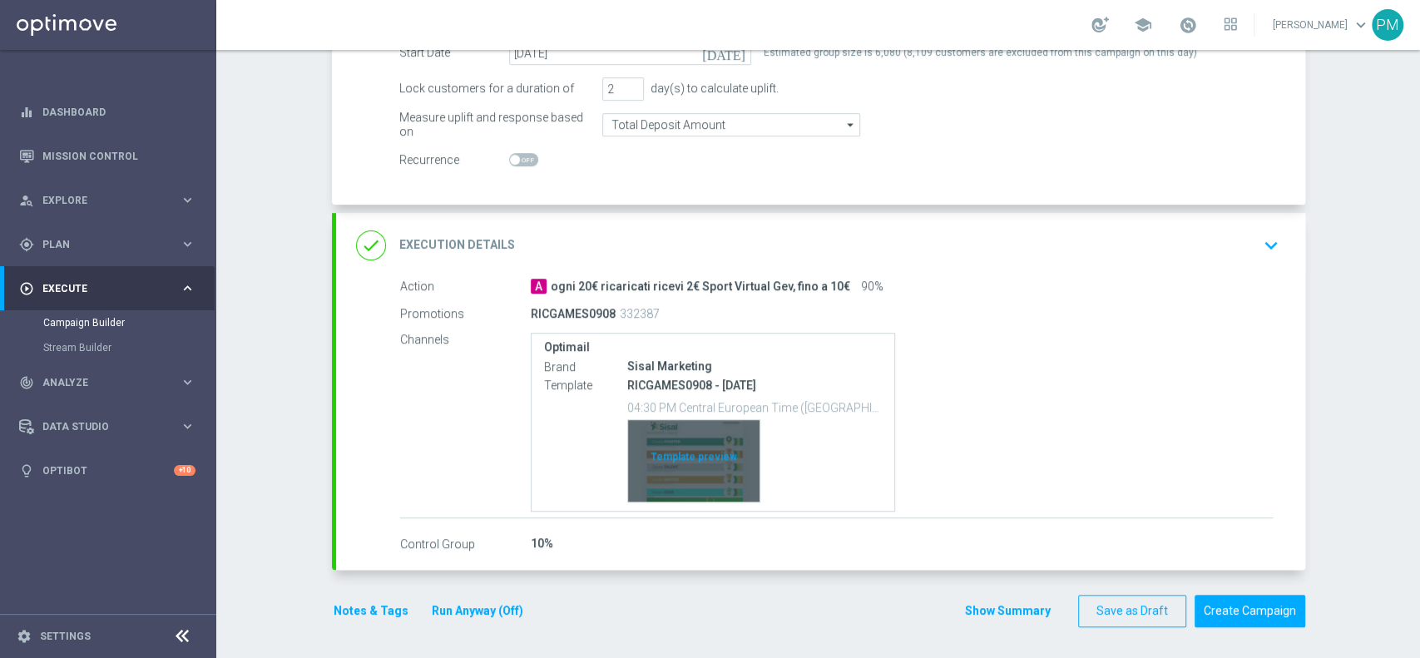
click at [687, 469] on div "Template preview" at bounding box center [693, 461] width 131 height 82
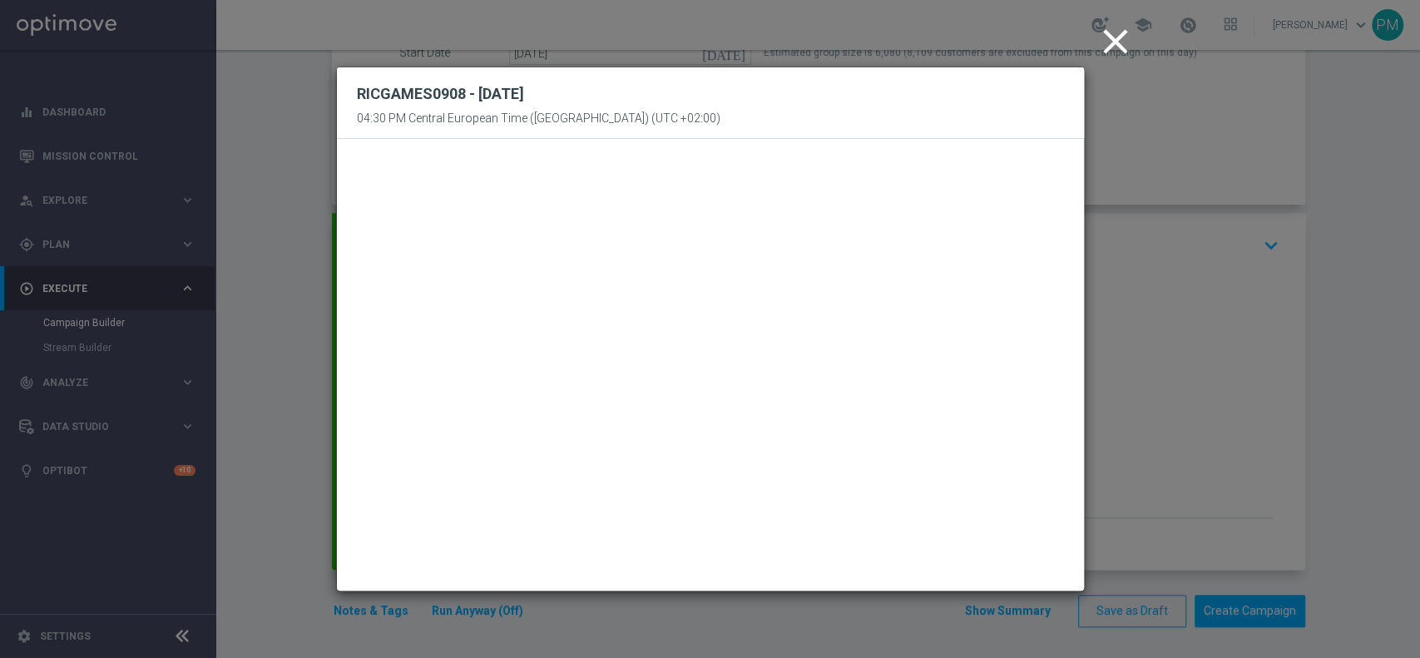
click at [1113, 43] on icon "close" at bounding box center [1116, 42] width 42 height 42
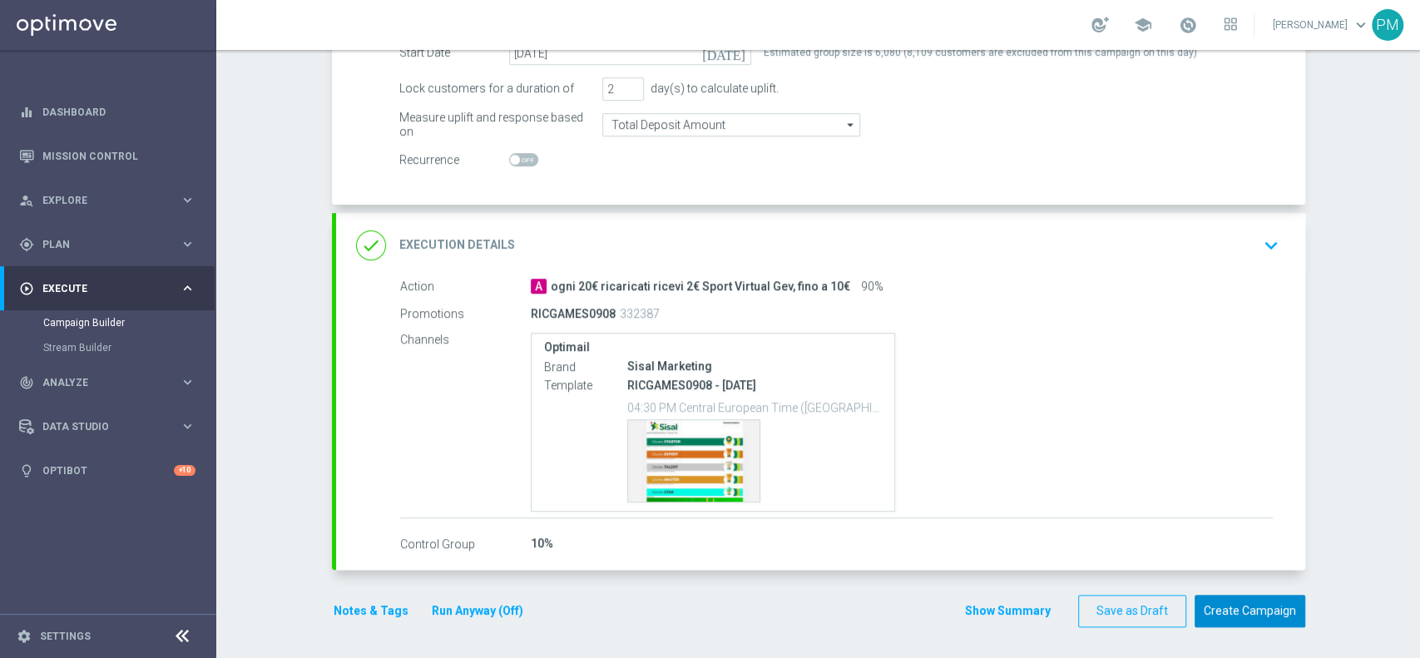
click at [1226, 610] on button "Create Campaign" at bounding box center [1250, 611] width 111 height 32
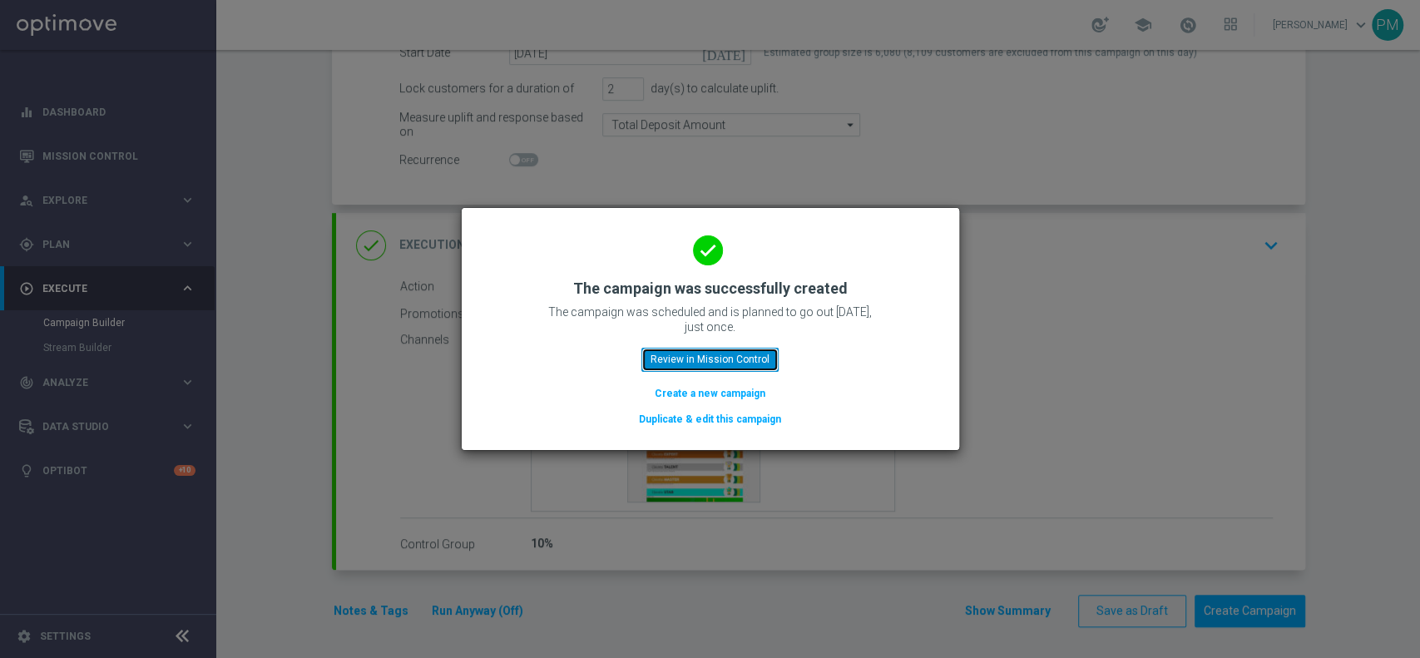
click at [696, 357] on button "Review in Mission Control" at bounding box center [710, 359] width 137 height 23
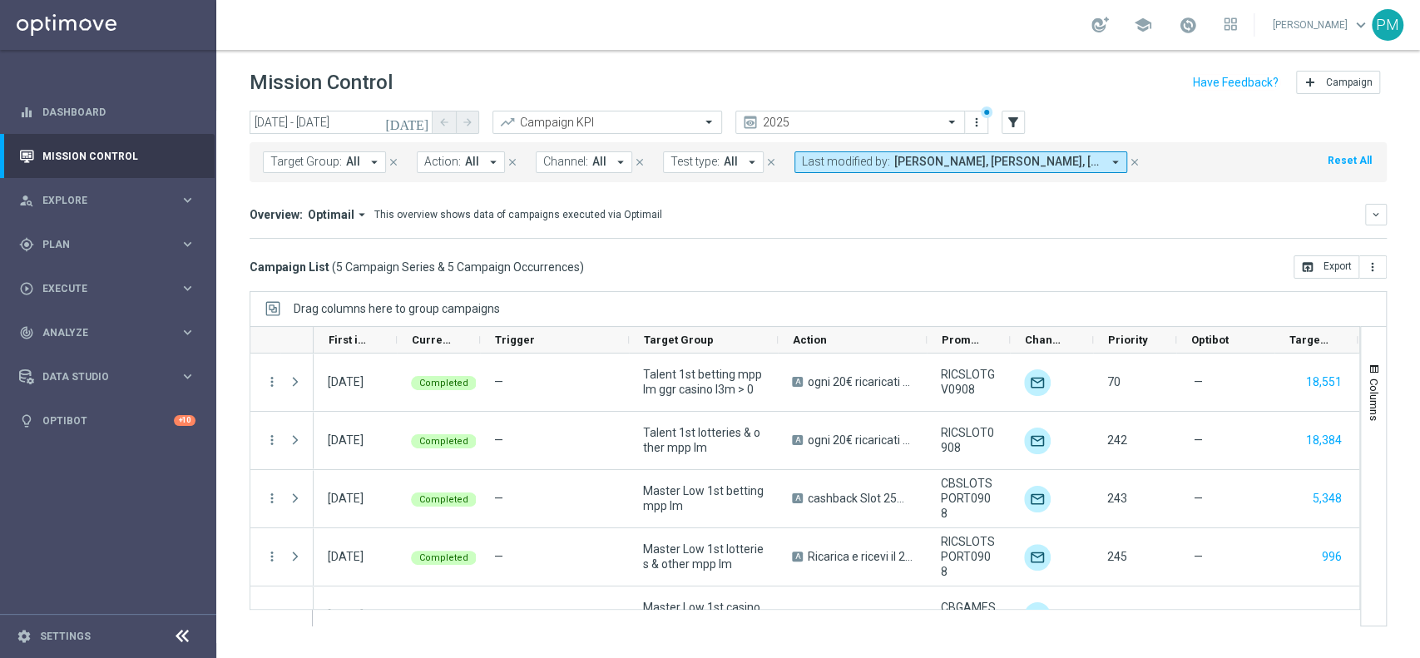
click at [425, 121] on icon "[DATE]" at bounding box center [407, 122] width 45 height 15
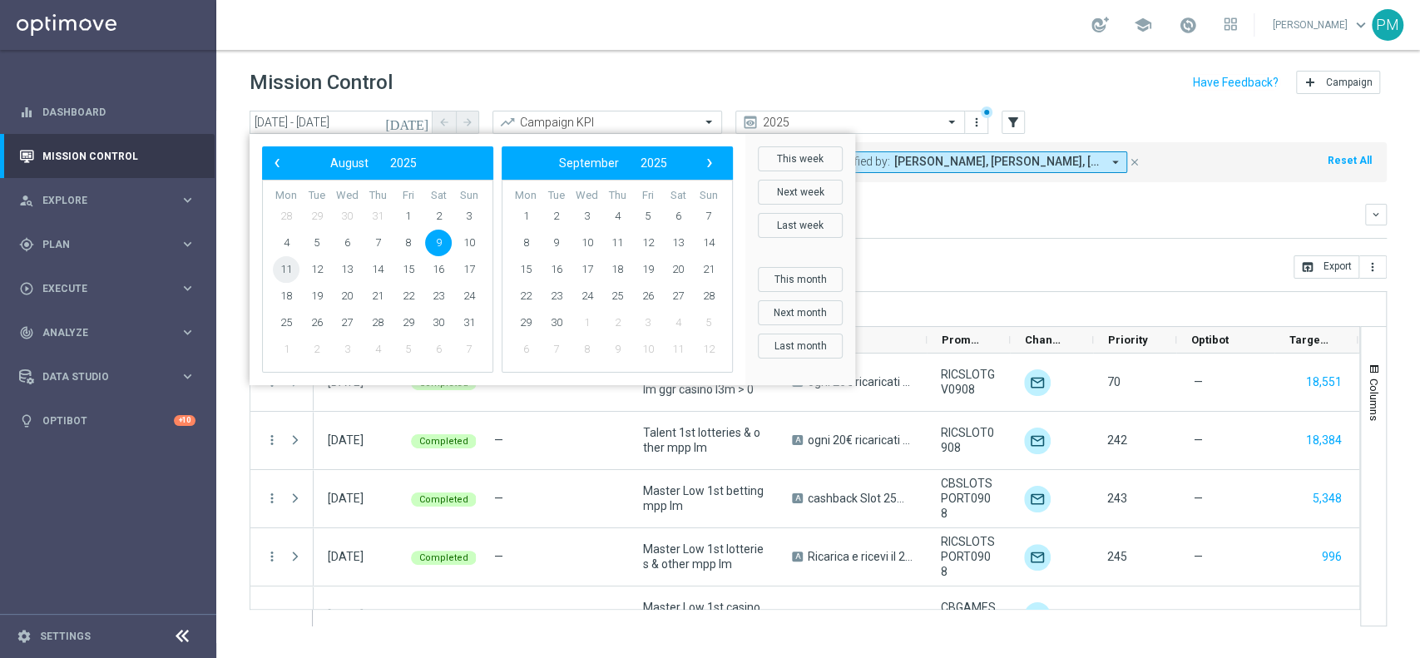
click at [282, 266] on span "11" at bounding box center [286, 269] width 27 height 27
click at [281, 266] on span "11" at bounding box center [286, 269] width 27 height 27
type input "[DATE] - [DATE]"
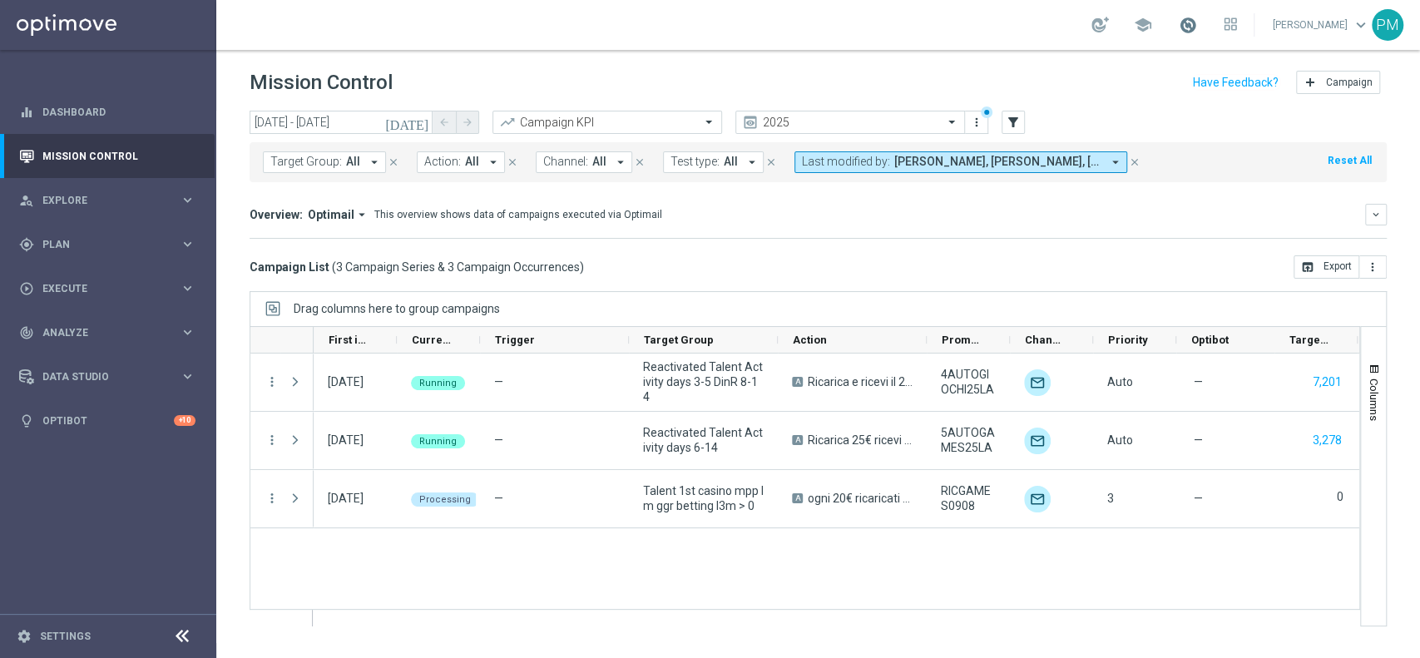
click at [1179, 33] on span at bounding box center [1188, 25] width 18 height 18
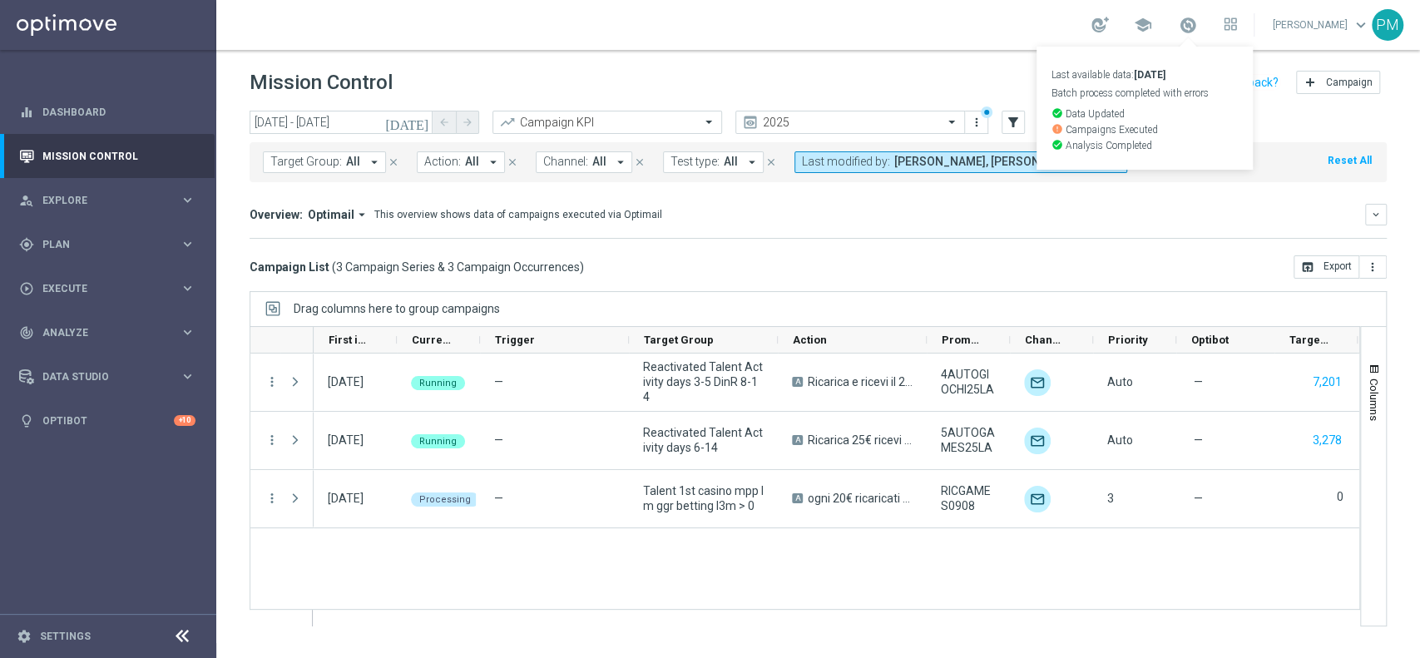
click at [935, 70] on div "Mission Control add Campaign" at bounding box center [818, 83] width 1137 height 32
